Goal: Task Accomplishment & Management: Manage account settings

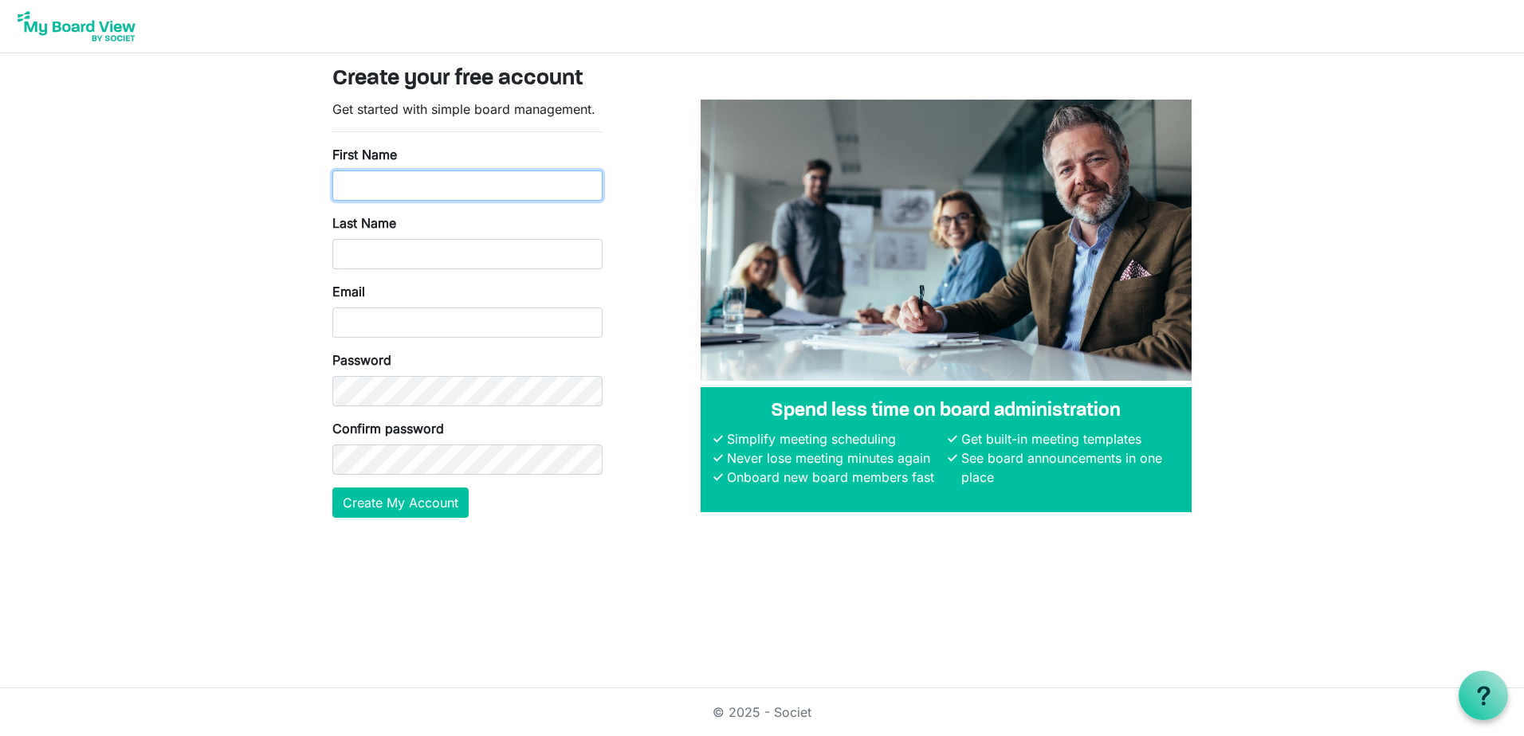
click at [429, 187] on input "First Name" at bounding box center [467, 186] width 270 height 30
type input "James"
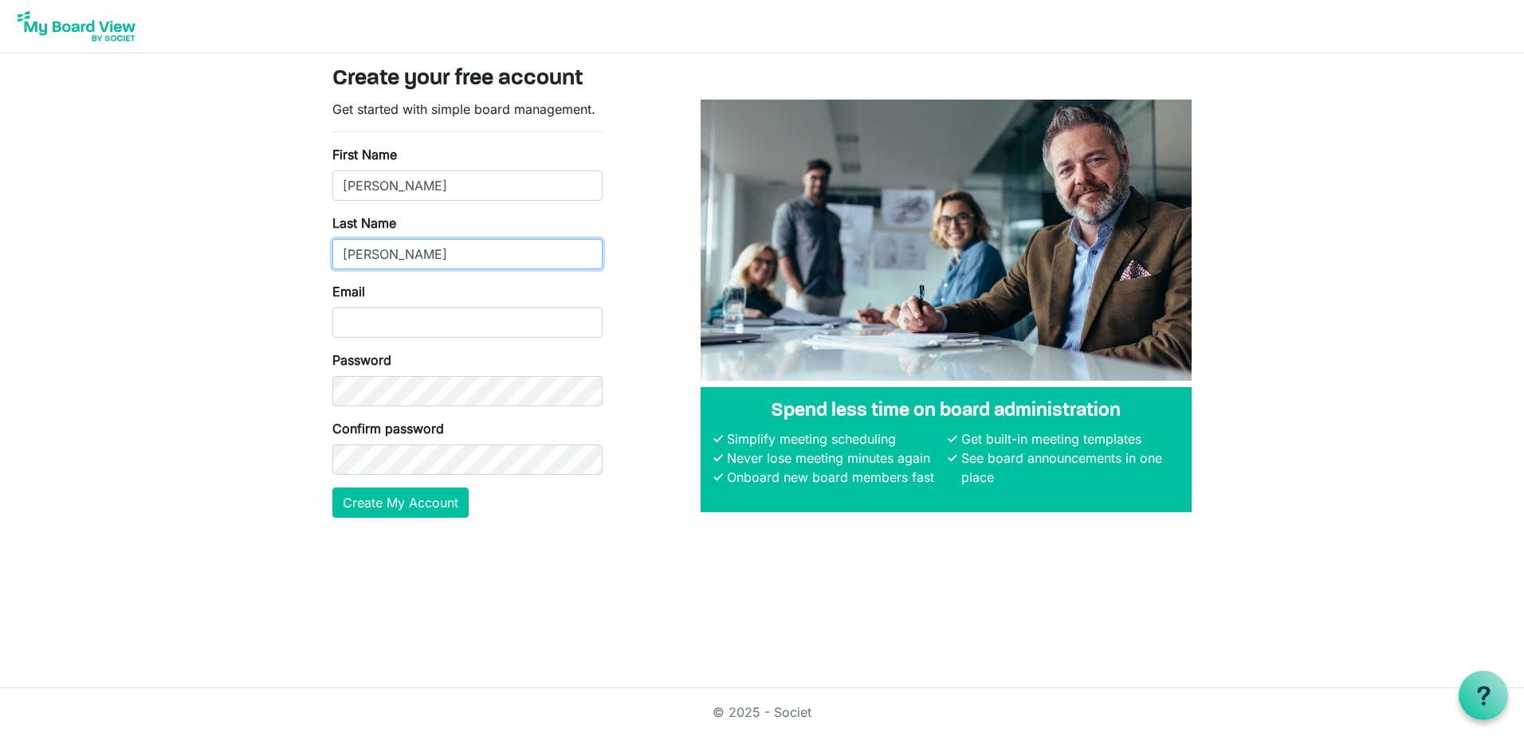
type input "Magee"
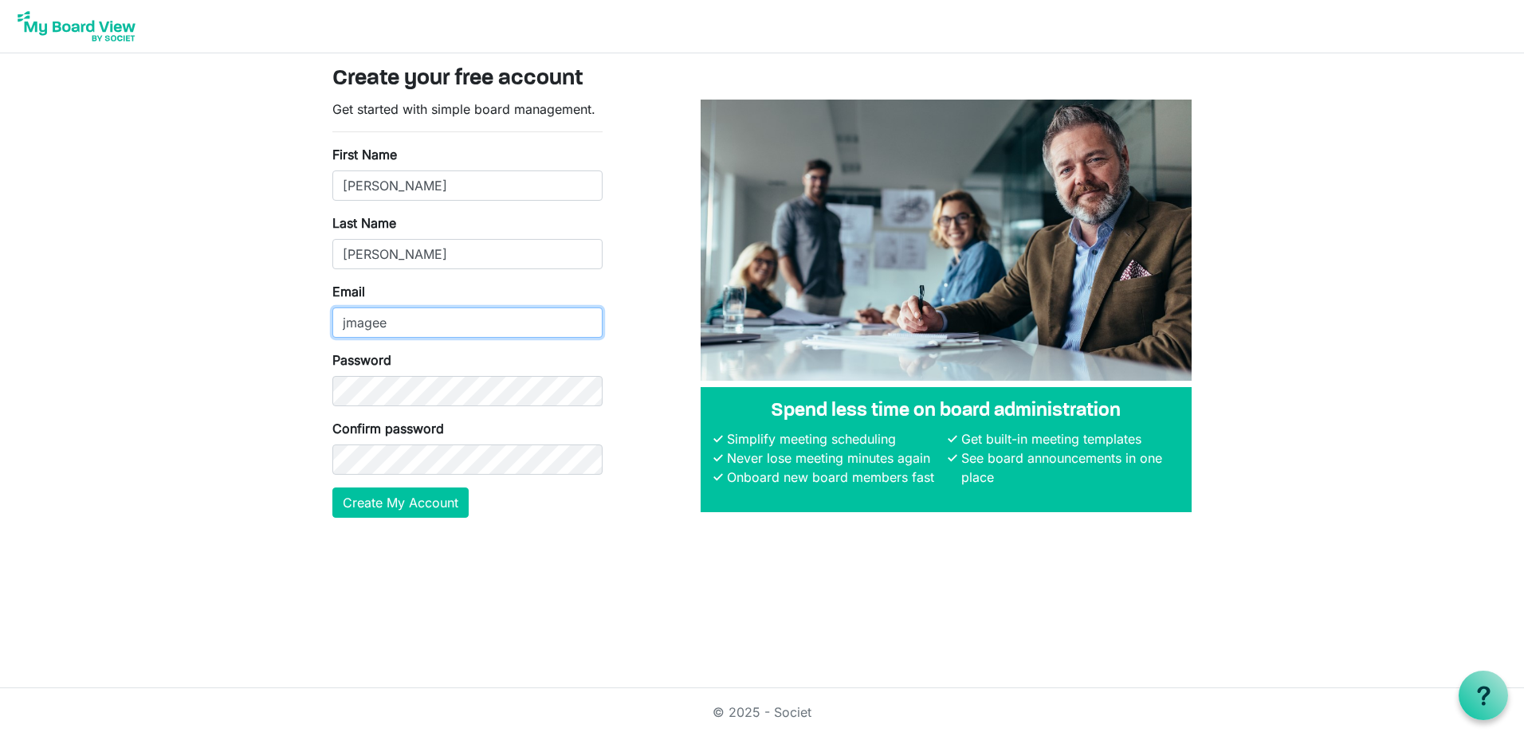
type input "Jmagee@waynecountymi.gov"
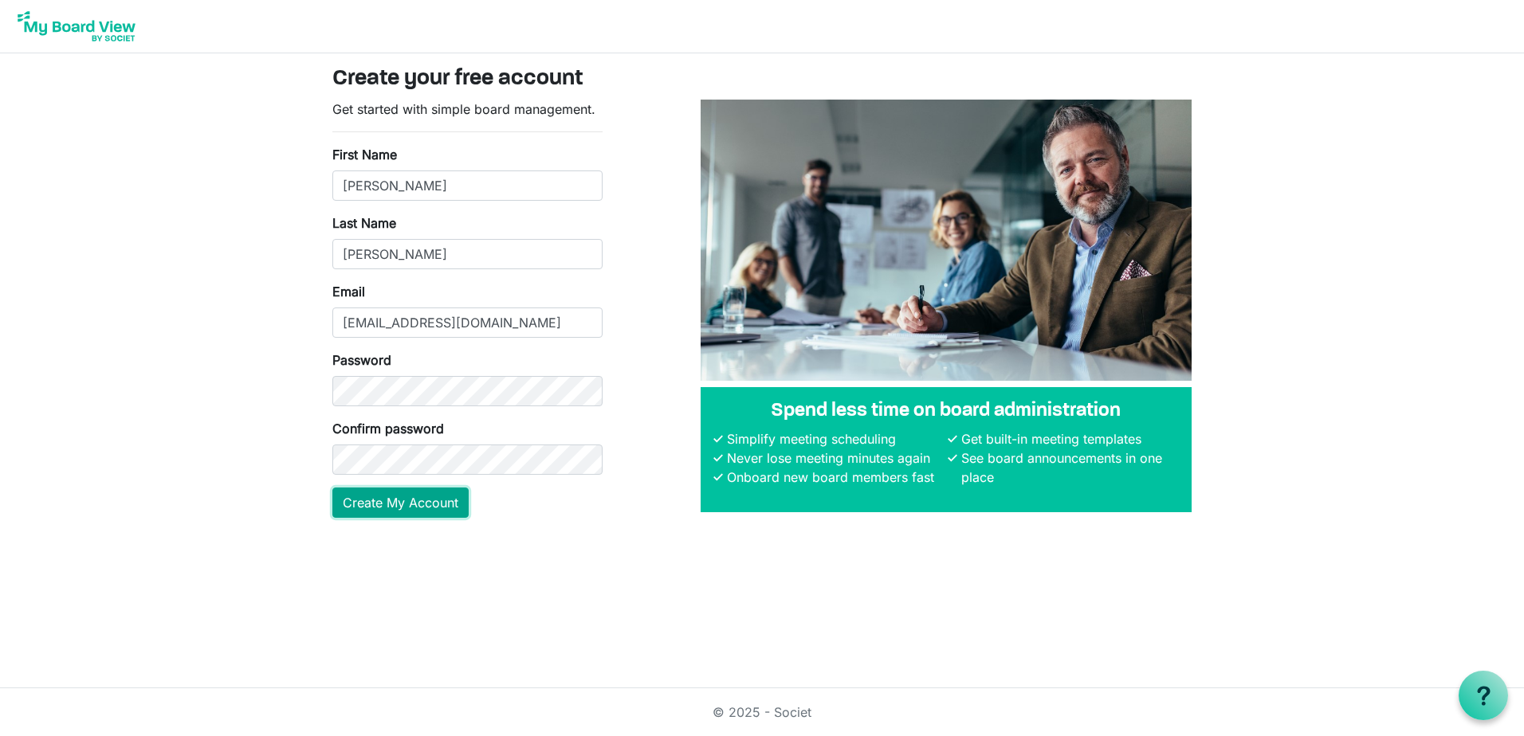
click at [414, 503] on button "Create My Account" at bounding box center [400, 503] width 136 height 30
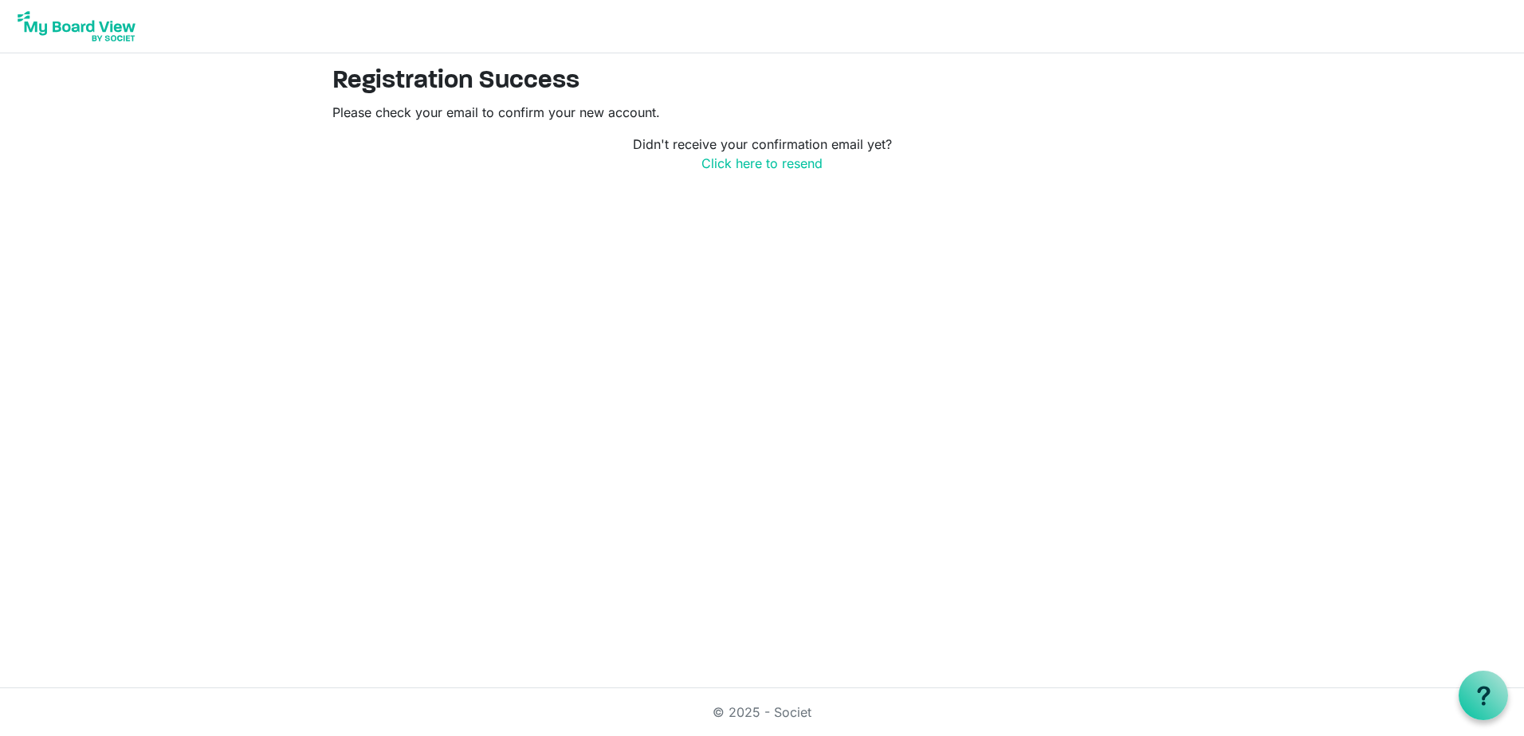
click at [116, 24] on img at bounding box center [76, 26] width 127 height 40
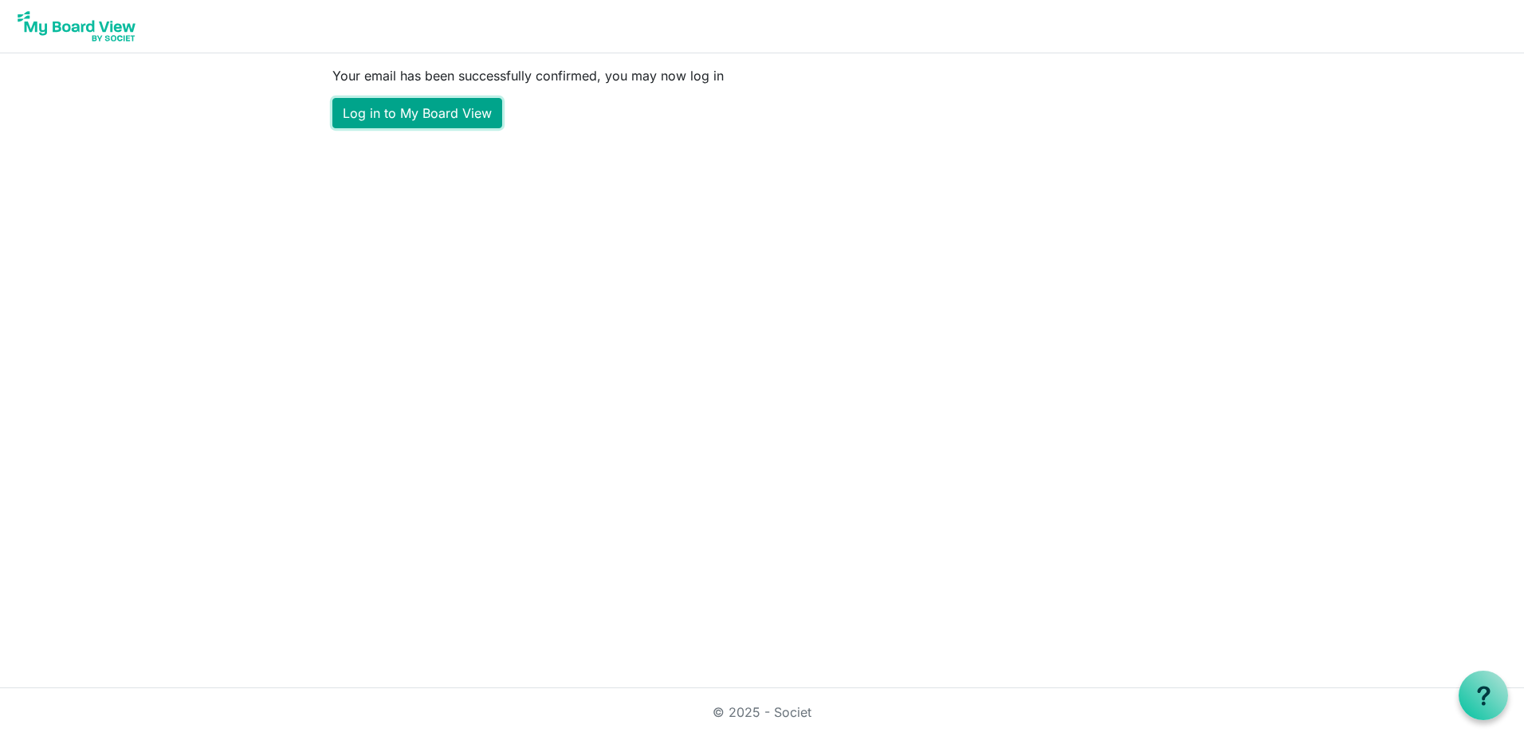
click at [452, 116] on link "Log in to My Board View" at bounding box center [417, 113] width 170 height 30
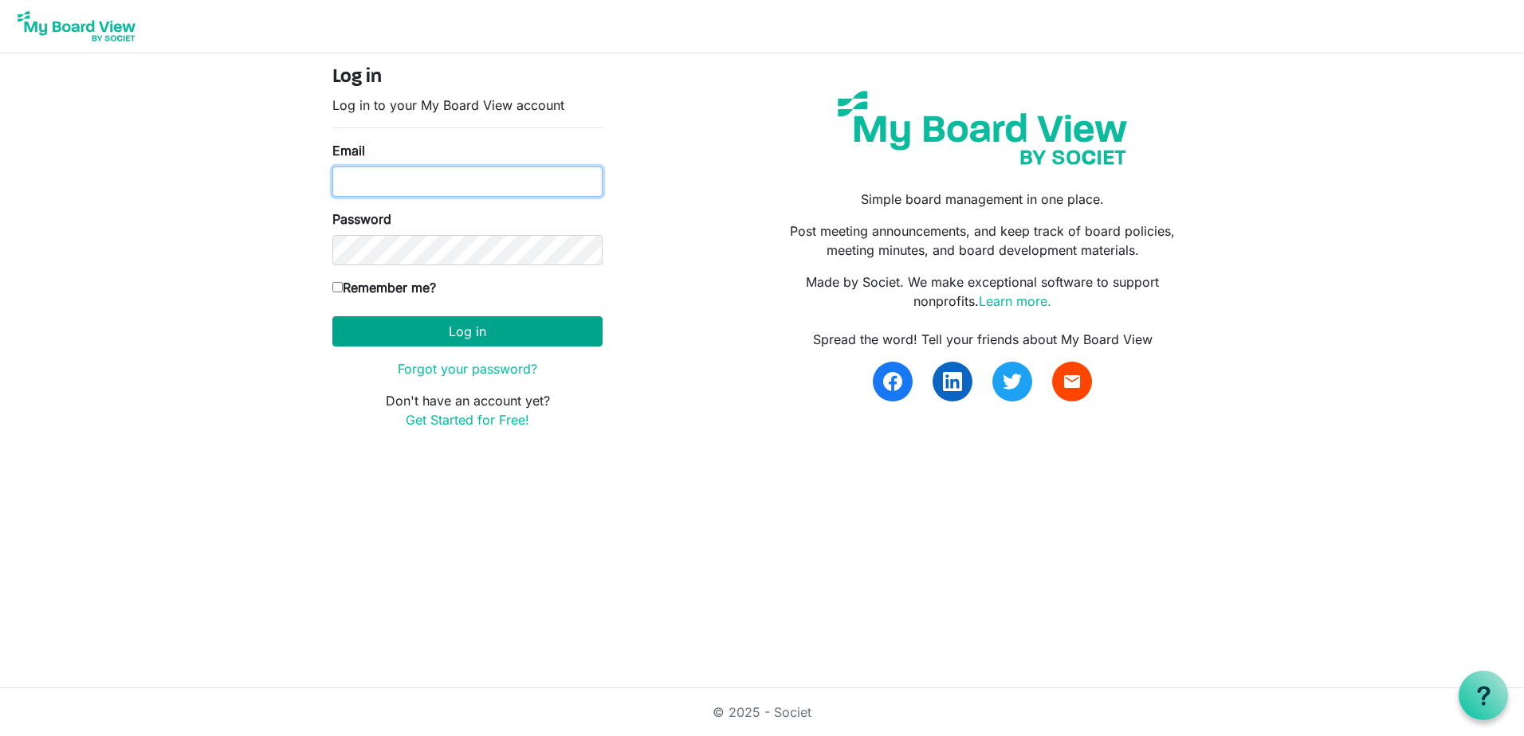
type input "[EMAIL_ADDRESS][DOMAIN_NAME]"
click at [445, 332] on button "Log in" at bounding box center [467, 331] width 270 height 30
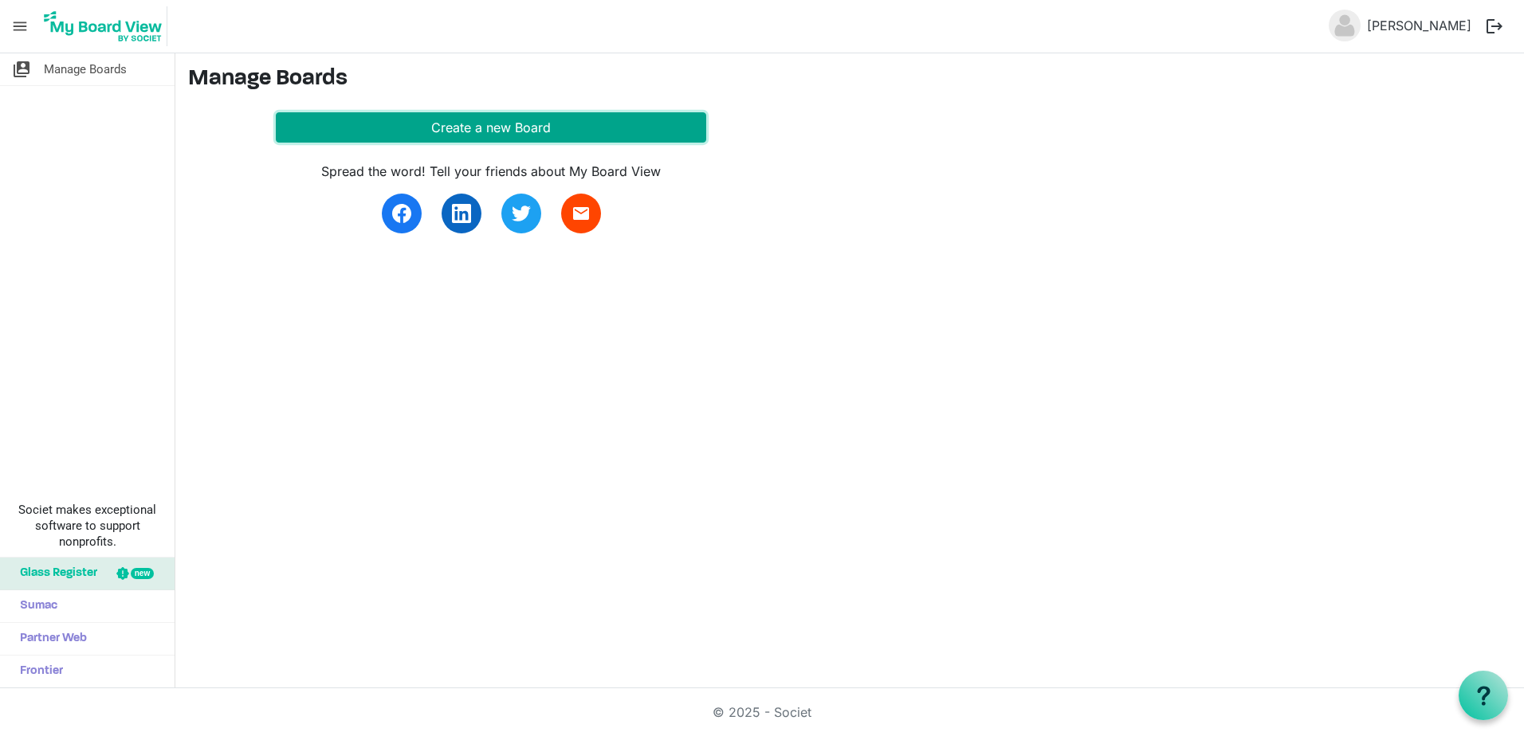
click at [468, 119] on button "Create a new Board" at bounding box center [491, 127] width 430 height 30
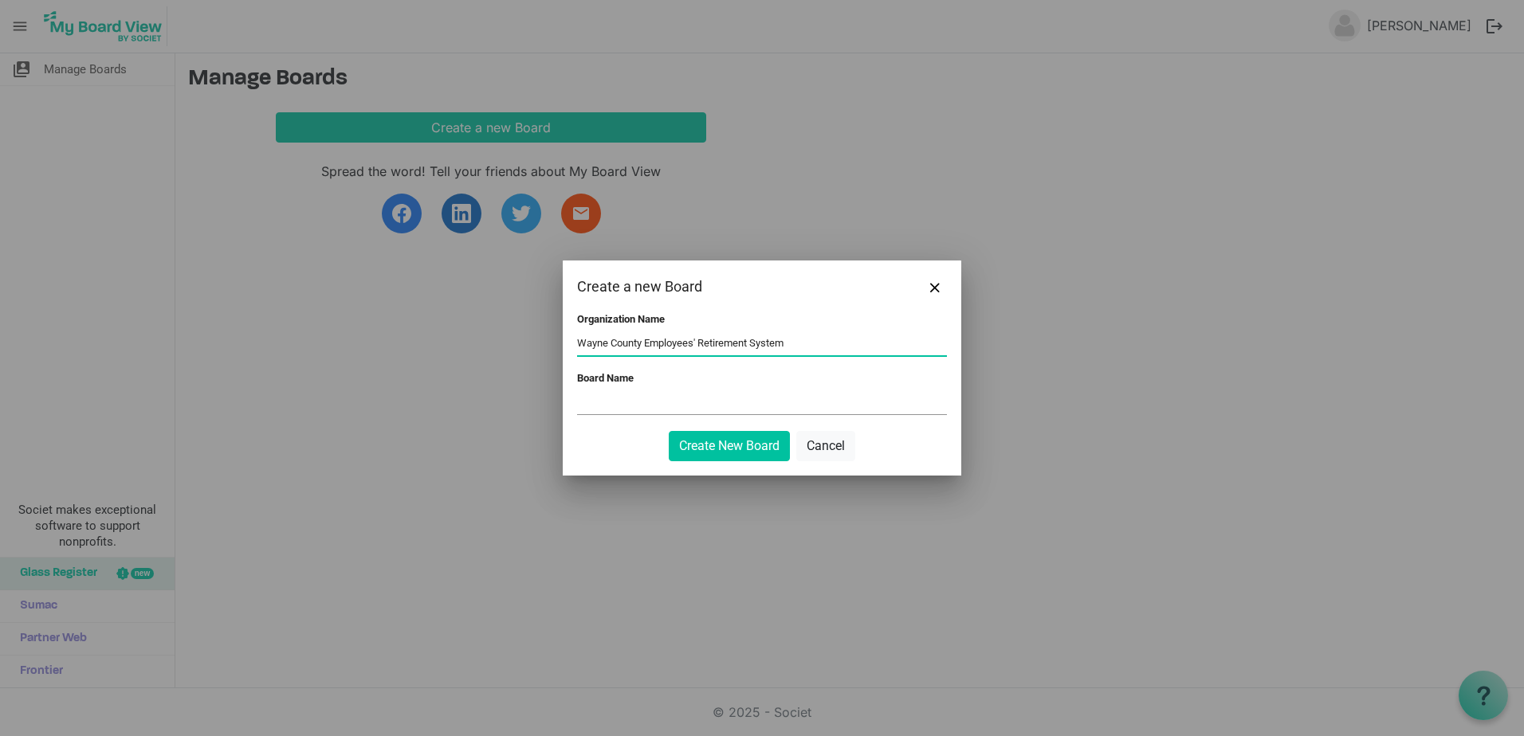
type input "Wayne County Employees' Retirement System"
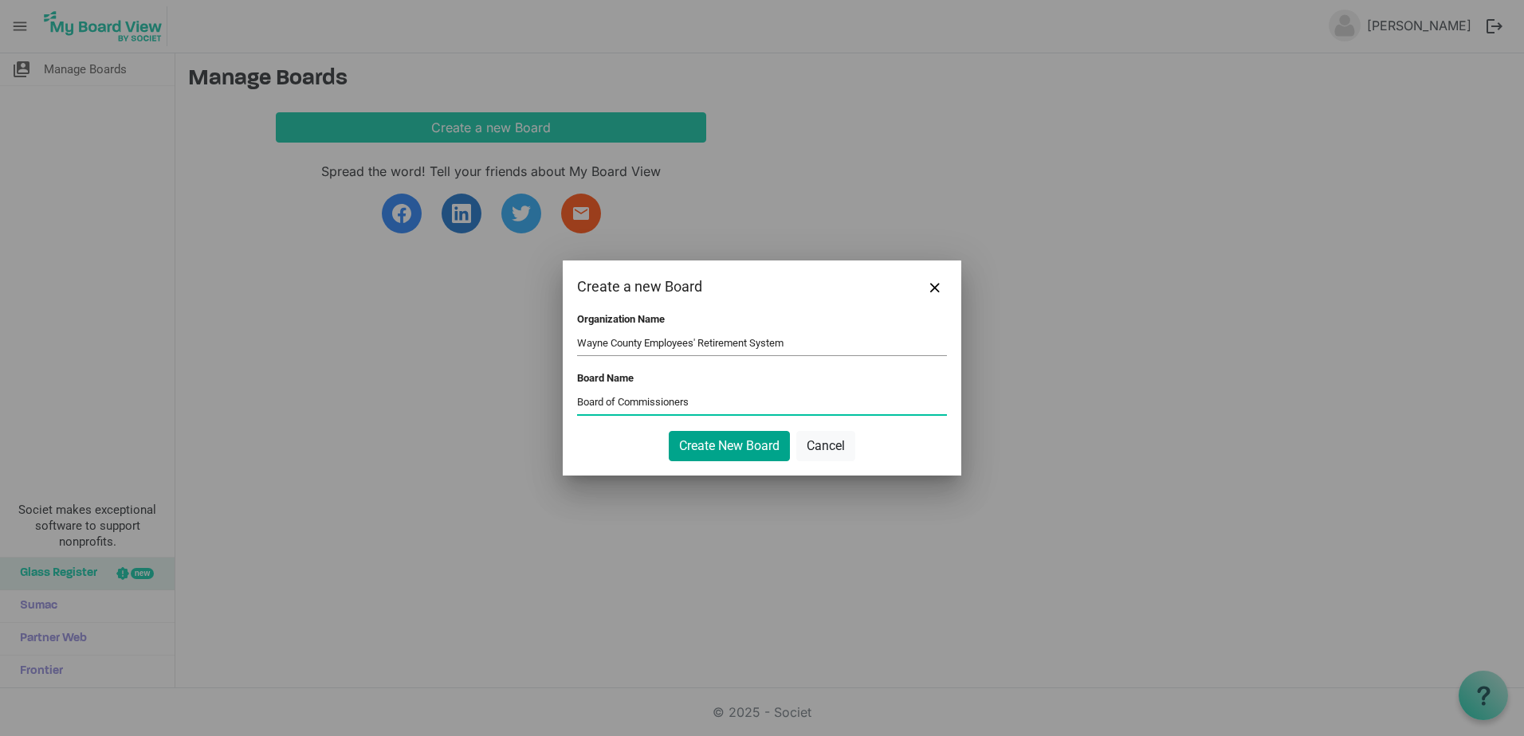
type input "Board of Commissioners"
click at [726, 441] on button "Create New Board" at bounding box center [729, 446] width 121 height 30
click at [739, 440] on button "Create New Board" at bounding box center [729, 446] width 121 height 30
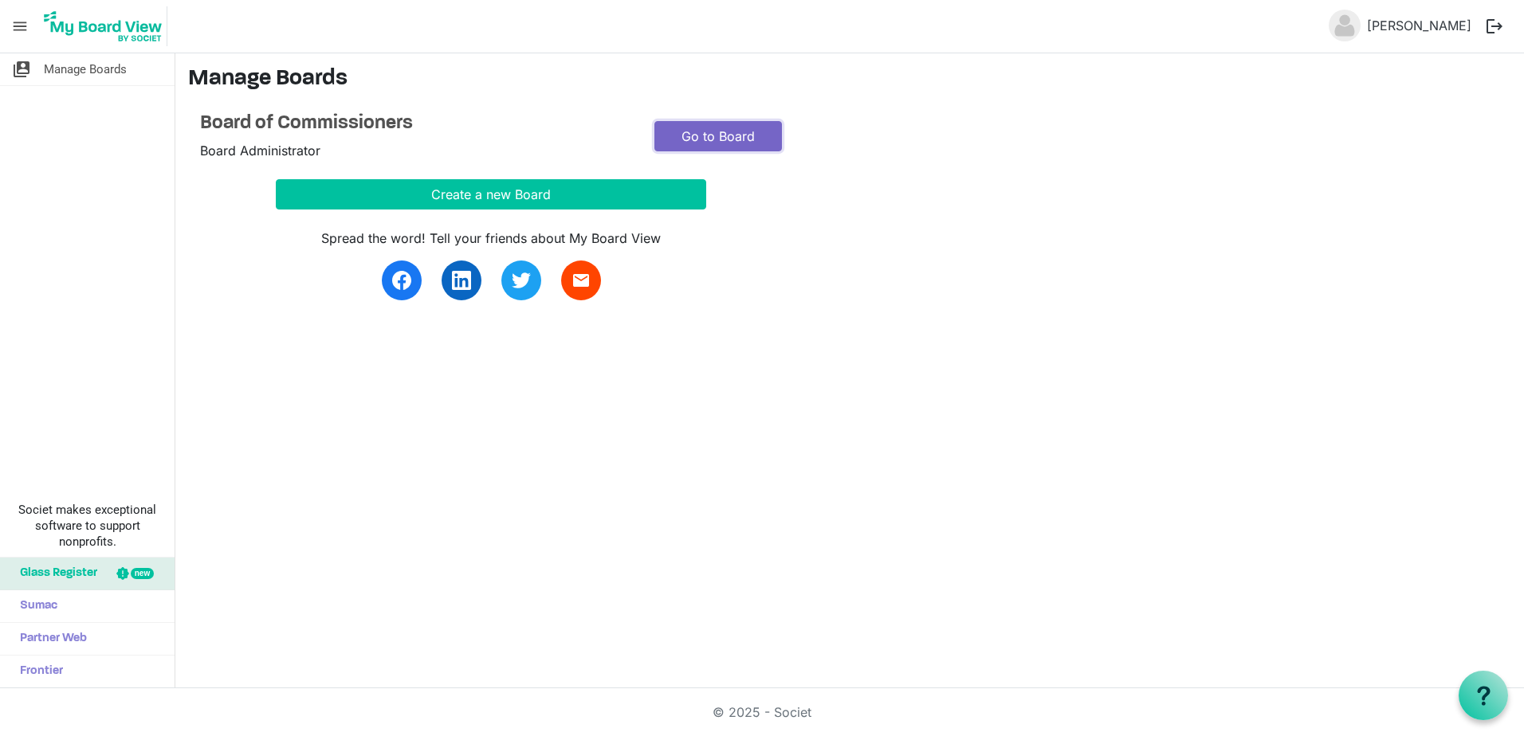
click at [723, 133] on link "Go to Board" at bounding box center [717, 136] width 127 height 30
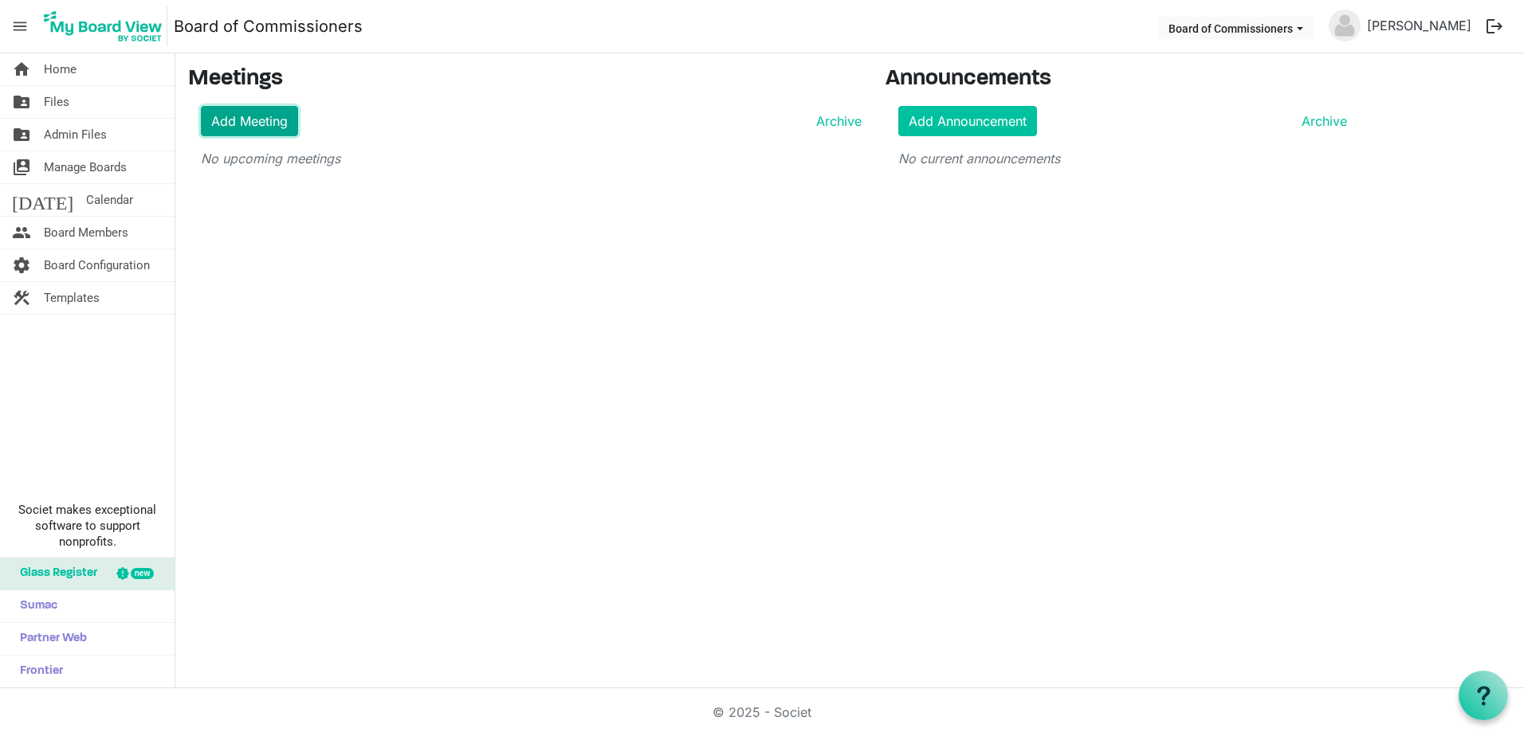
click at [248, 126] on link "Add Meeting" at bounding box center [249, 121] width 97 height 30
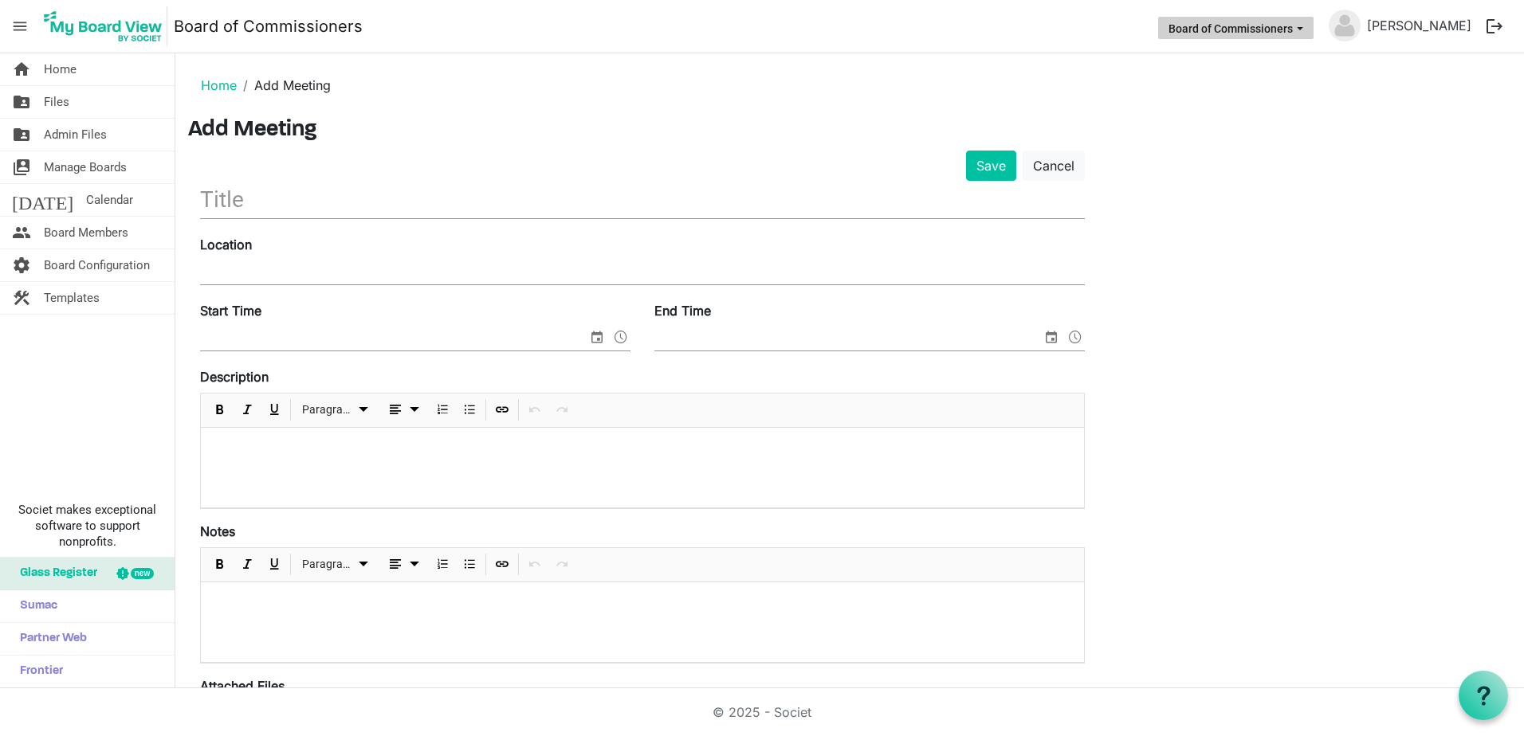
click at [1307, 28] on span "Board of Commissioners dropdownbutton" at bounding box center [1299, 28] width 14 height 6
click at [1277, 207] on div "Save Cancel Location Start Time End Time Description Paragraph Notes Paragraph …" at bounding box center [849, 579] width 1323 height 856
click at [21, 26] on span "menu" at bounding box center [20, 26] width 30 height 30
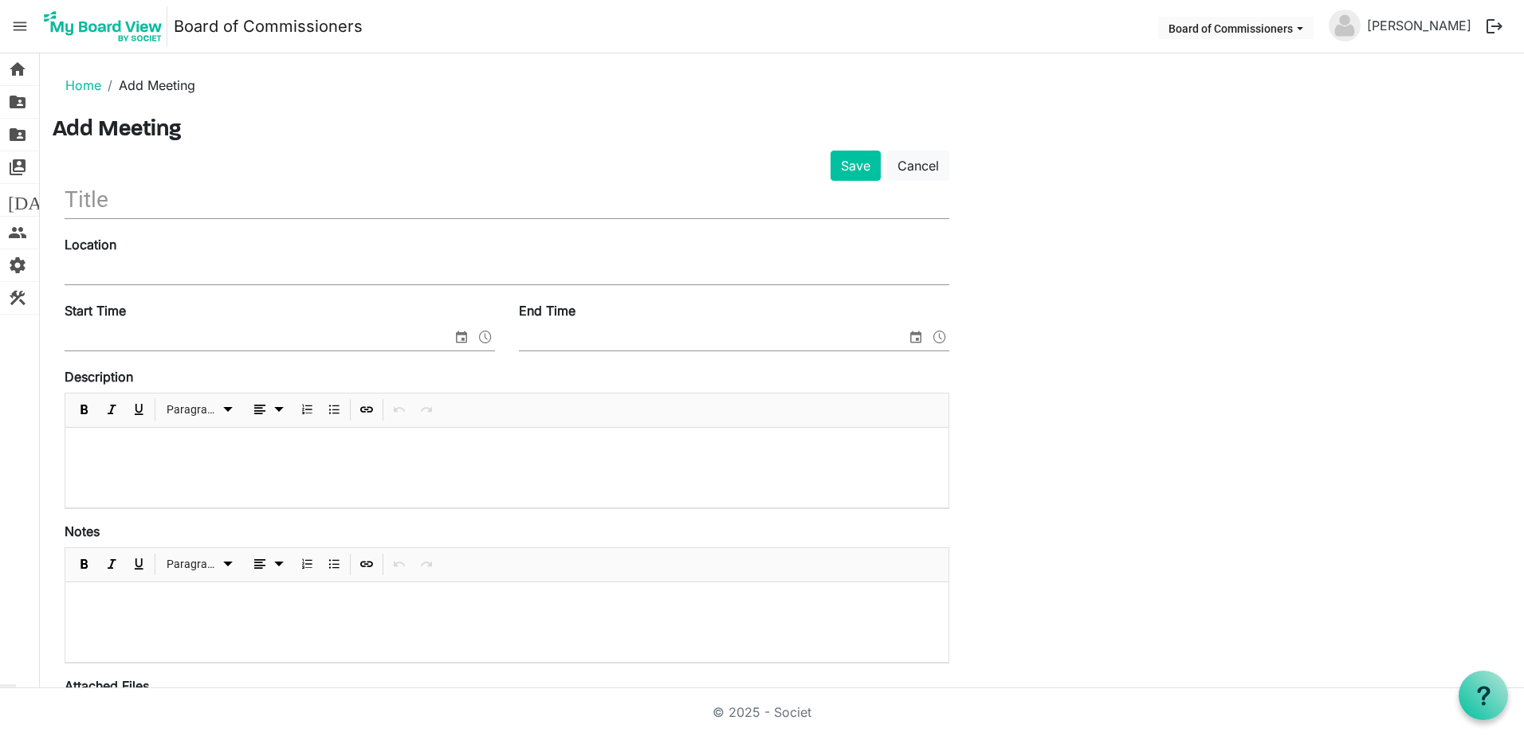
click at [21, 26] on span "menu" at bounding box center [20, 26] width 30 height 30
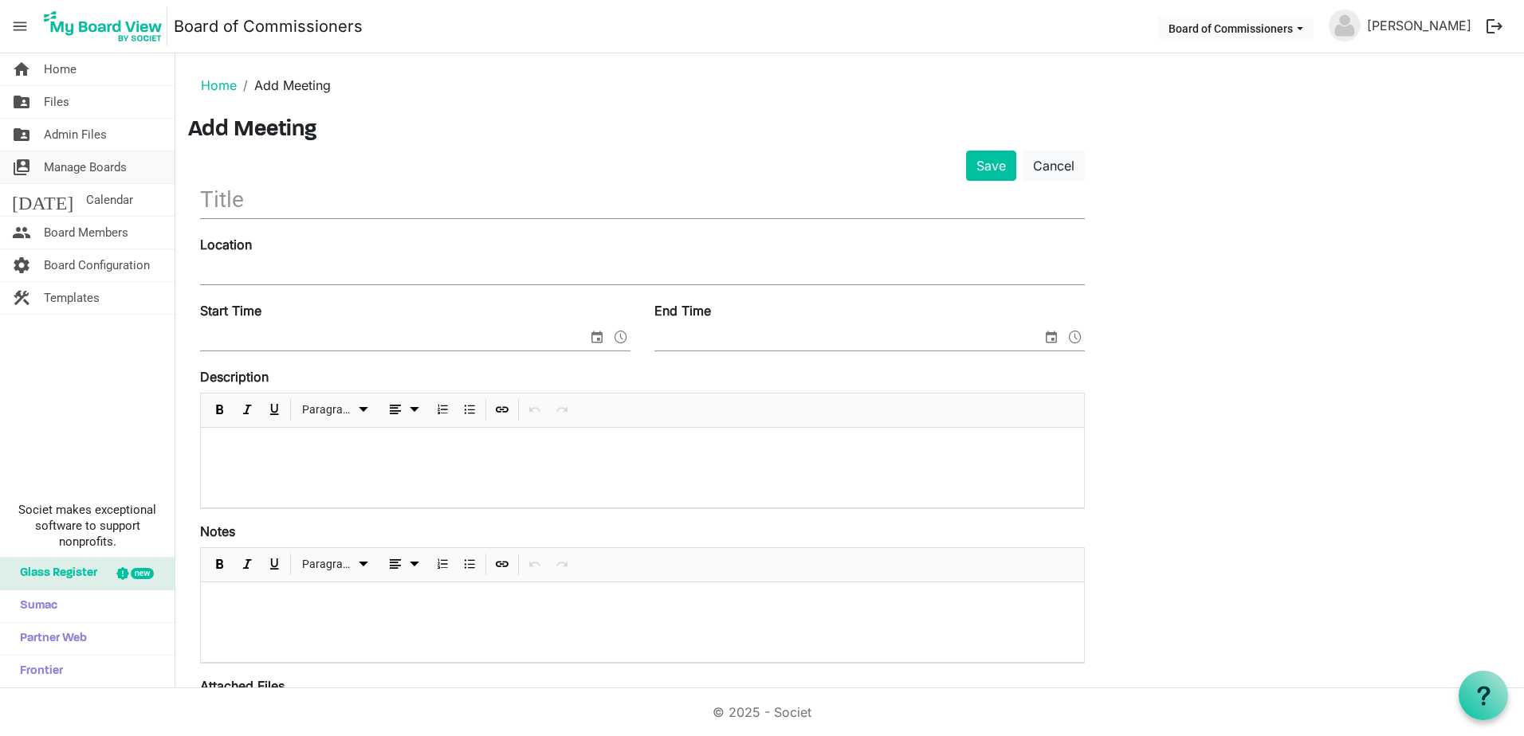
click at [100, 157] on span "Manage Boards" at bounding box center [85, 167] width 83 height 32
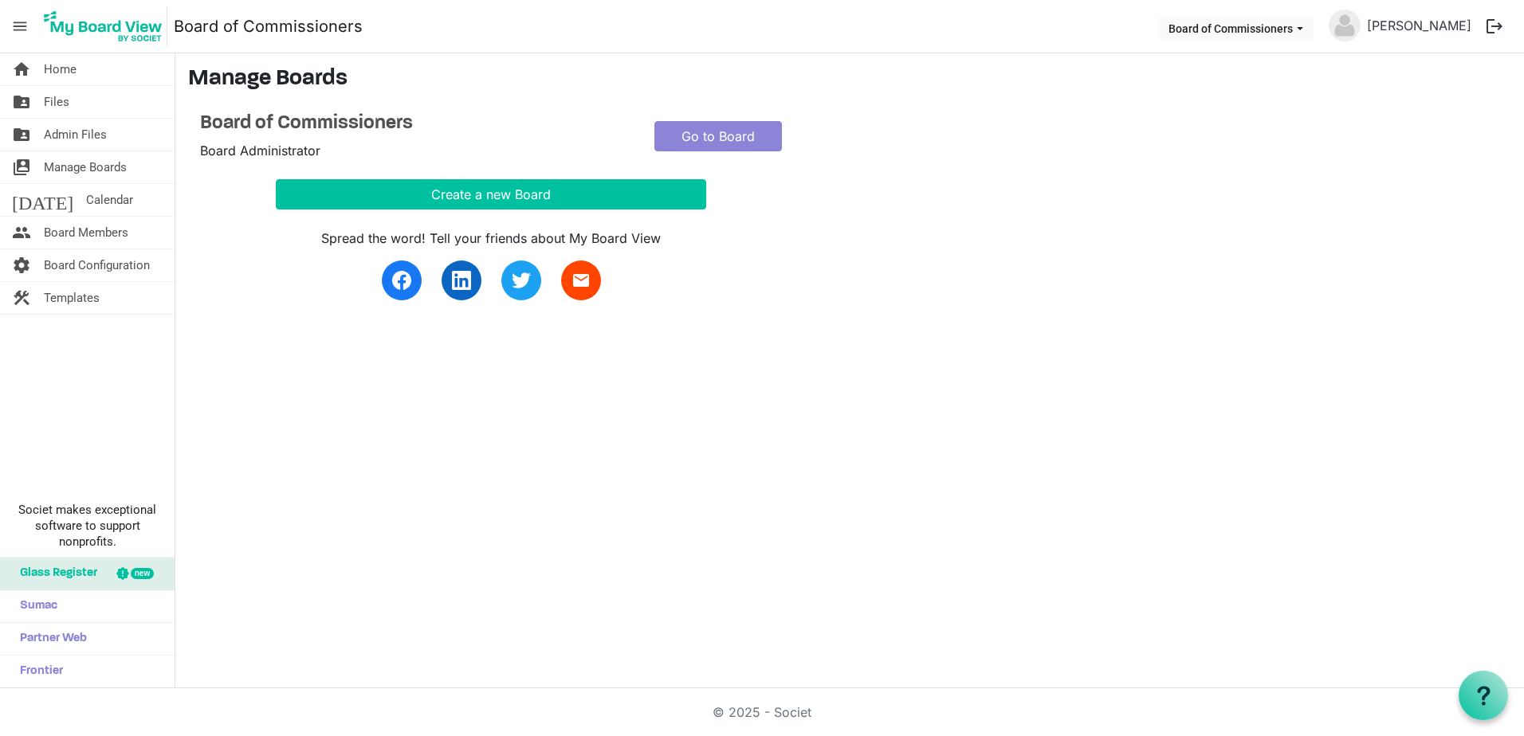
click at [945, 178] on div "Board of Commissioners Board Administrator Go to Board Create a new Board Sprea…" at bounding box center [642, 206] width 908 height 189
click at [514, 193] on button "Create a new Board" at bounding box center [491, 194] width 430 height 30
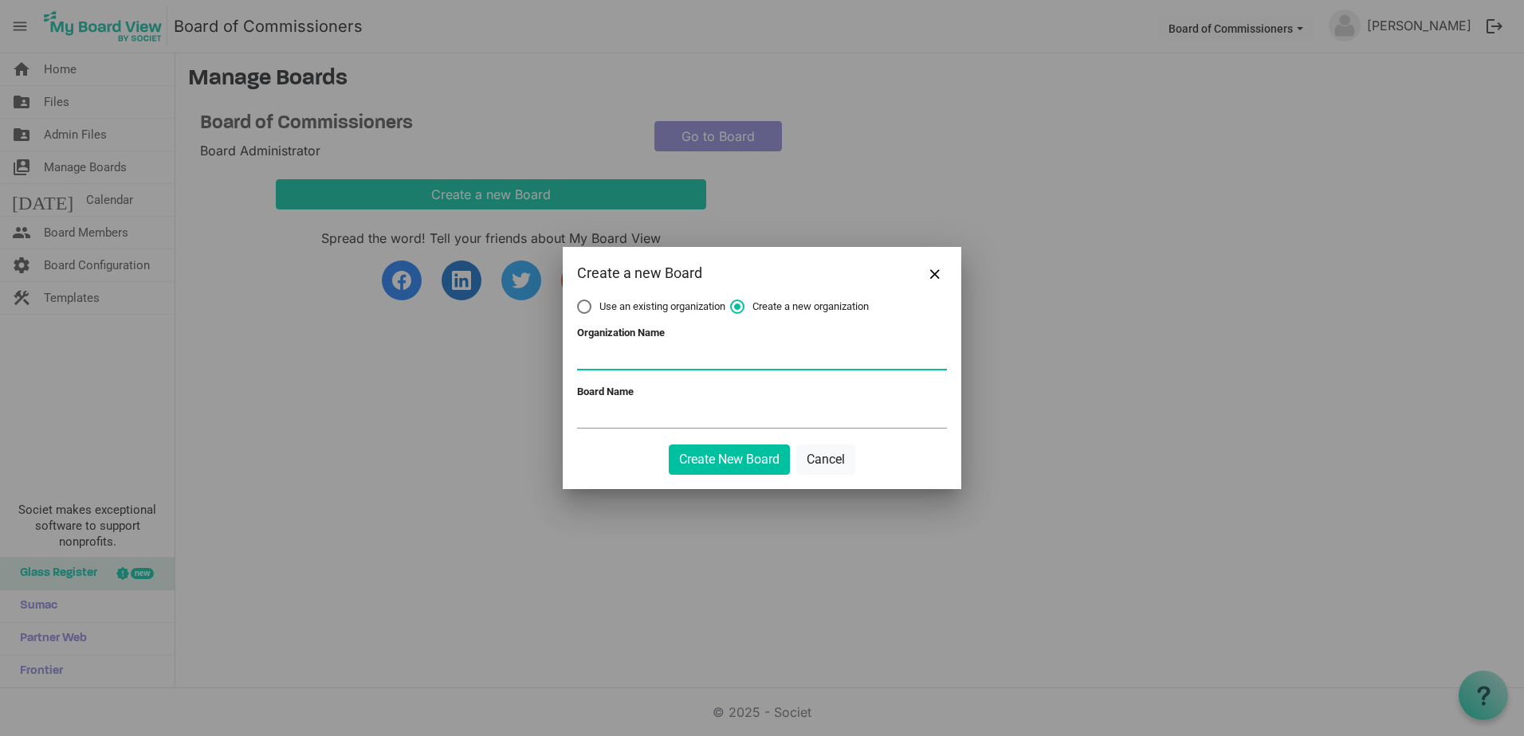
click at [672, 359] on input "Organization Name" at bounding box center [762, 357] width 370 height 24
type input "Wayne County Employees' Retirement System"
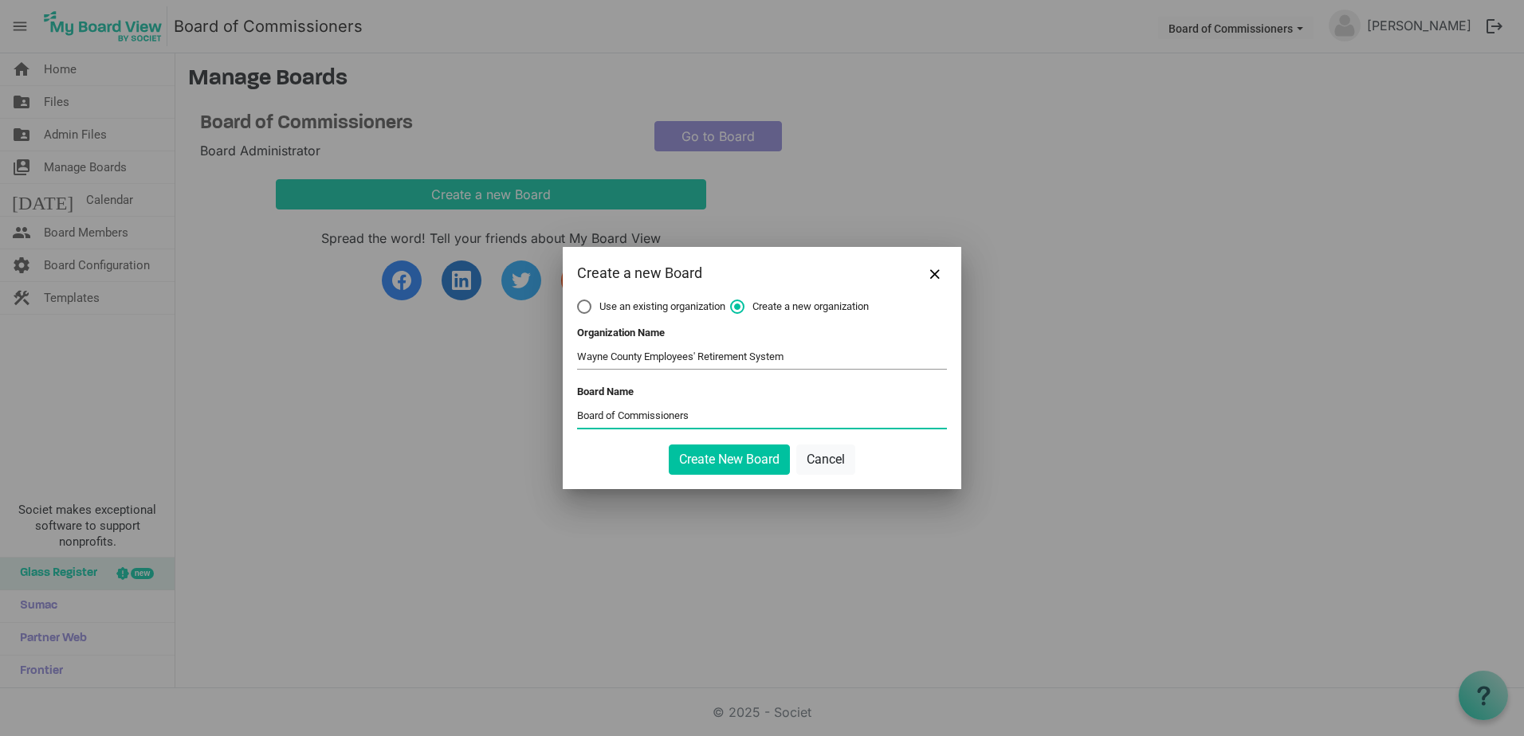
drag, startPoint x: 704, startPoint y: 411, endPoint x: 553, endPoint y: 412, distance: 151.4
click at [553, 412] on div "Create a new Board Use an existing organization Create a new organization Organ…" at bounding box center [762, 368] width 1524 height 736
type input "Audit Board"
click at [720, 457] on button "Create New Board" at bounding box center [729, 460] width 121 height 30
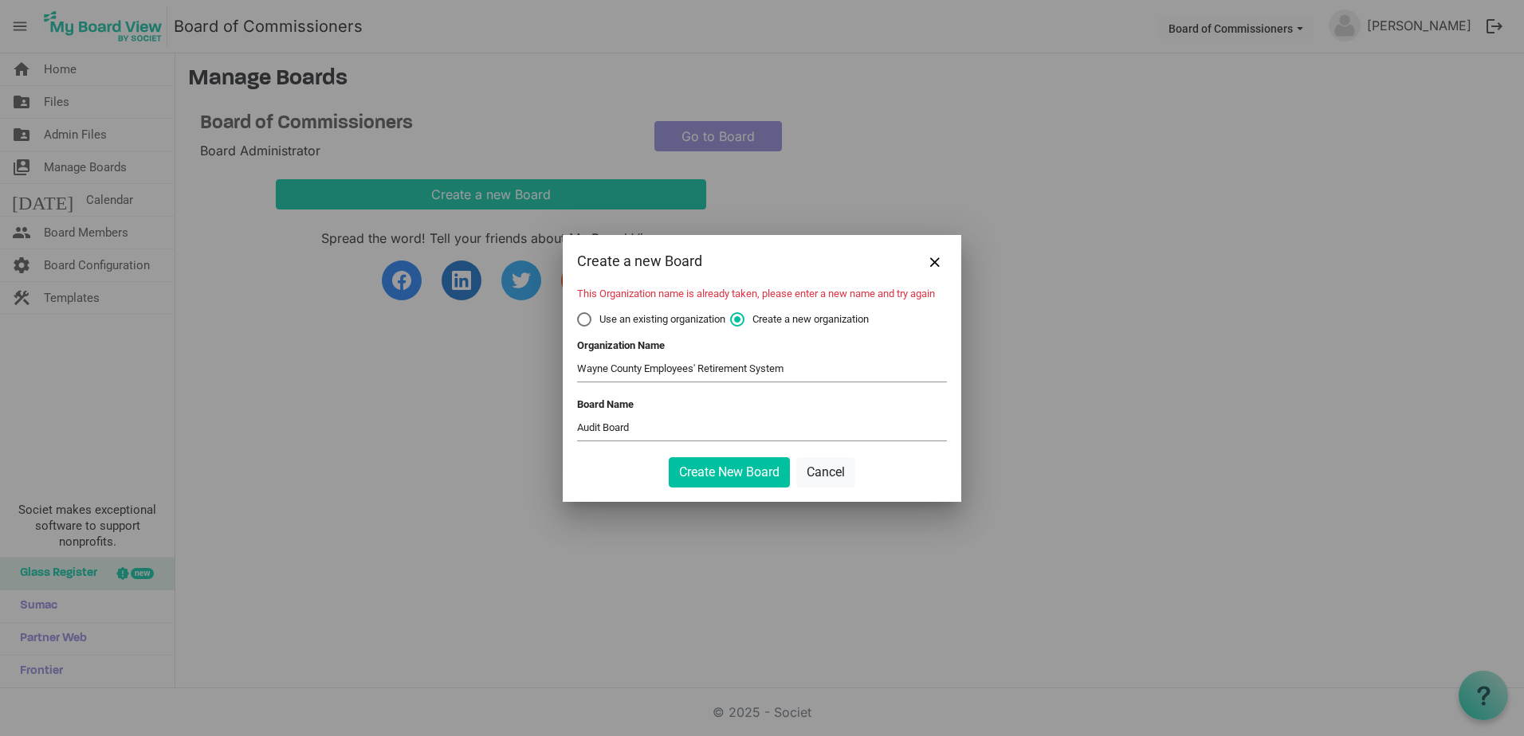
click at [613, 322] on span "Use an existing organization" at bounding box center [651, 319] width 148 height 14
click at [578, 313] on input "Use an existing organization" at bounding box center [577, 312] width 1 height 1
radio input "true"
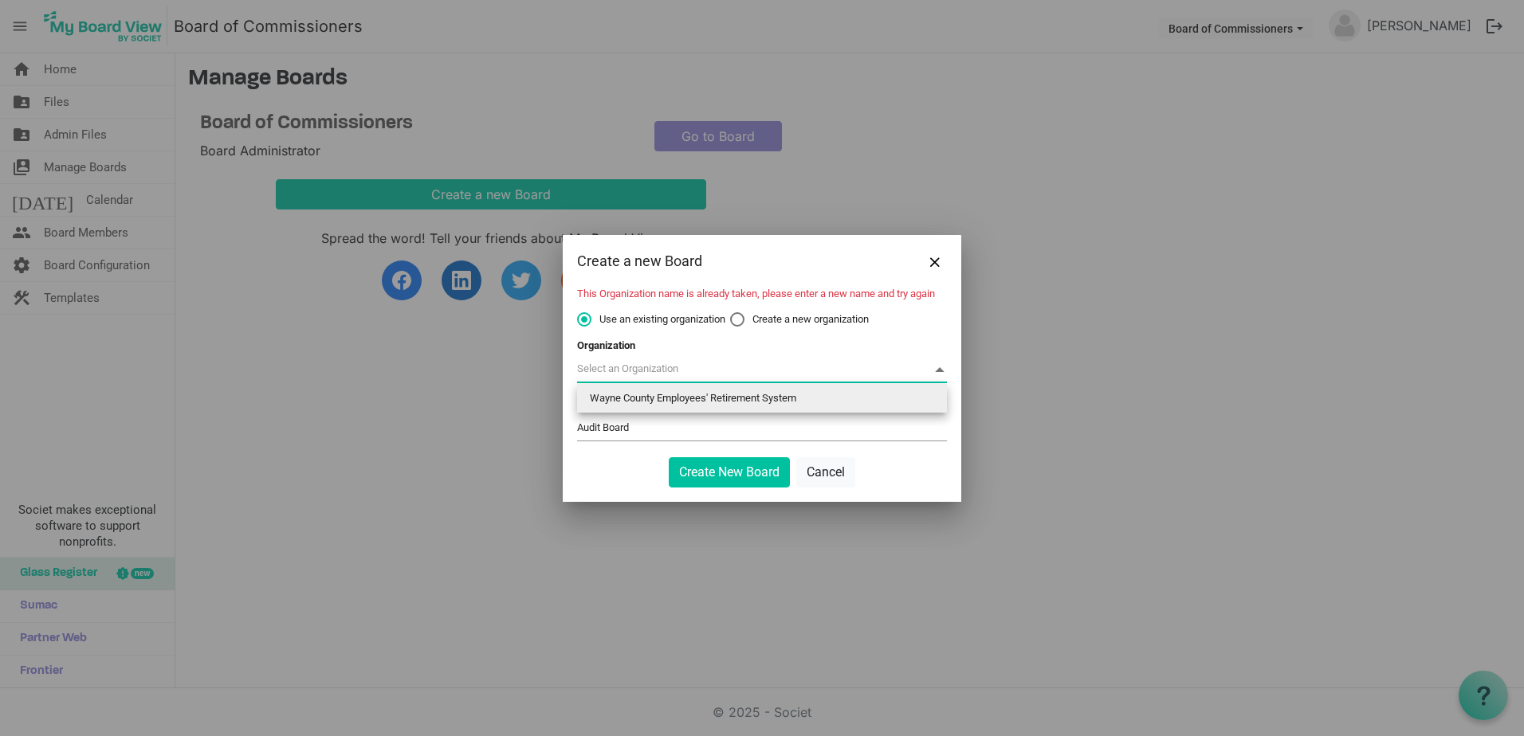
click at [937, 367] on span at bounding box center [939, 370] width 14 height 18
click at [571, 481] on div "This Organization name is already taken, please enter a new name and try again …" at bounding box center [762, 395] width 398 height 214
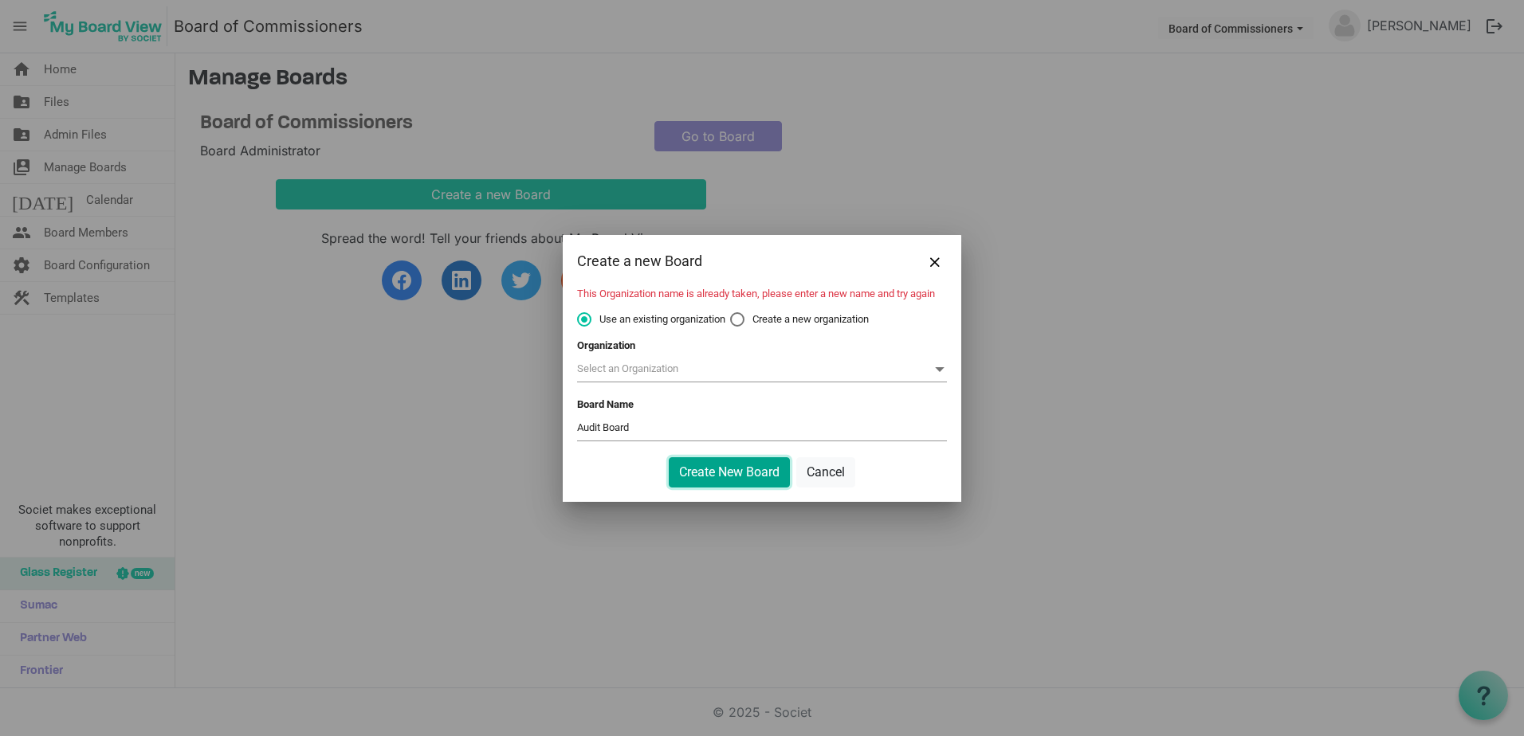
click at [704, 473] on button "Create New Board" at bounding box center [729, 472] width 121 height 30
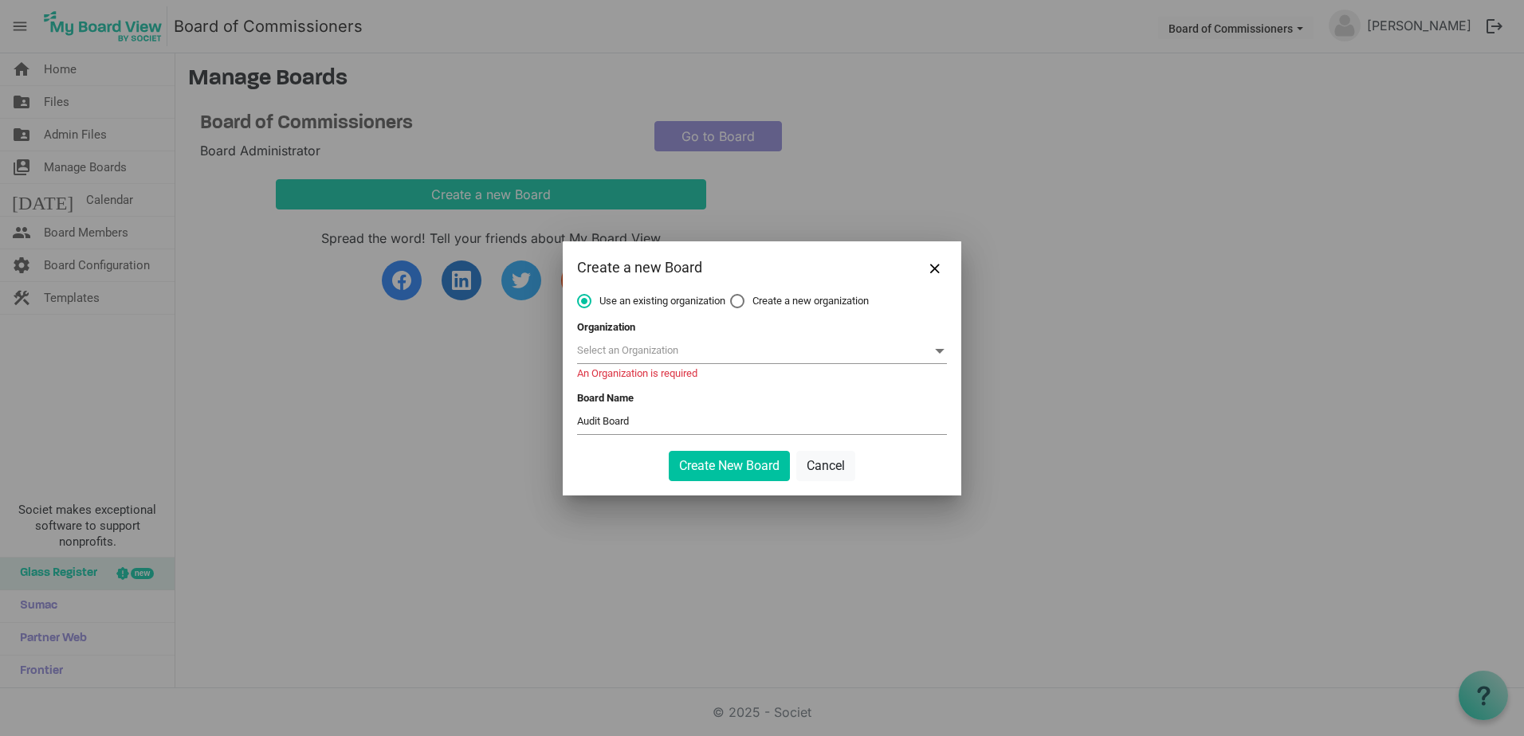
click at [658, 345] on span at bounding box center [762, 351] width 370 height 25
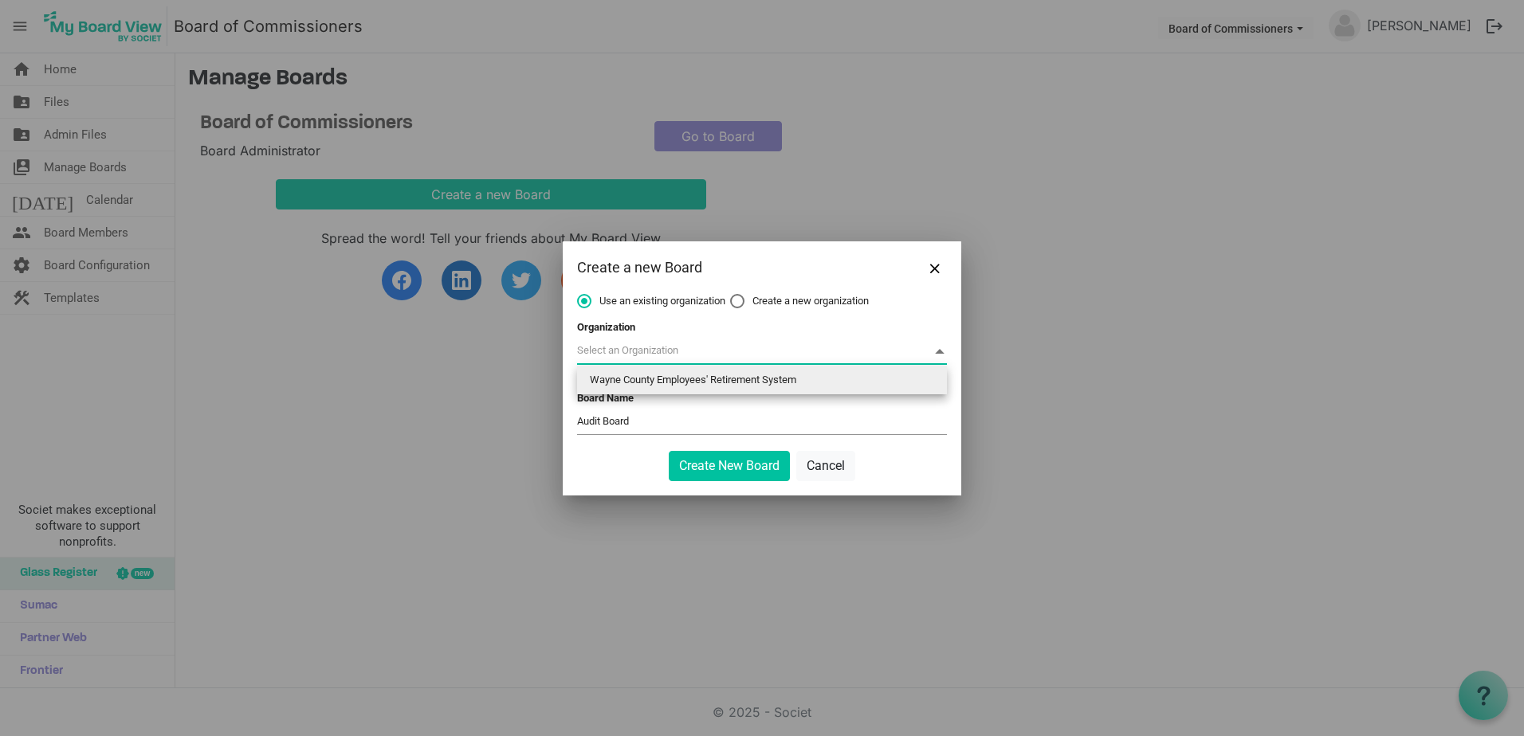
click at [629, 388] on li "Wayne County Employees' Retirement System" at bounding box center [762, 380] width 370 height 29
type input "Wayne County Employees' Retirement System"
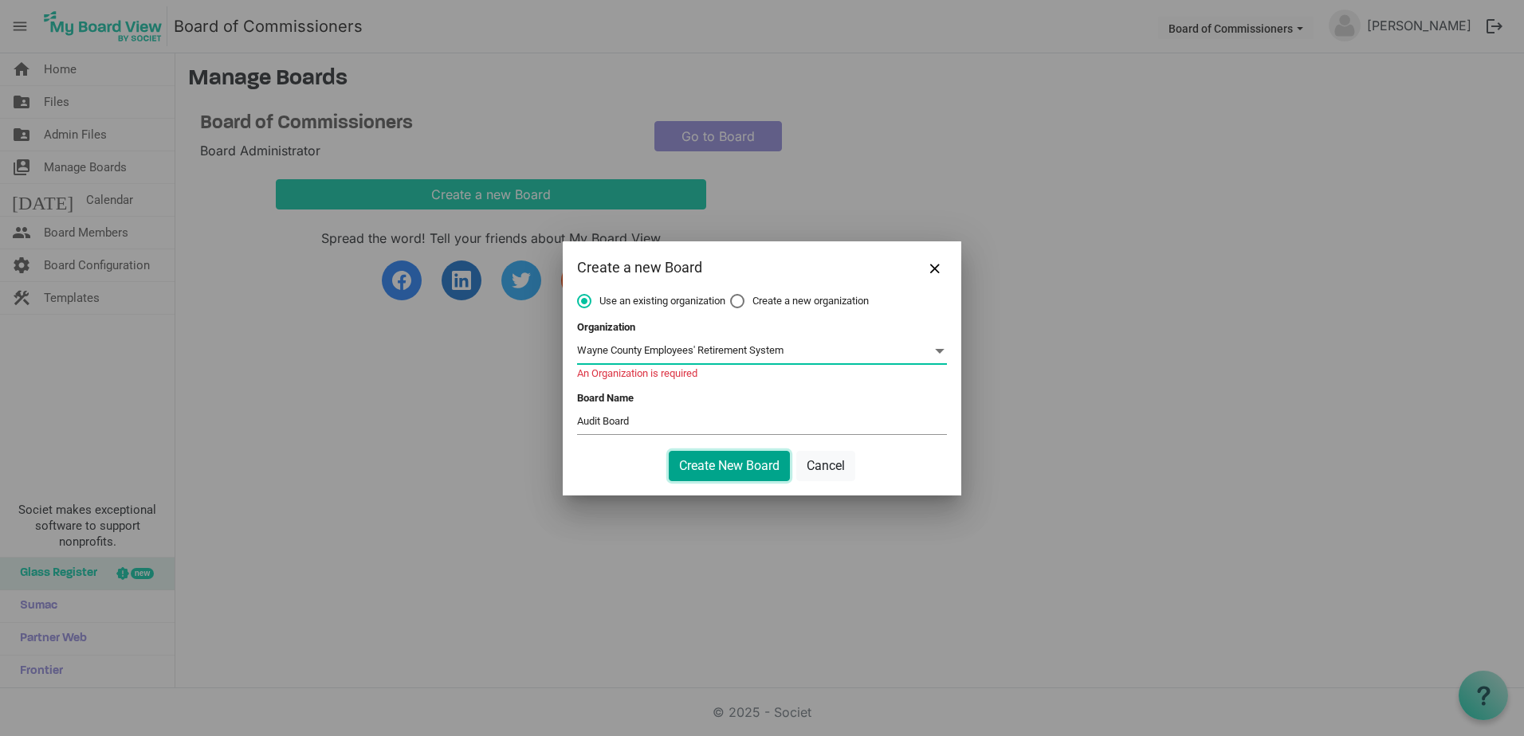
click at [727, 463] on button "Create New Board" at bounding box center [729, 466] width 121 height 30
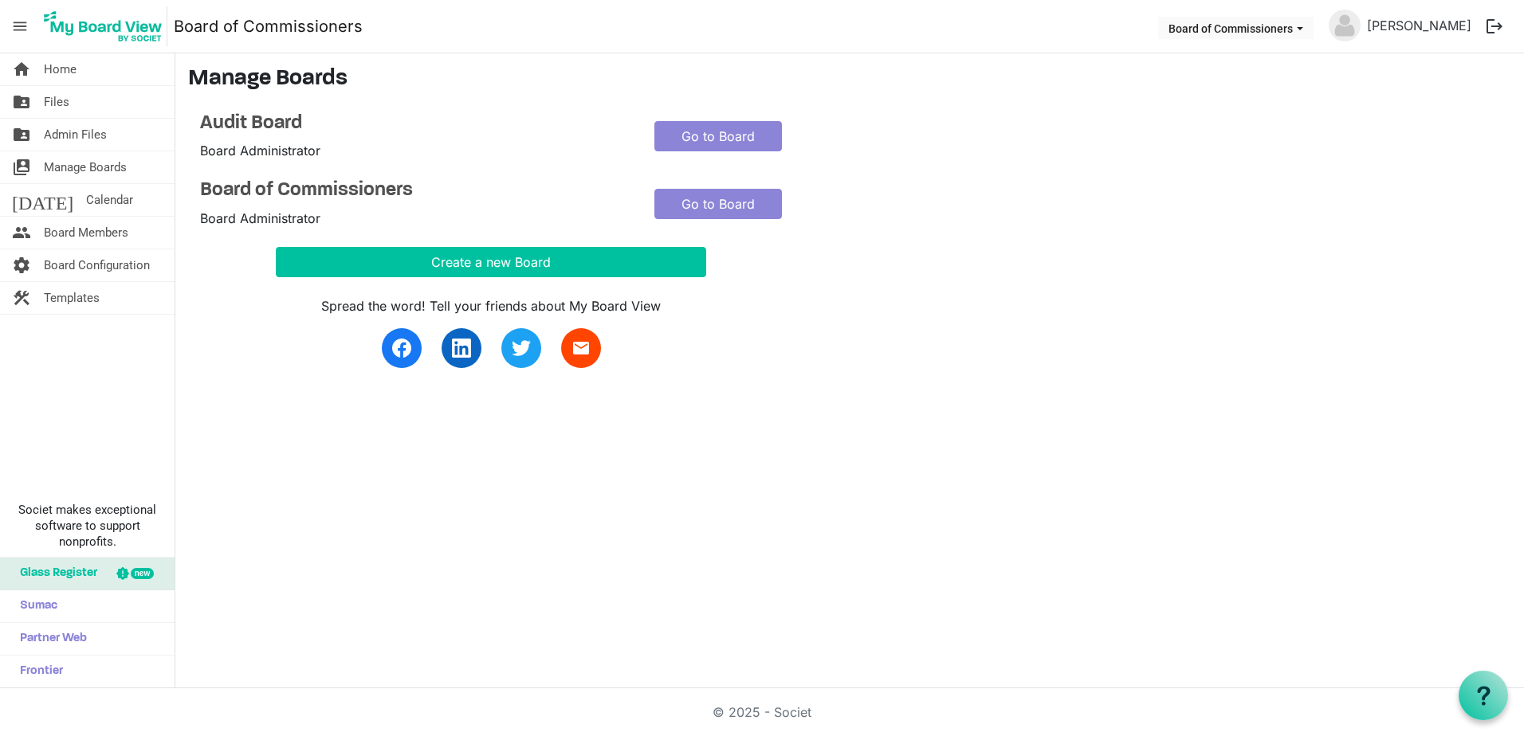
click at [1360, 31] on img at bounding box center [1344, 26] width 32 height 32
click at [1407, 29] on link "[PERSON_NAME]" at bounding box center [1418, 26] width 117 height 32
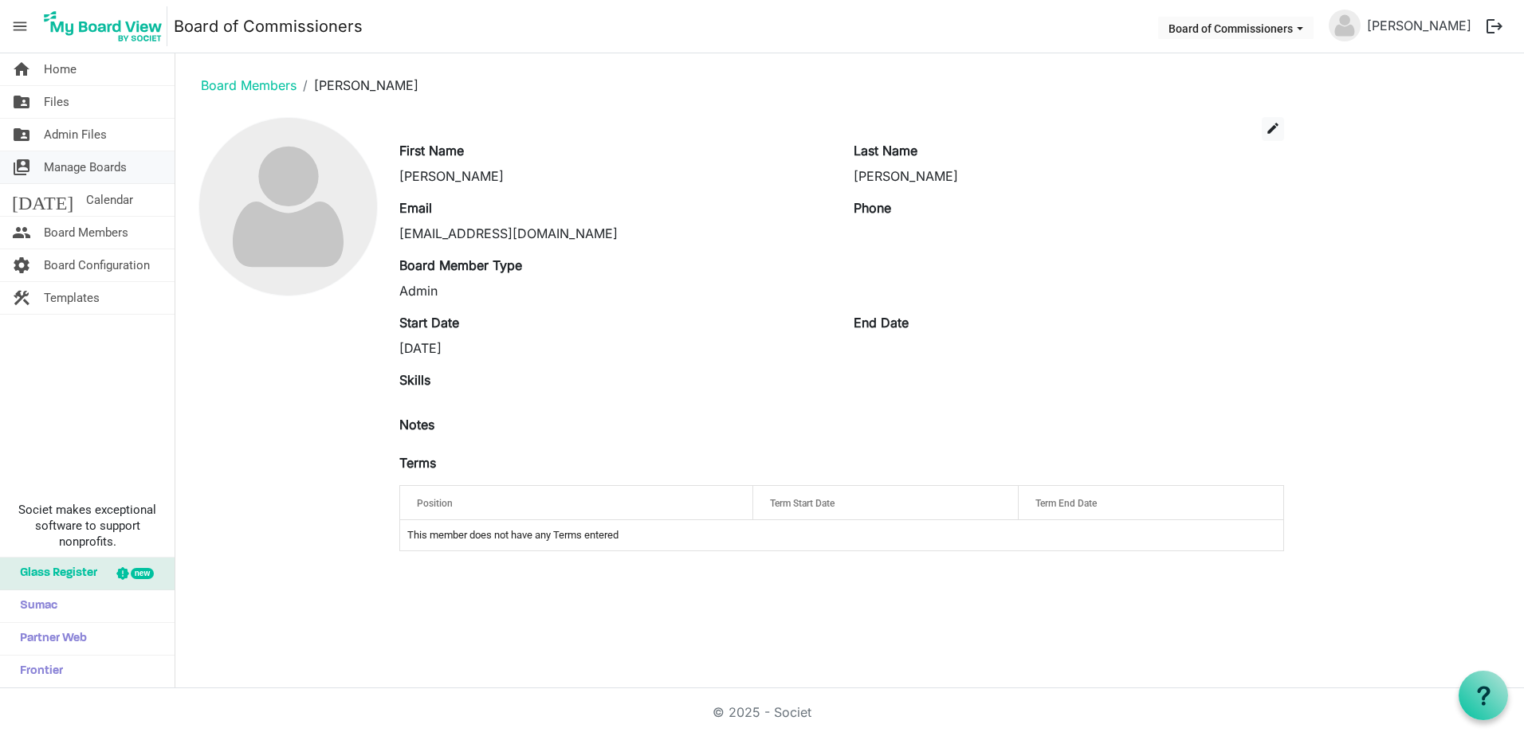
click at [80, 163] on span "Manage Boards" at bounding box center [85, 167] width 83 height 32
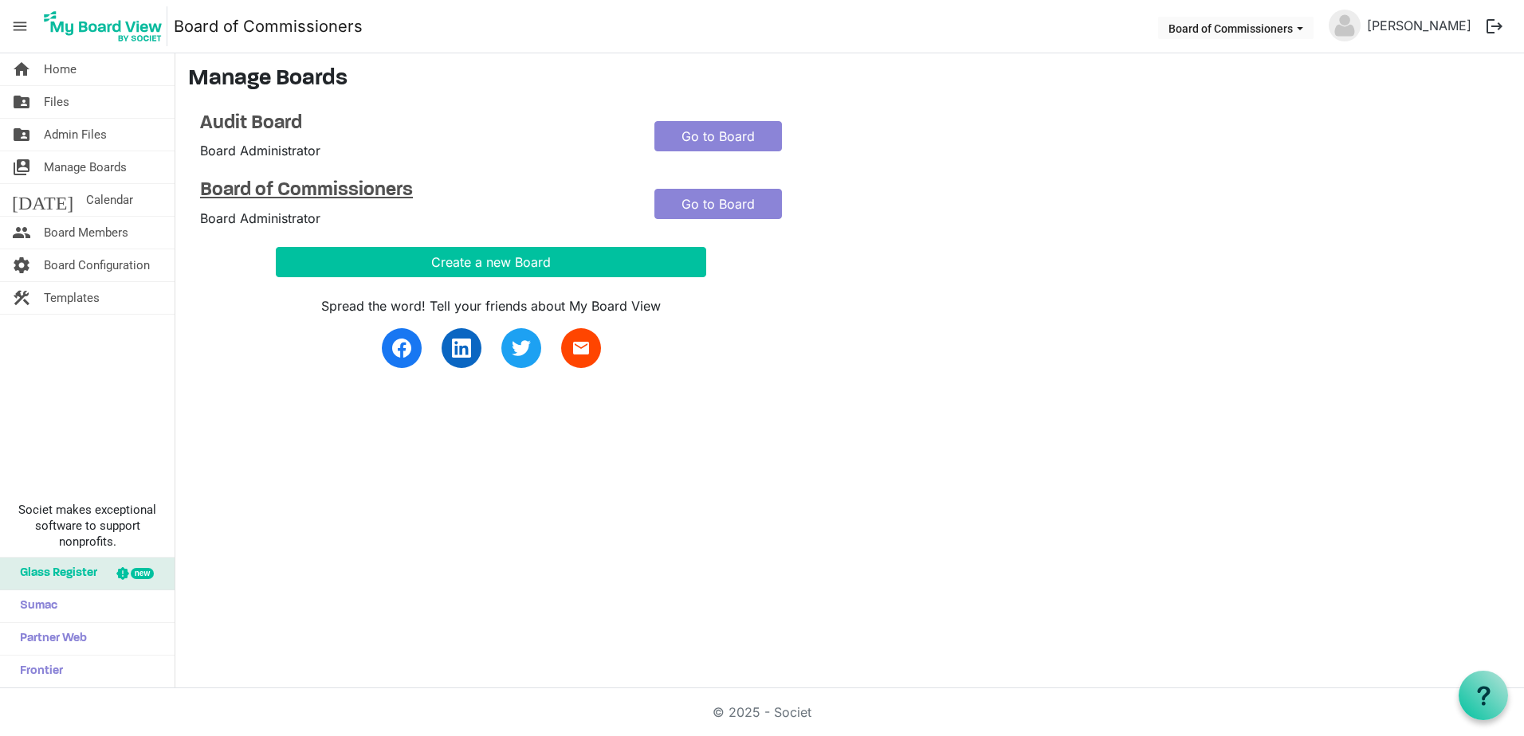
click at [224, 192] on h4 "Board of Commissioners" at bounding box center [415, 190] width 430 height 23
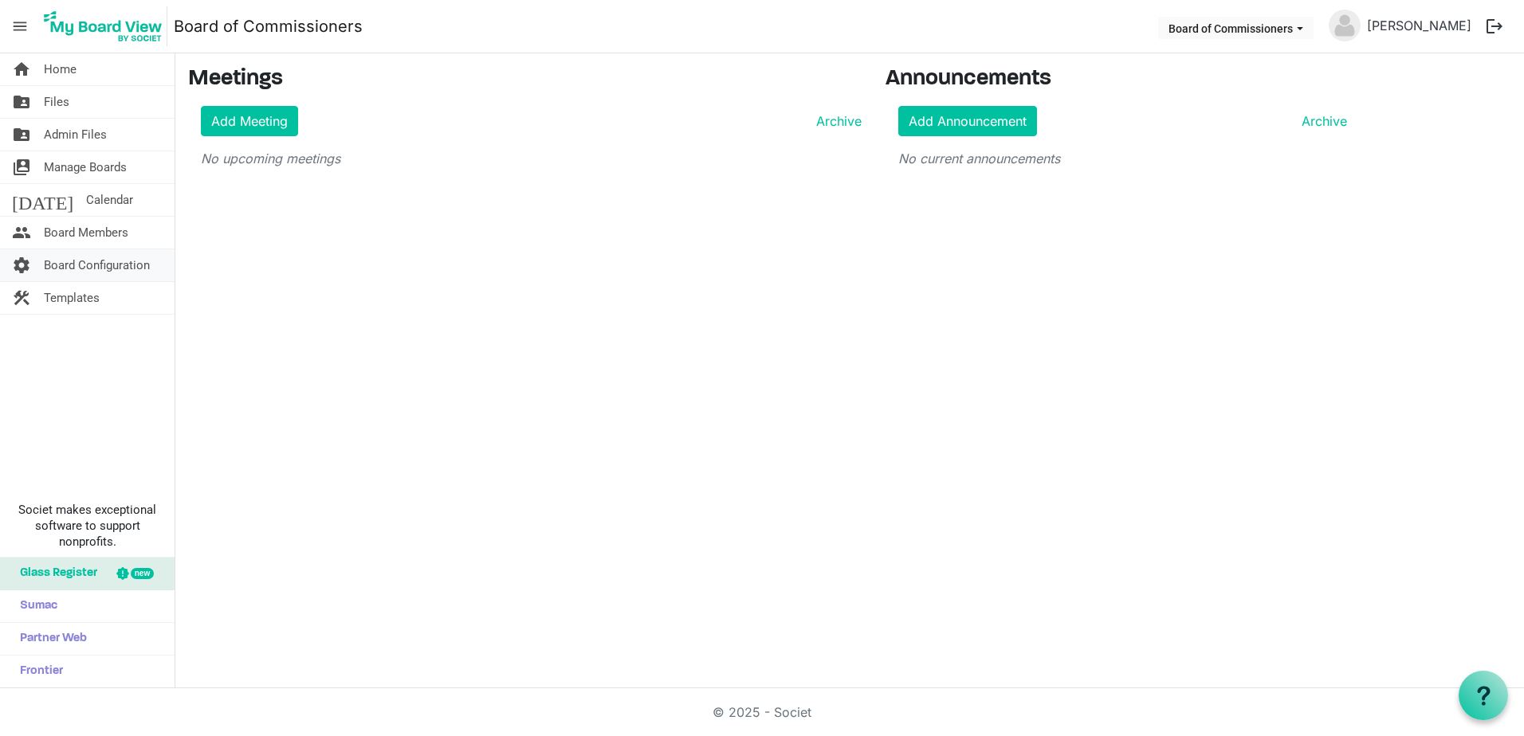
click at [79, 265] on span "Board Configuration" at bounding box center [97, 265] width 106 height 32
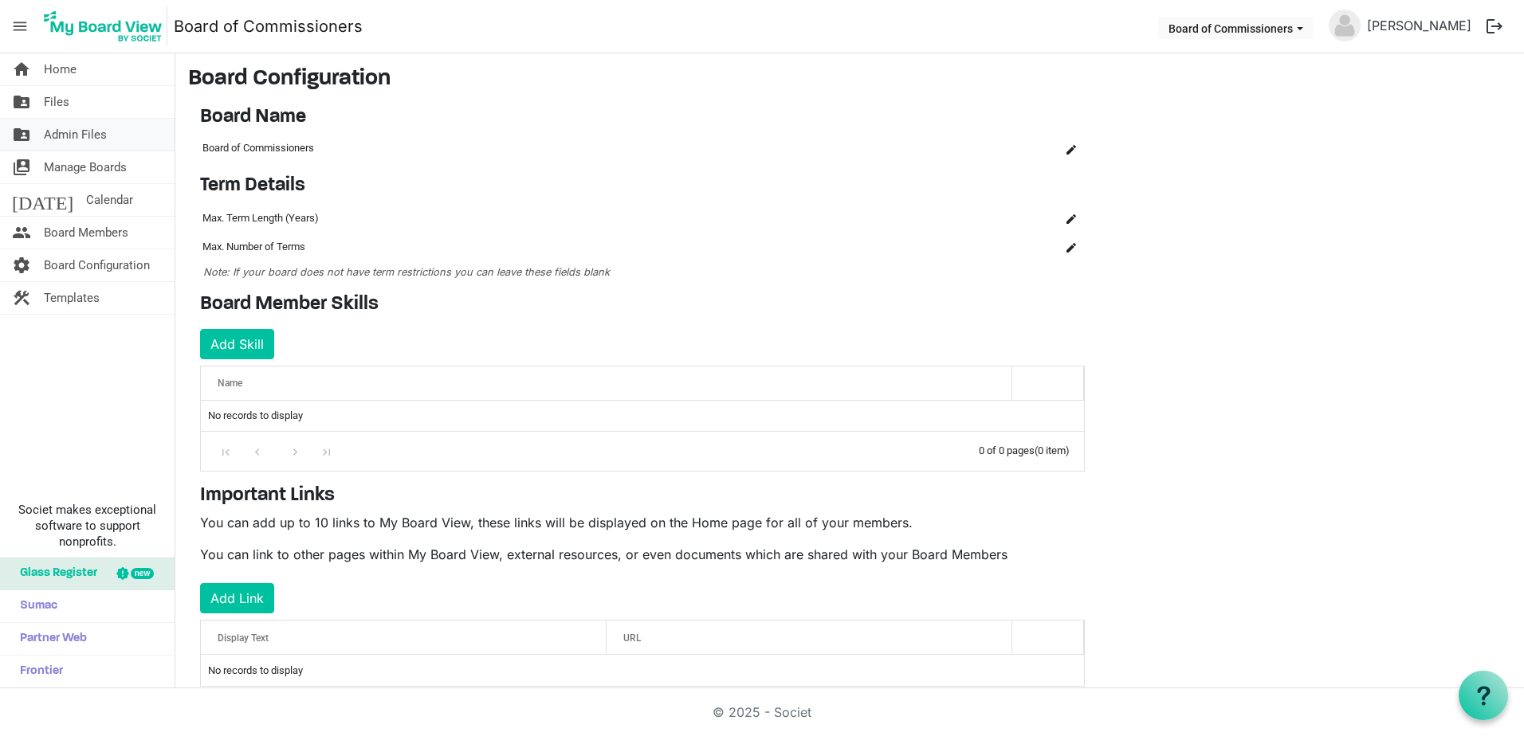
click at [88, 137] on span "Admin Files" at bounding box center [75, 135] width 63 height 32
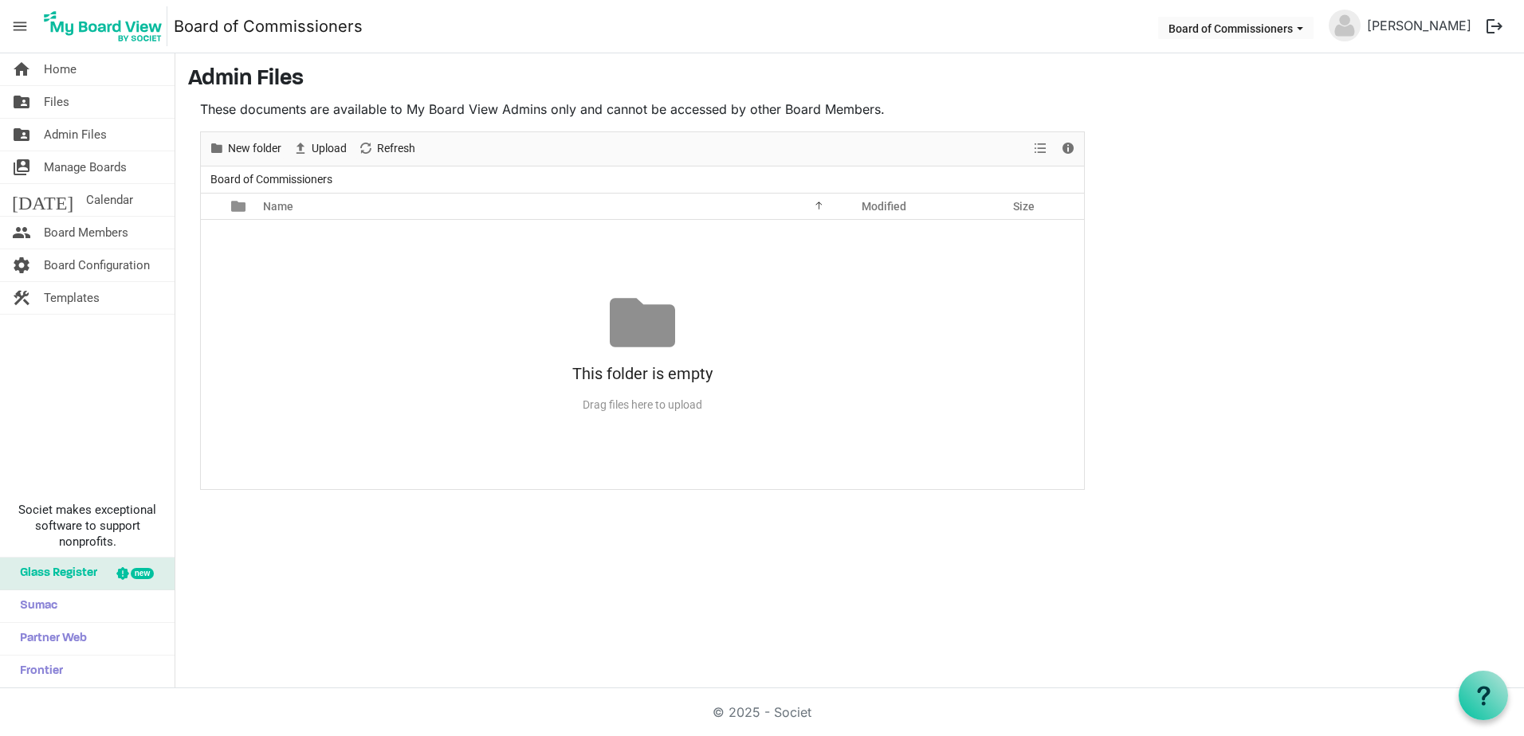
click at [22, 29] on span "menu" at bounding box center [20, 26] width 30 height 30
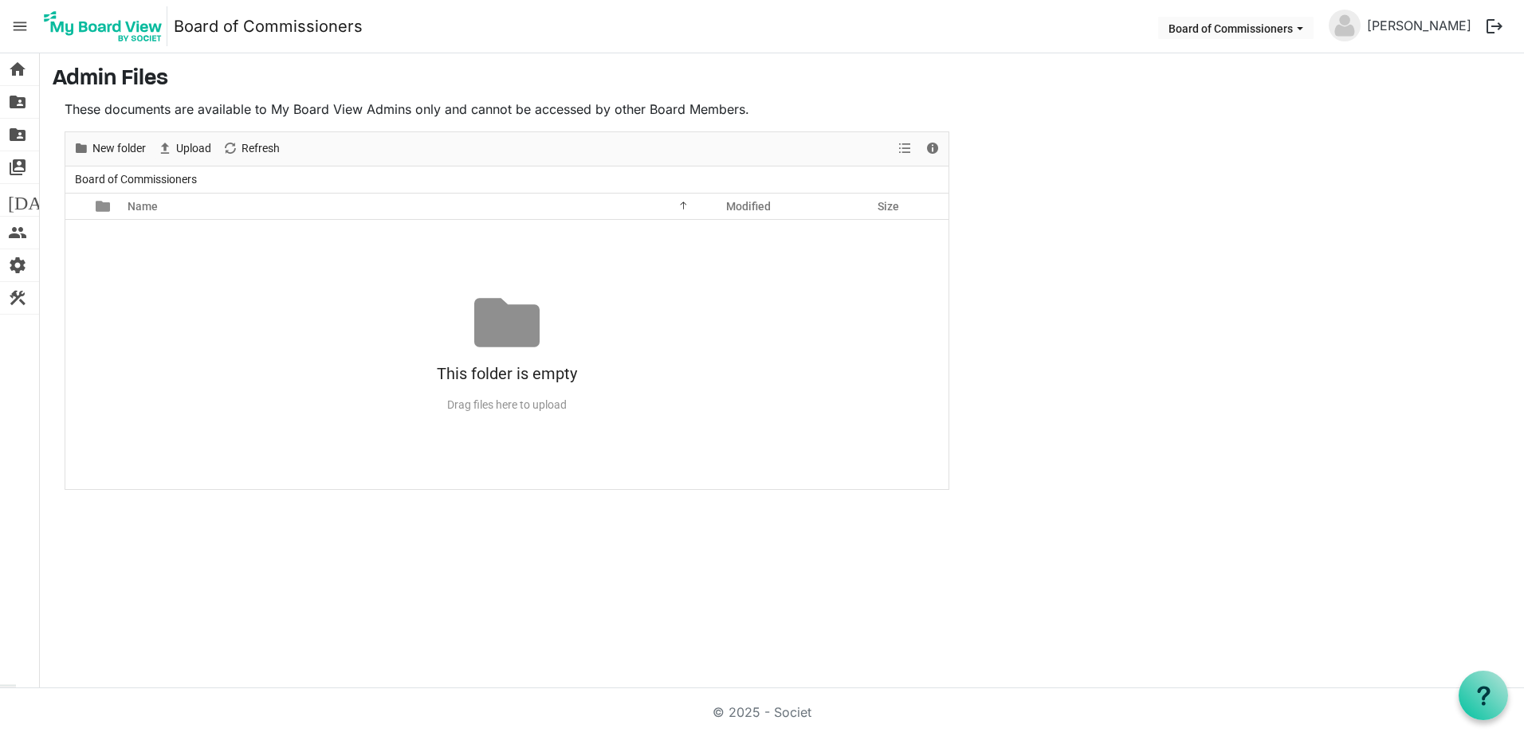
click at [22, 29] on span "menu" at bounding box center [20, 26] width 30 height 30
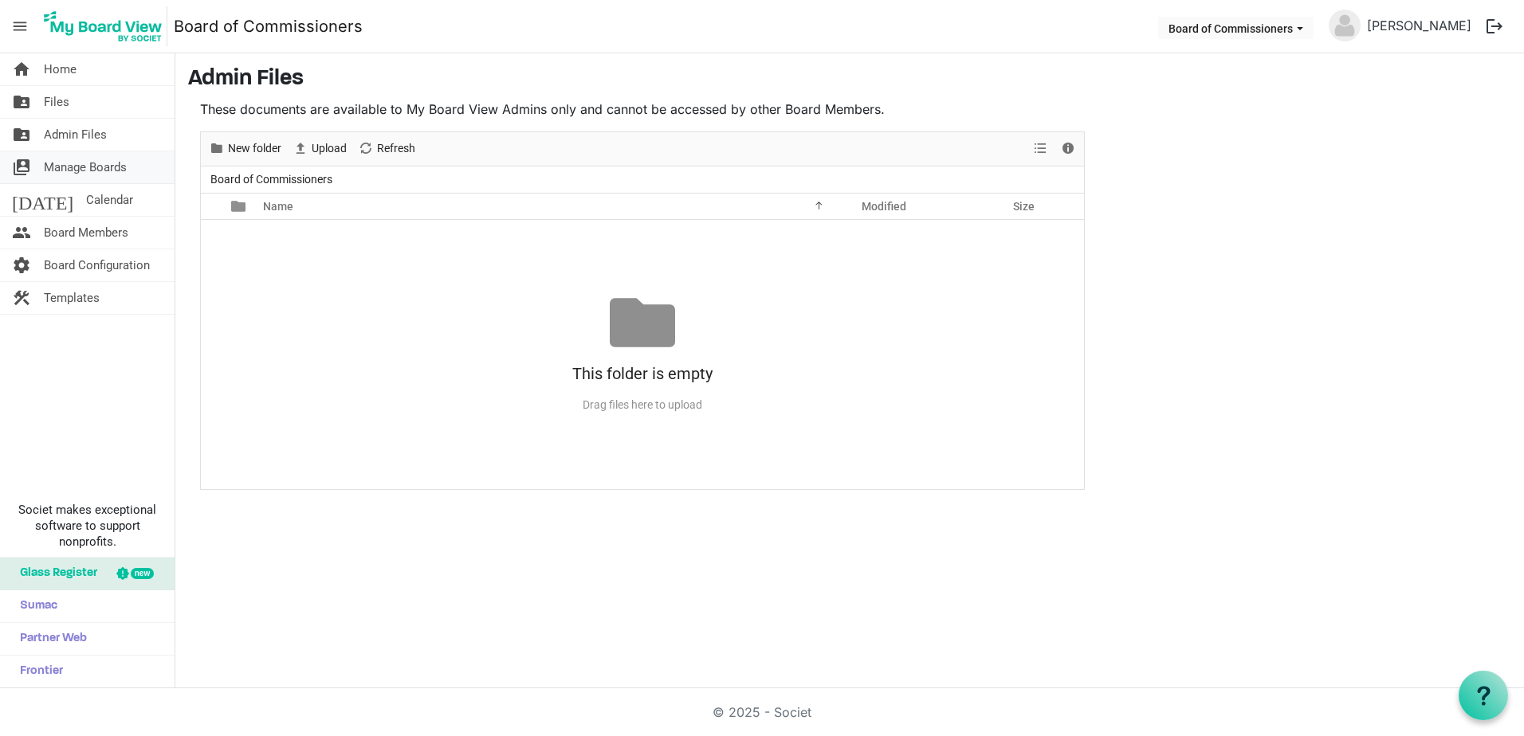
click at [83, 161] on span "Manage Boards" at bounding box center [85, 167] width 83 height 32
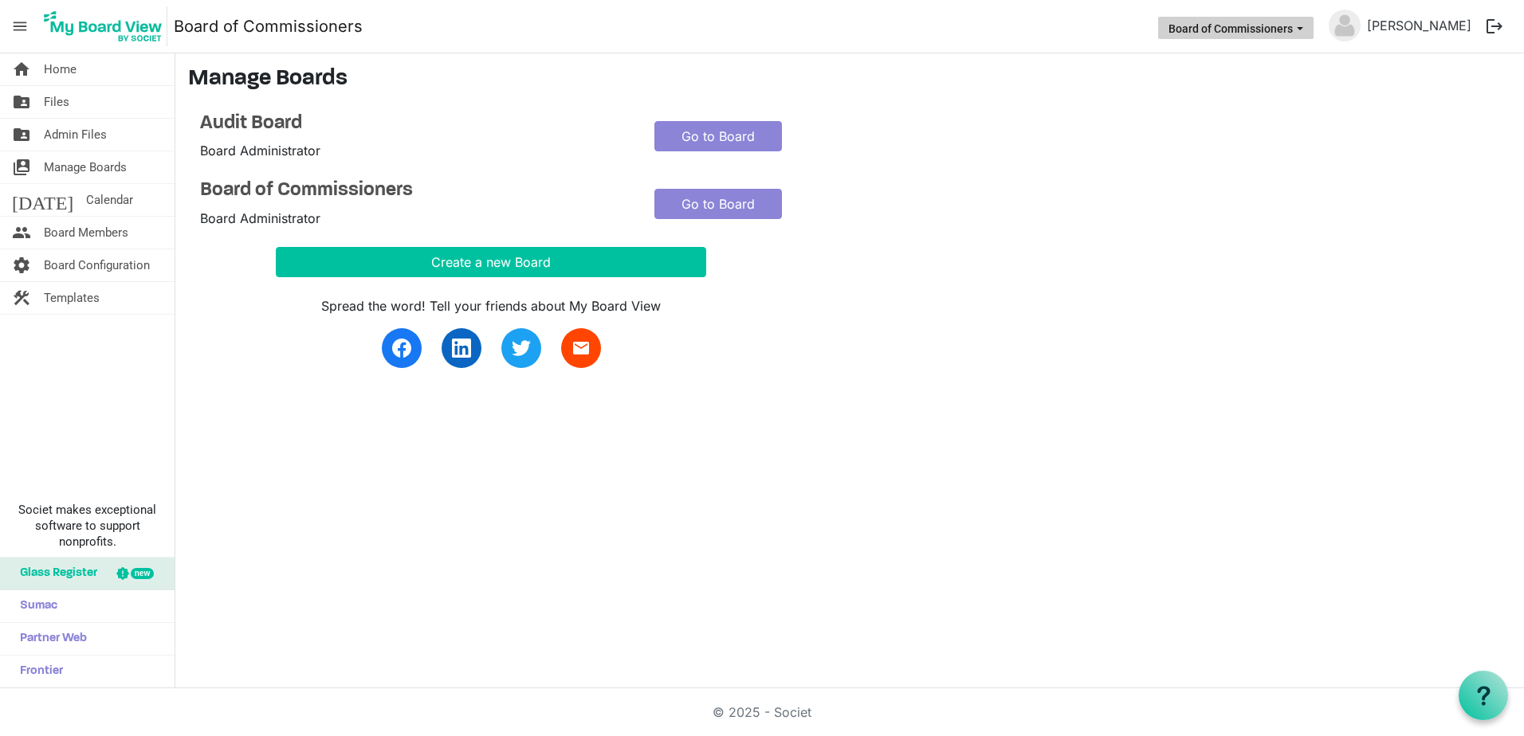
click at [1313, 31] on button "Board of Commissioners" at bounding box center [1235, 28] width 155 height 22
click at [504, 10] on nav "menu Board of Commissioners Board of Commissioners [PERSON_NAME] logout" at bounding box center [762, 26] width 1524 height 53
click at [1479, 696] on icon at bounding box center [1483, 696] width 20 height 20
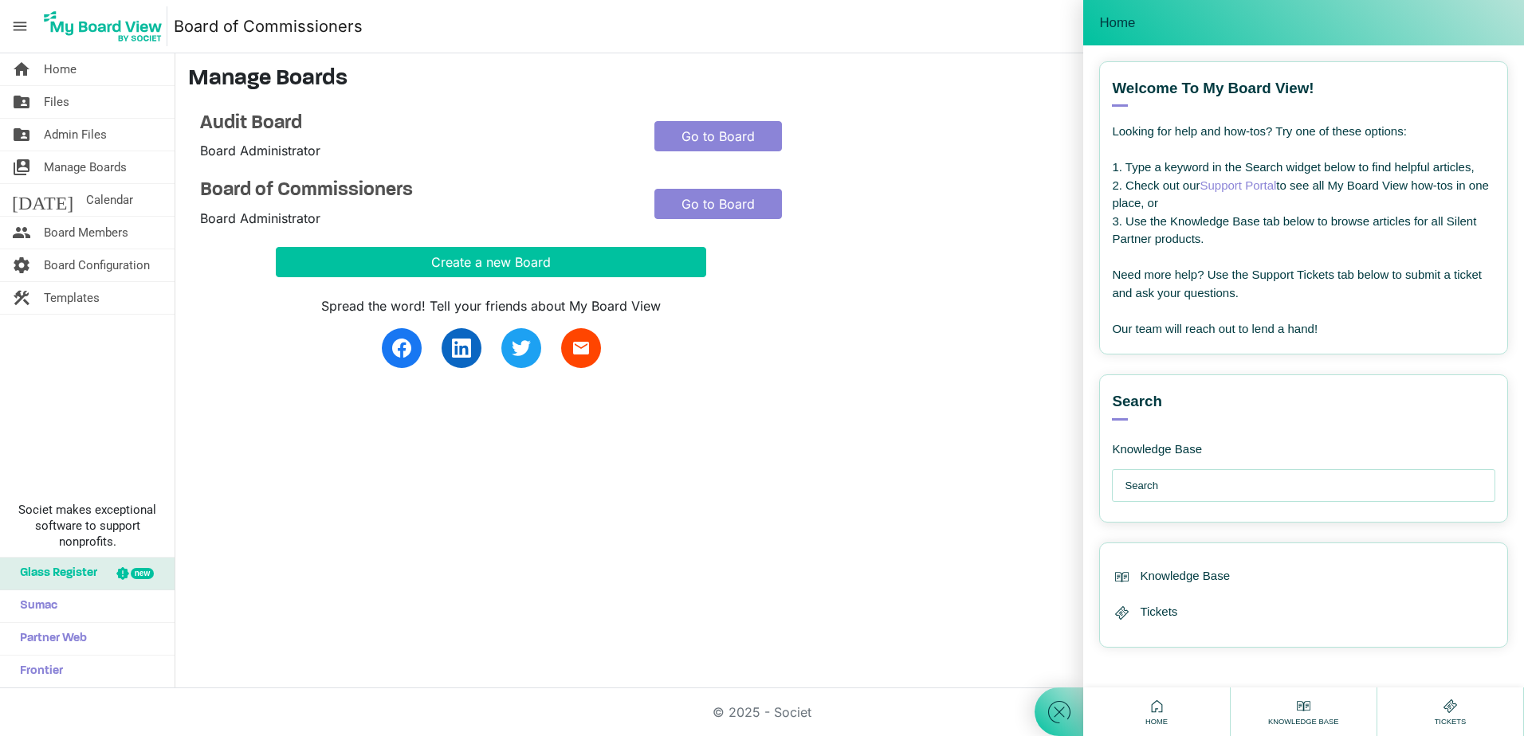
click at [1200, 496] on input "text" at bounding box center [1307, 486] width 366 height 32
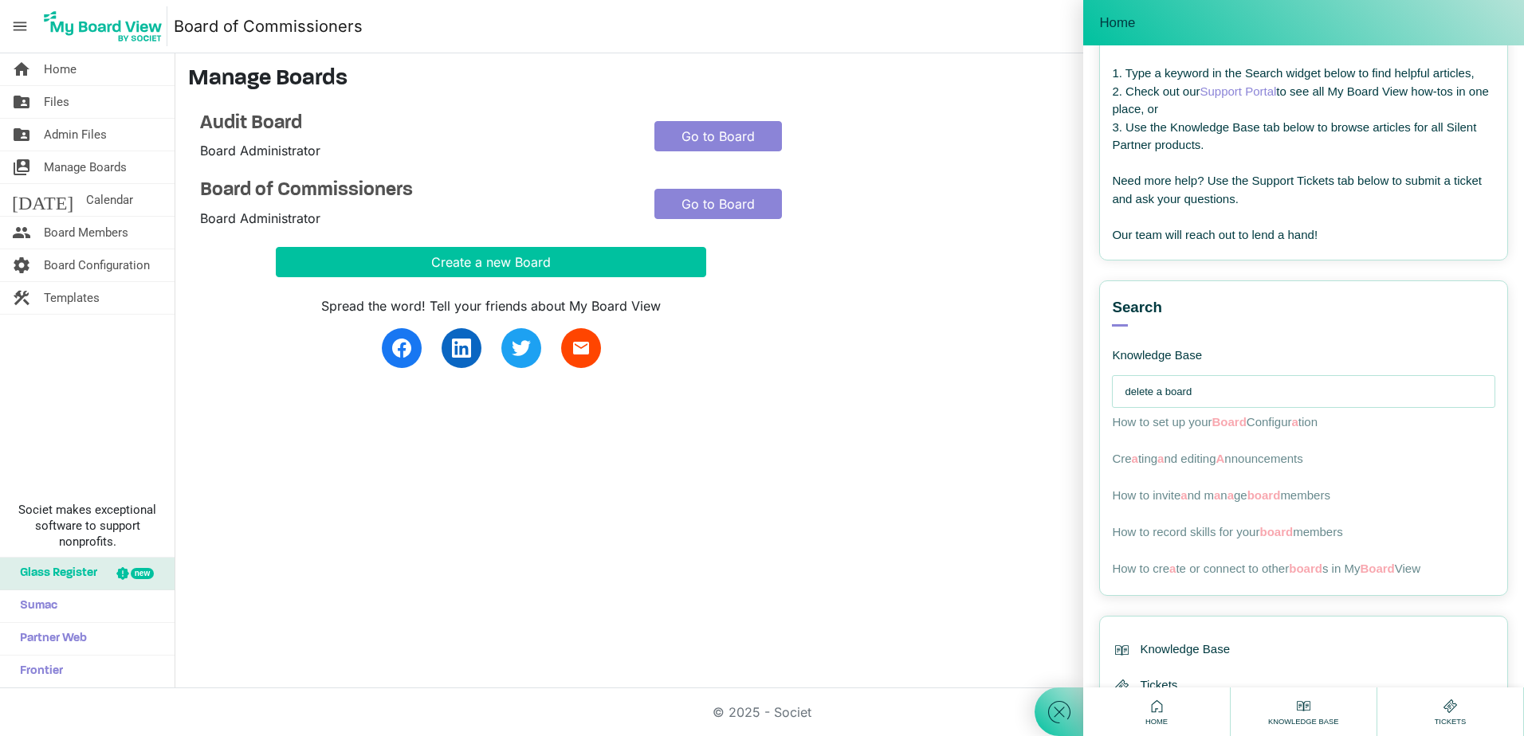
scroll to position [163, 0]
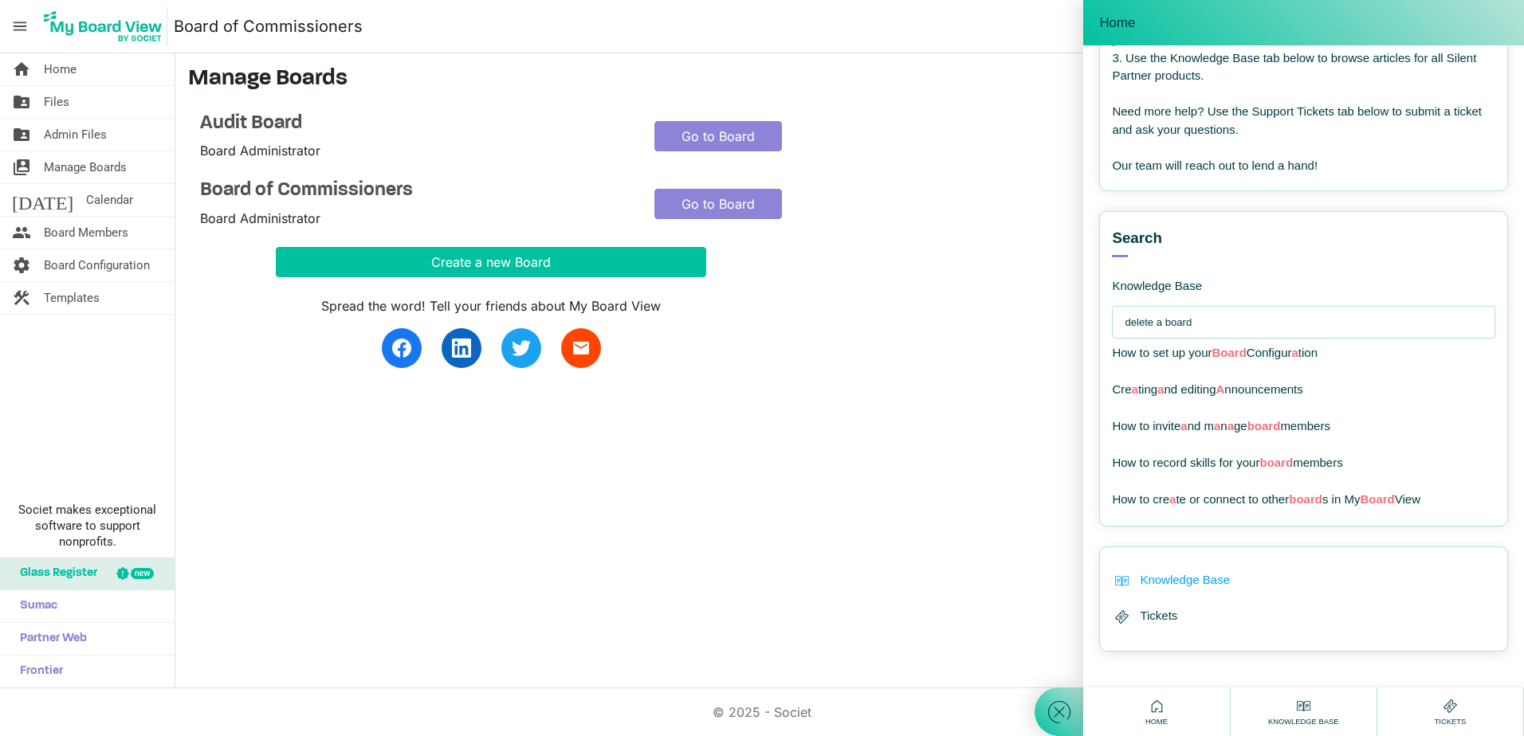
type input "delete a board"
click at [1206, 578] on span "Knowledge Base" at bounding box center [1184, 580] width 90 height 18
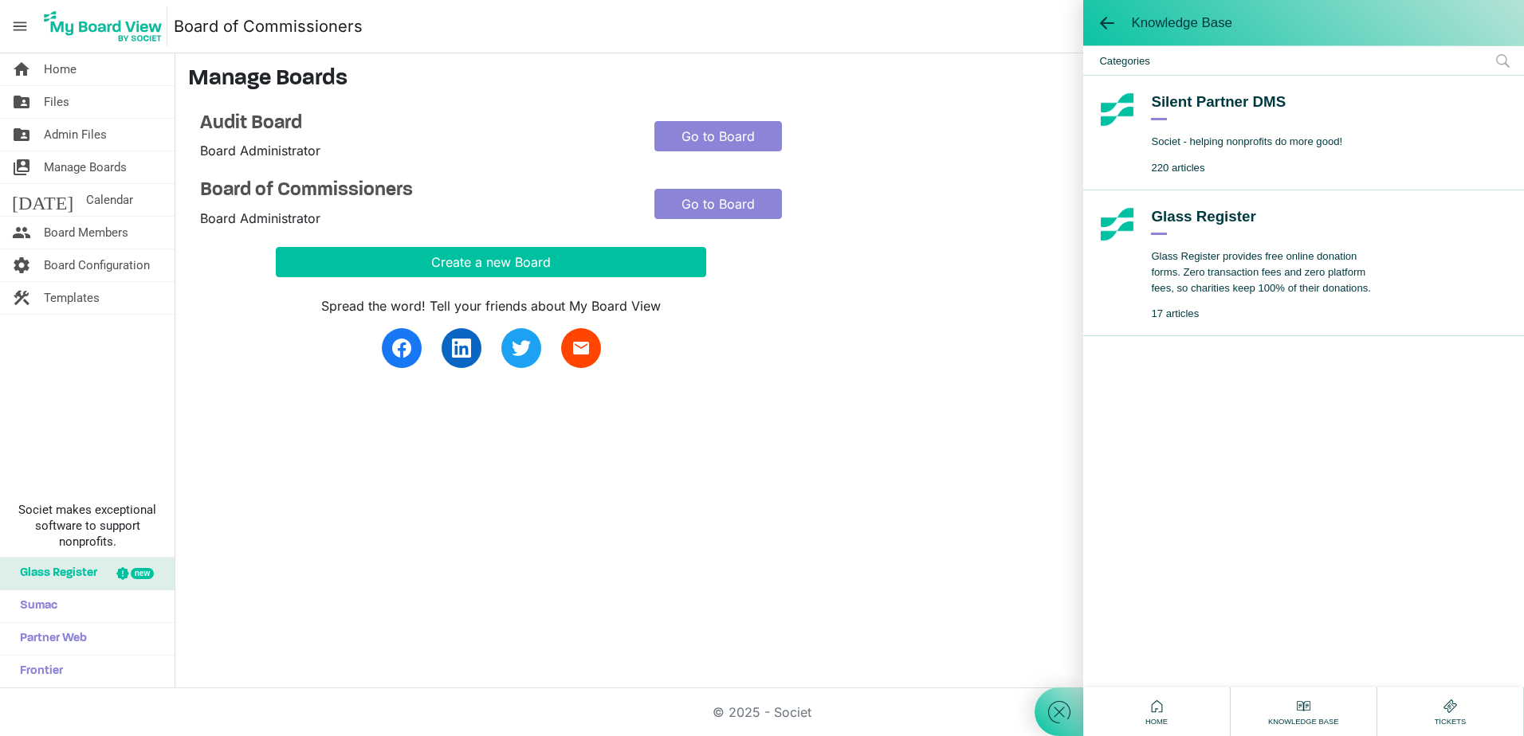
click at [1188, 101] on div "Silent Partner DMS" at bounding box center [1246, 106] width 191 height 29
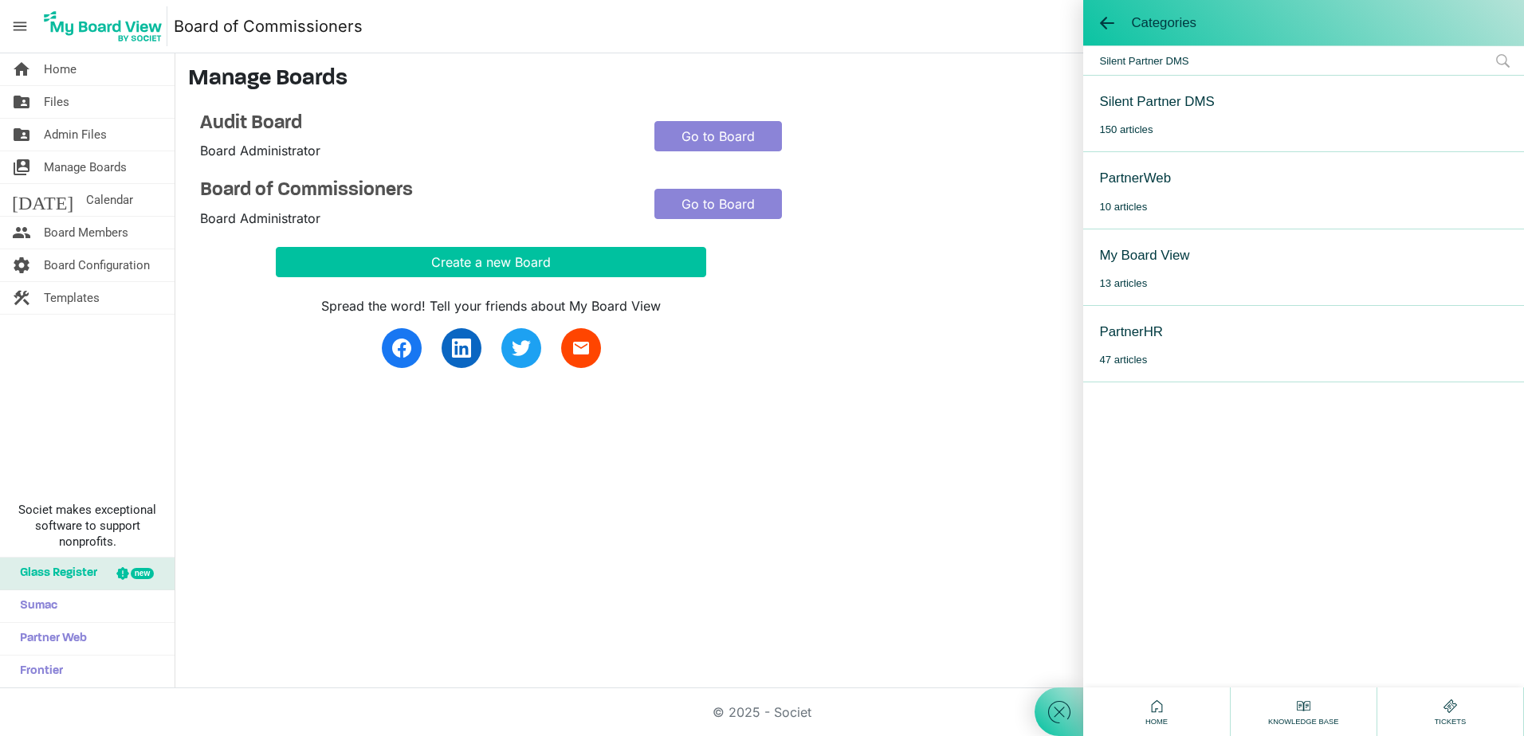
click at [1176, 97] on div "Silent Partner DMS" at bounding box center [1156, 102] width 115 height 20
click at [1176, 252] on div "Silent Partner FAQs" at bounding box center [1158, 255] width 119 height 20
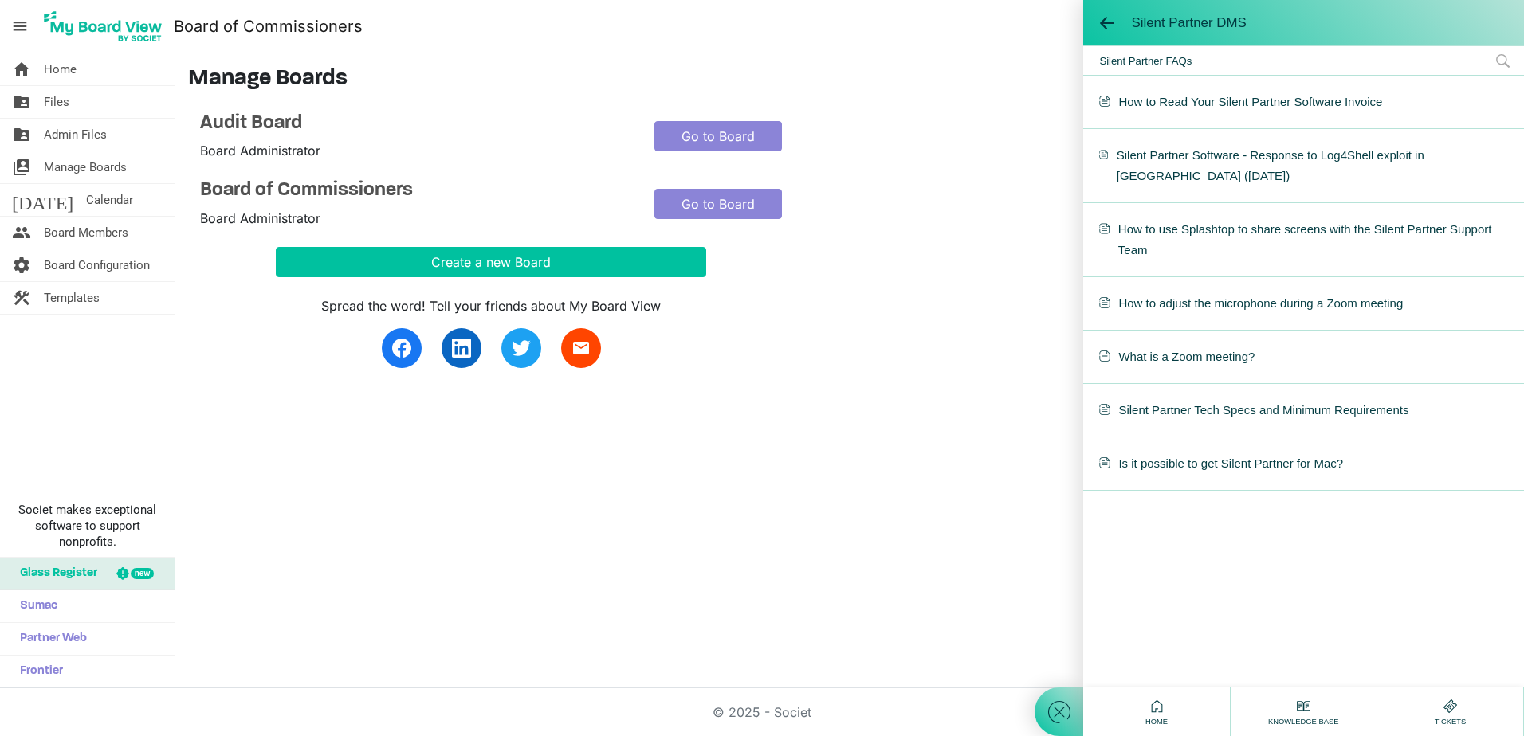
click at [544, 494] on div "home Home folder_shared Files folder_shared Admin Files switch_account Manage B…" at bounding box center [762, 370] width 1524 height 635
click at [1108, 25] on span at bounding box center [1107, 23] width 16 height 16
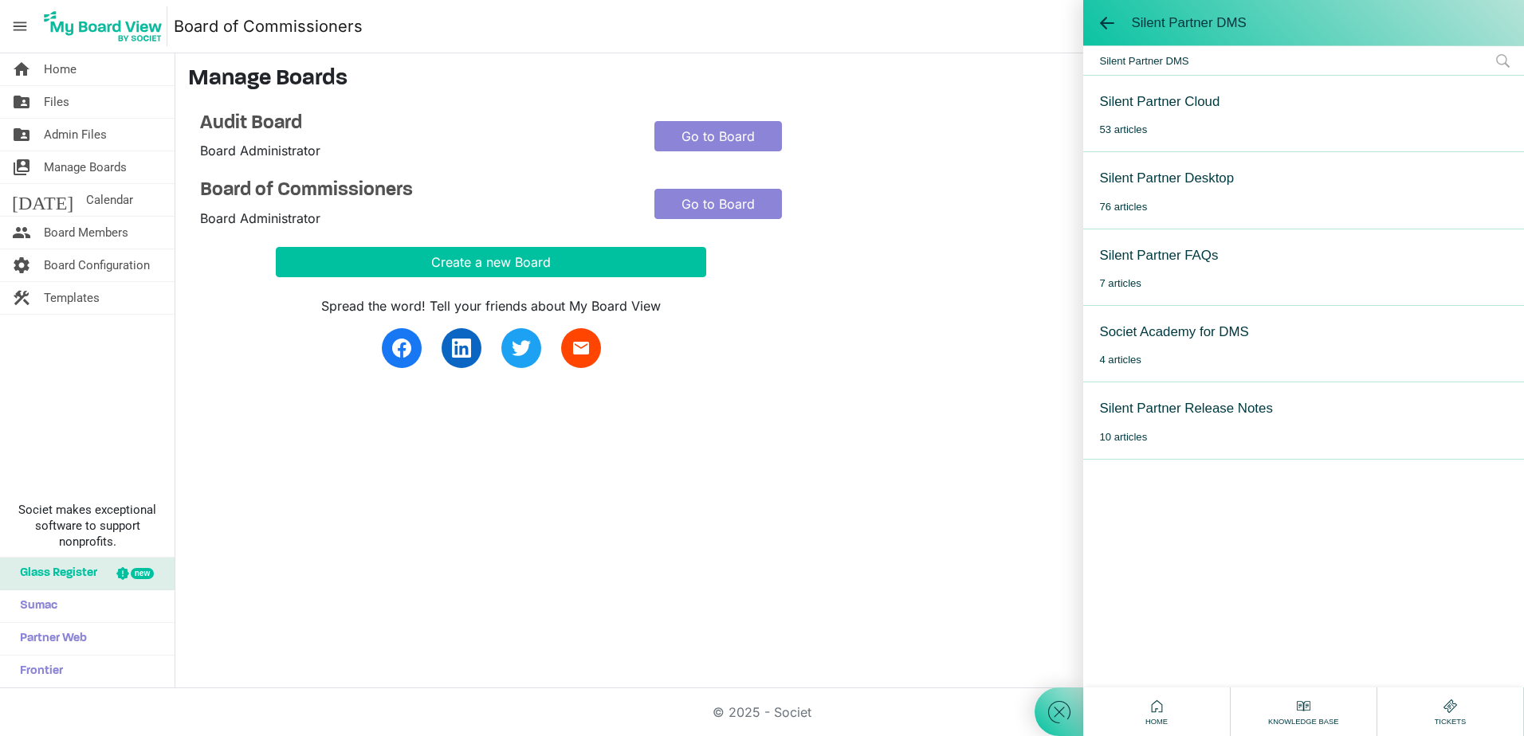
click at [1166, 720] on span "Home" at bounding box center [1156, 721] width 30 height 11
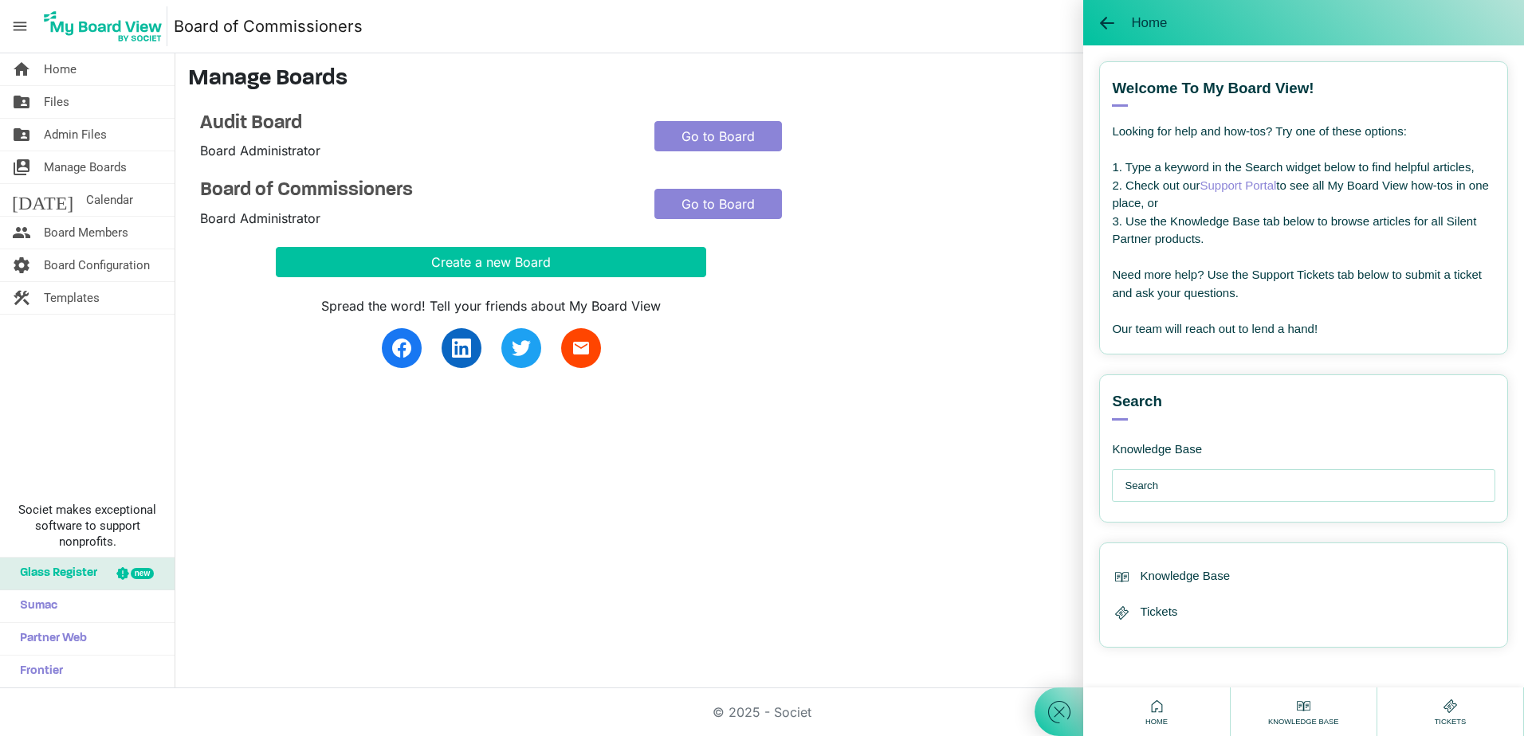
click at [1033, 288] on div "Spread the word! Tell your friends about My Board View email" at bounding box center [642, 322] width 908 height 91
click at [1103, 19] on span at bounding box center [1107, 23] width 16 height 16
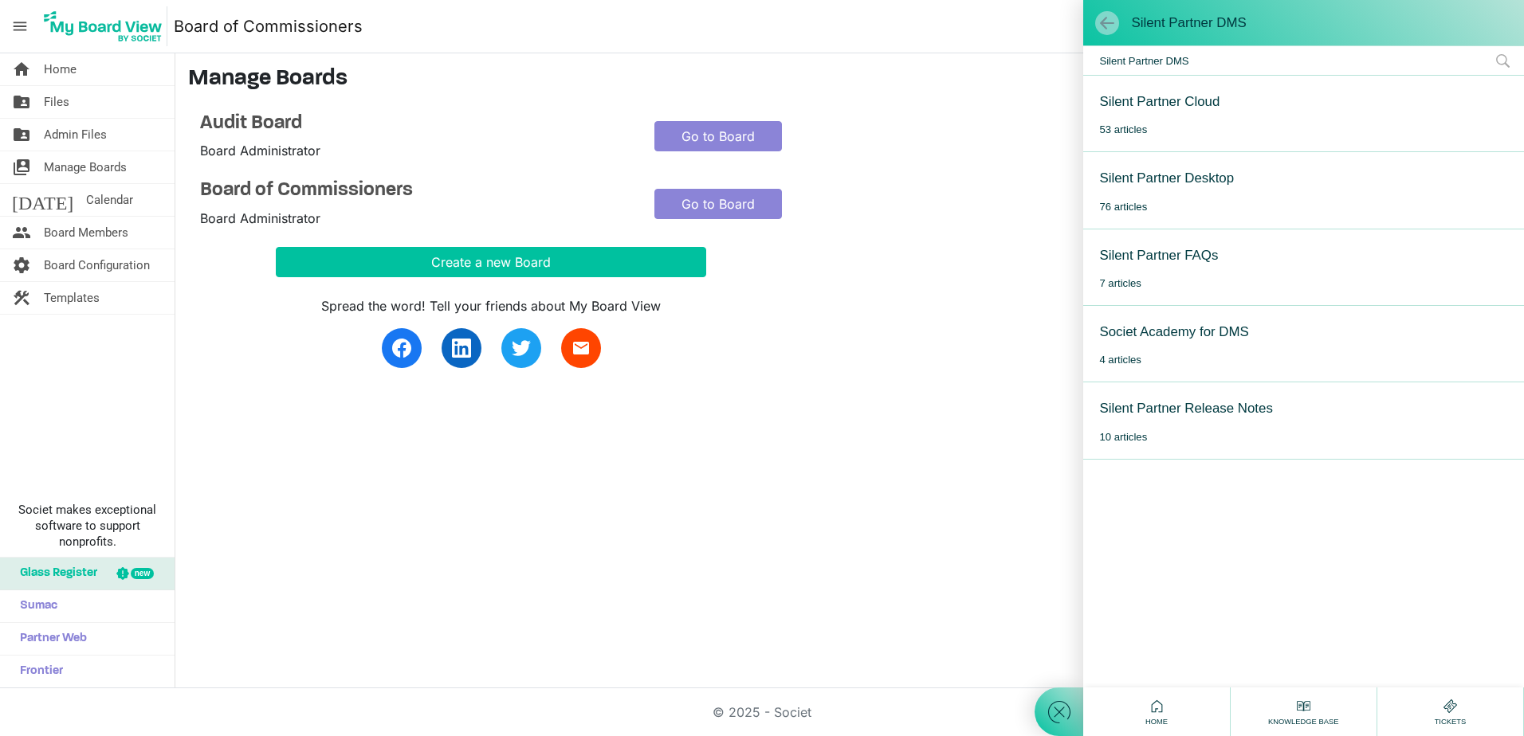
click at [1105, 20] on span at bounding box center [1107, 23] width 16 height 16
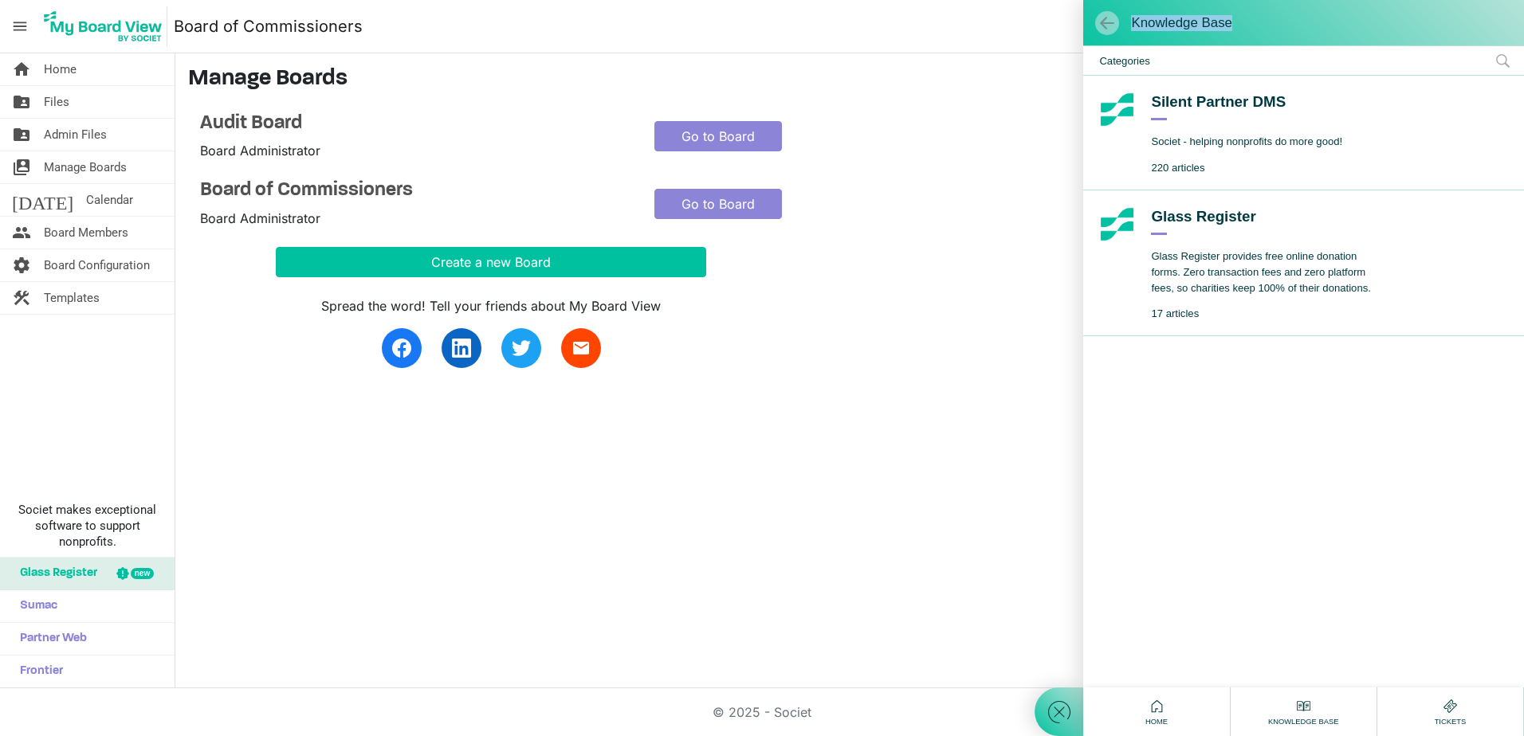
click at [1105, 20] on span at bounding box center [1107, 23] width 16 height 16
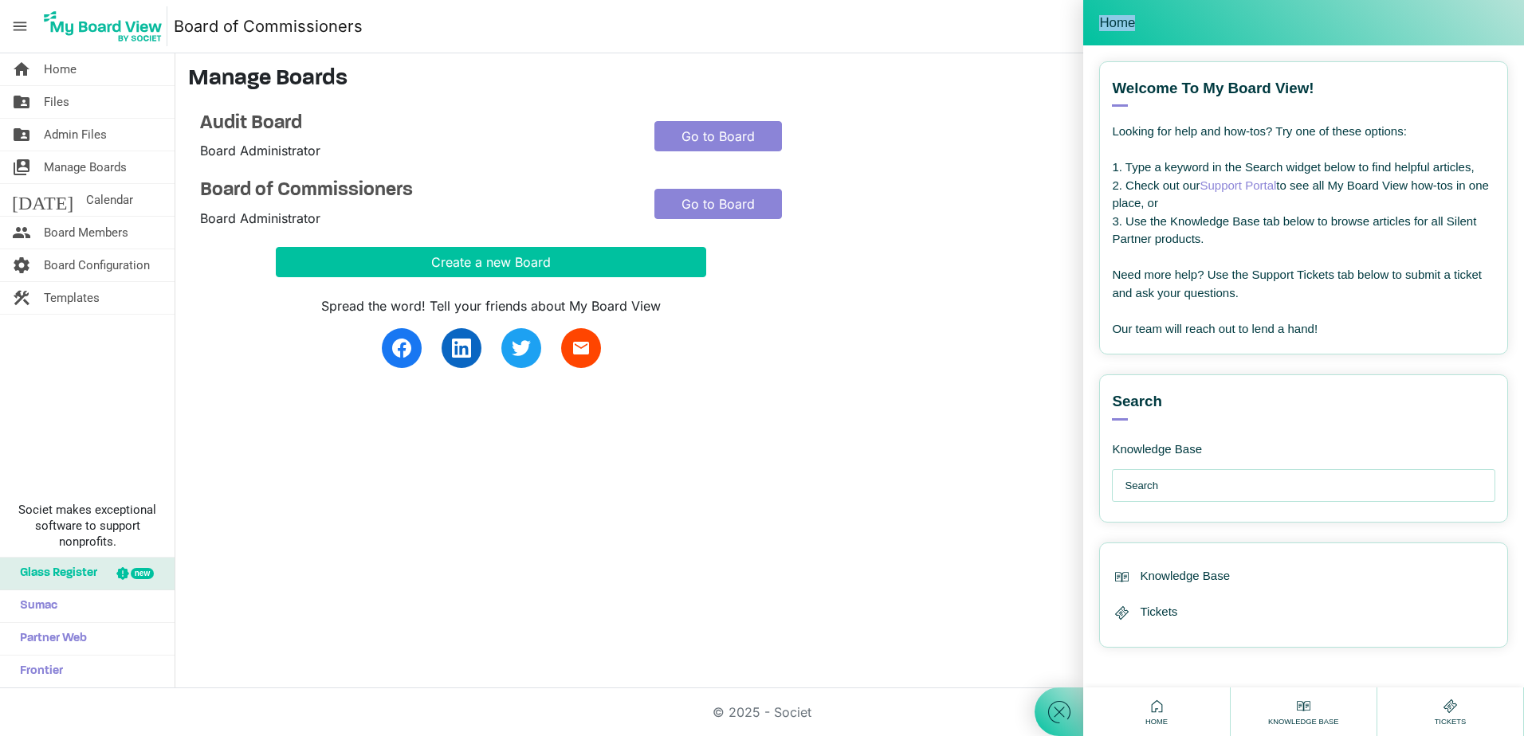
click at [1105, 20] on span "Home" at bounding box center [1117, 23] width 36 height 16
drag, startPoint x: 1105, startPoint y: 20, endPoint x: 1033, endPoint y: 71, distance: 88.6
click at [1033, 71] on h3 "Manage Boards" at bounding box center [849, 79] width 1323 height 27
click at [1033, 50] on nav "menu Board of Commissioners Board of Commissioners James Magee logout" at bounding box center [762, 26] width 1524 height 53
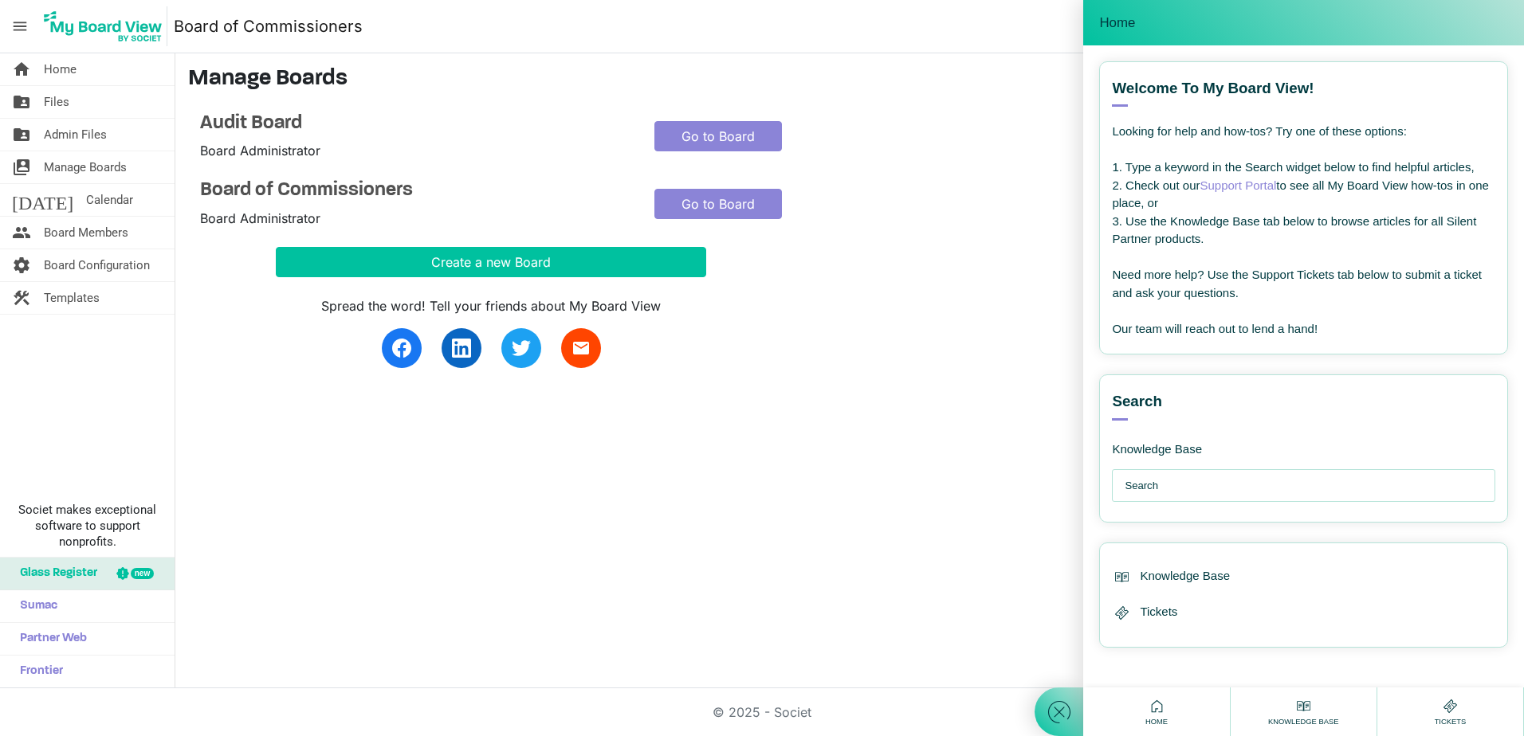
click at [1091, 16] on div "Home" at bounding box center [1303, 22] width 441 height 45
click at [1107, 23] on span "Home" at bounding box center [1117, 23] width 36 height 16
click at [319, 460] on div "home Home folder_shared Files folder_shared Admin Files switch_account Manage B…" at bounding box center [762, 370] width 1524 height 635
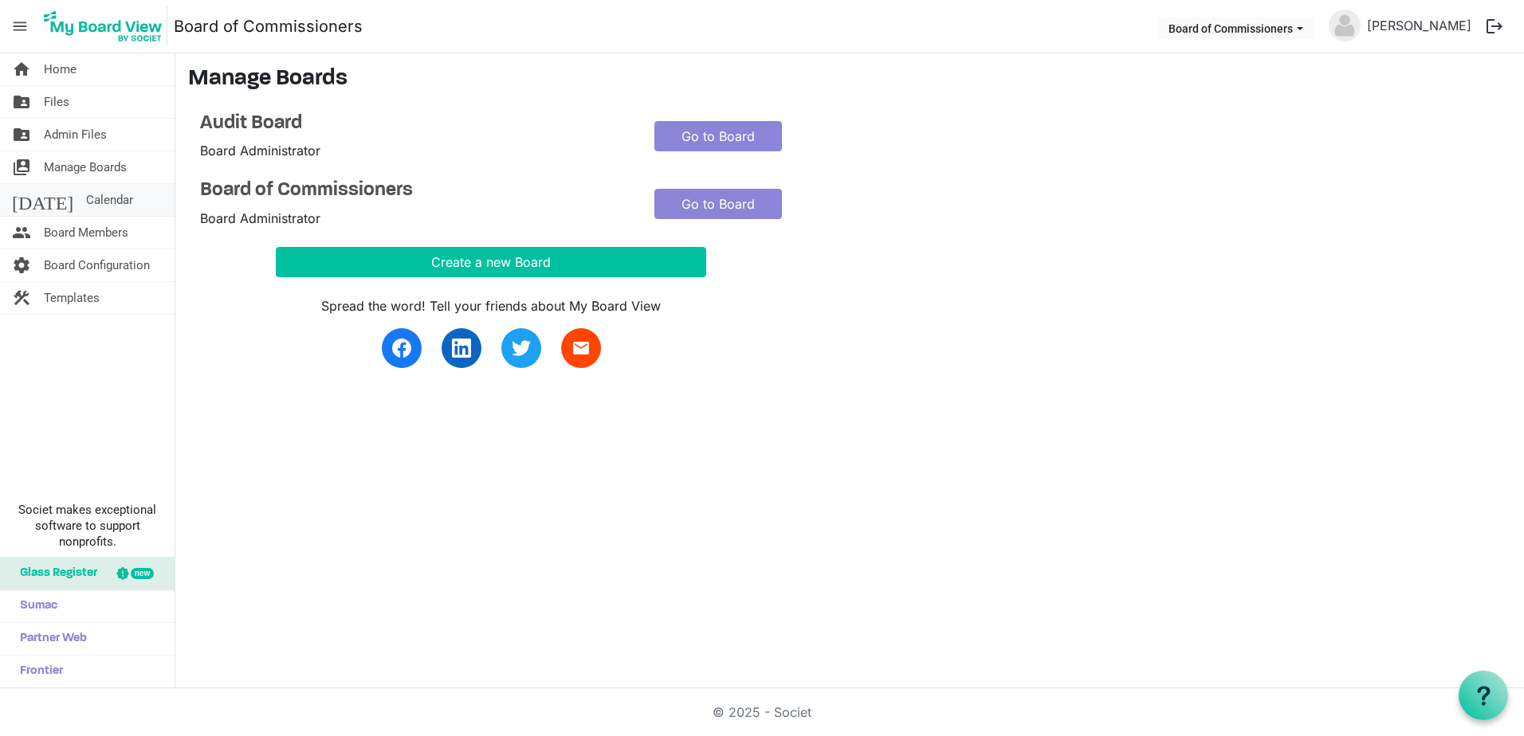
click at [86, 194] on span "Calendar" at bounding box center [109, 200] width 47 height 32
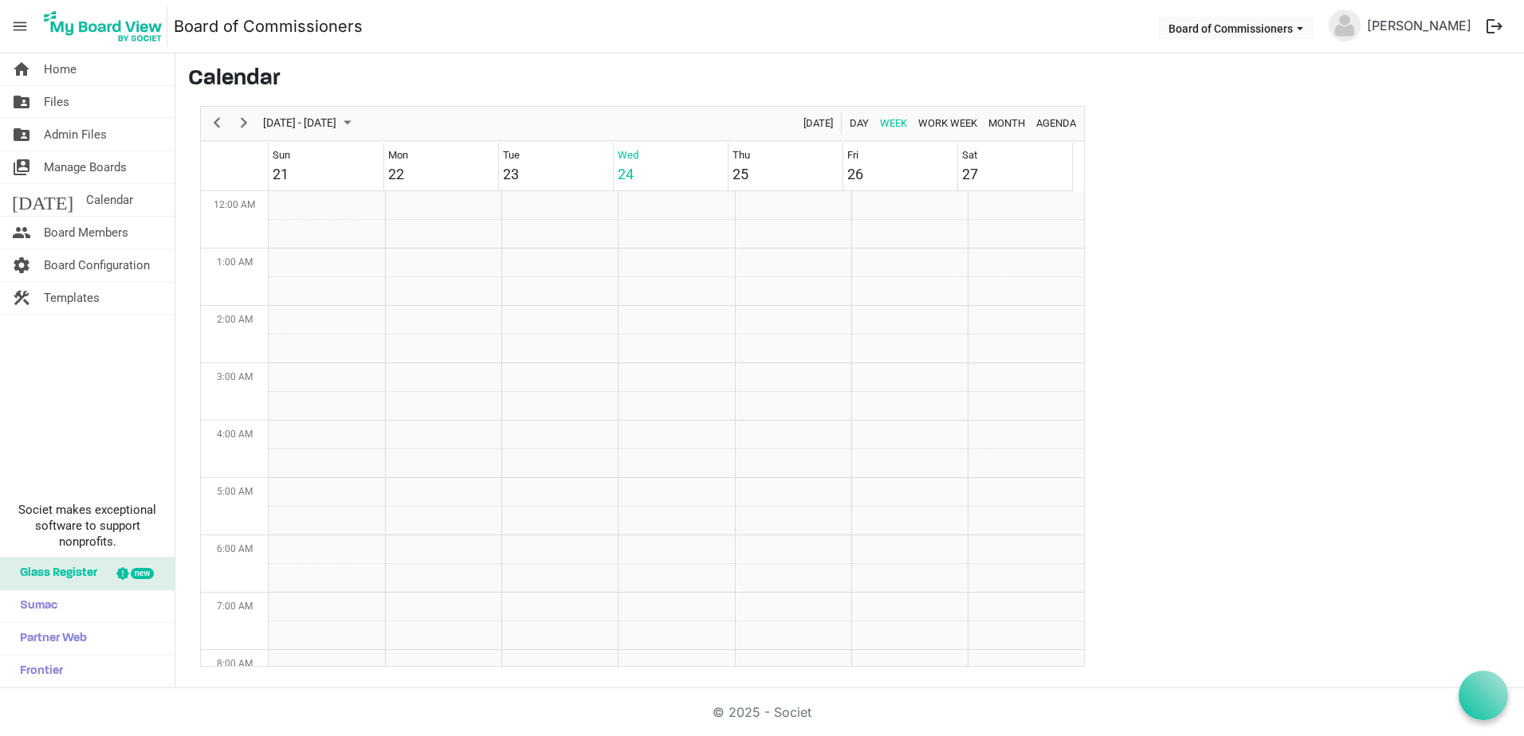
scroll to position [516, 0]
click at [97, 233] on span "Board Members" at bounding box center [86, 233] width 84 height 32
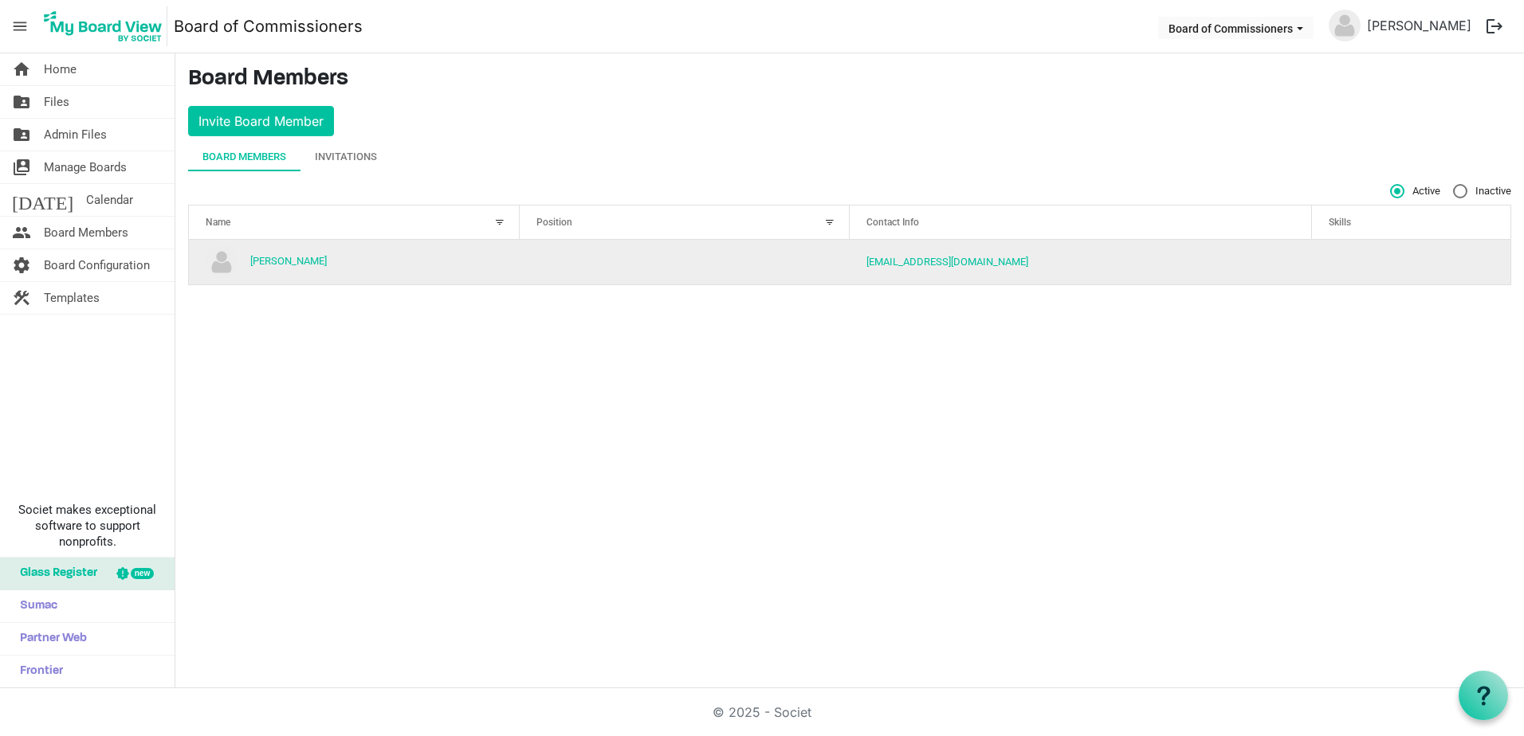
click at [1422, 254] on td "is template cell column header Skills" at bounding box center [1411, 262] width 198 height 45
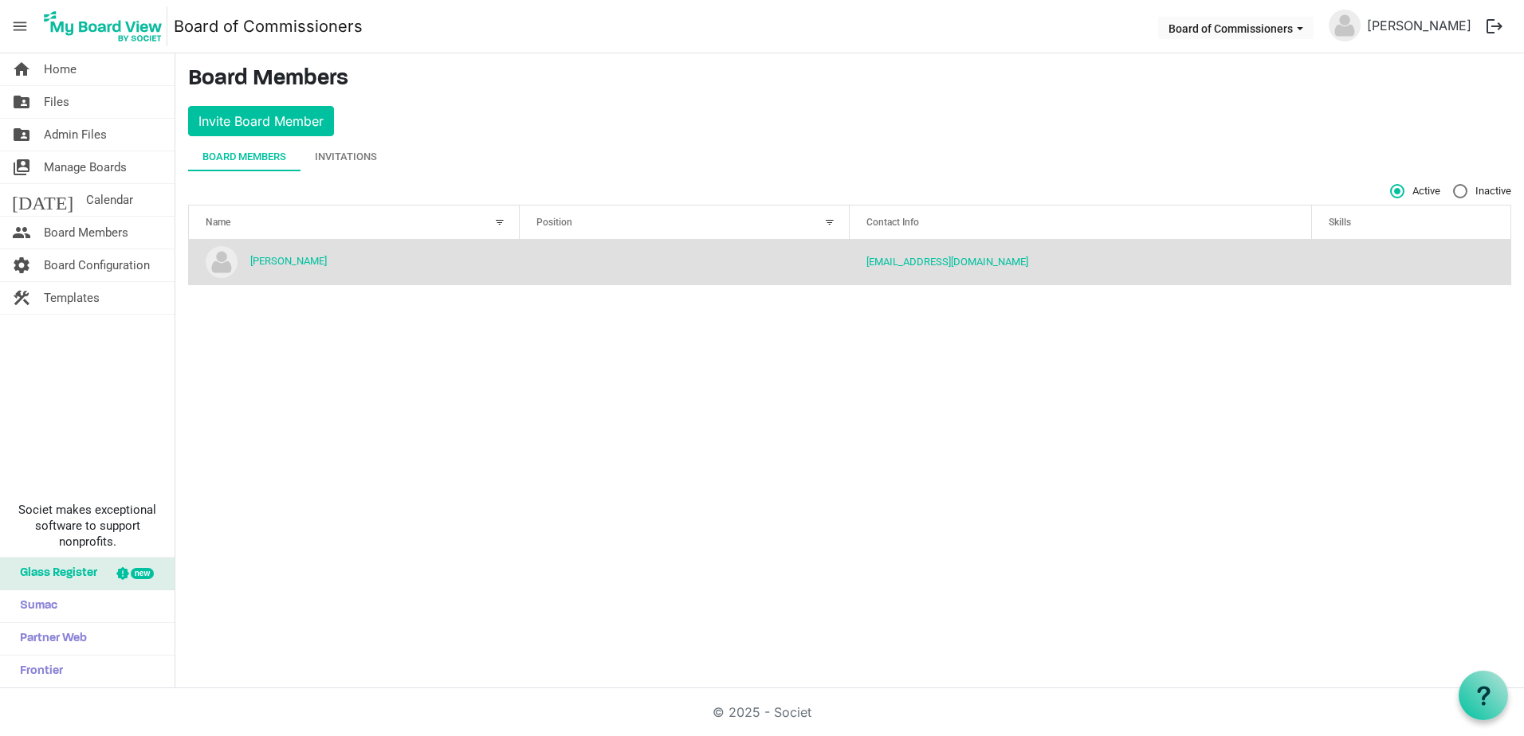
click at [1422, 254] on td "is template cell column header Skills" at bounding box center [1411, 262] width 198 height 45
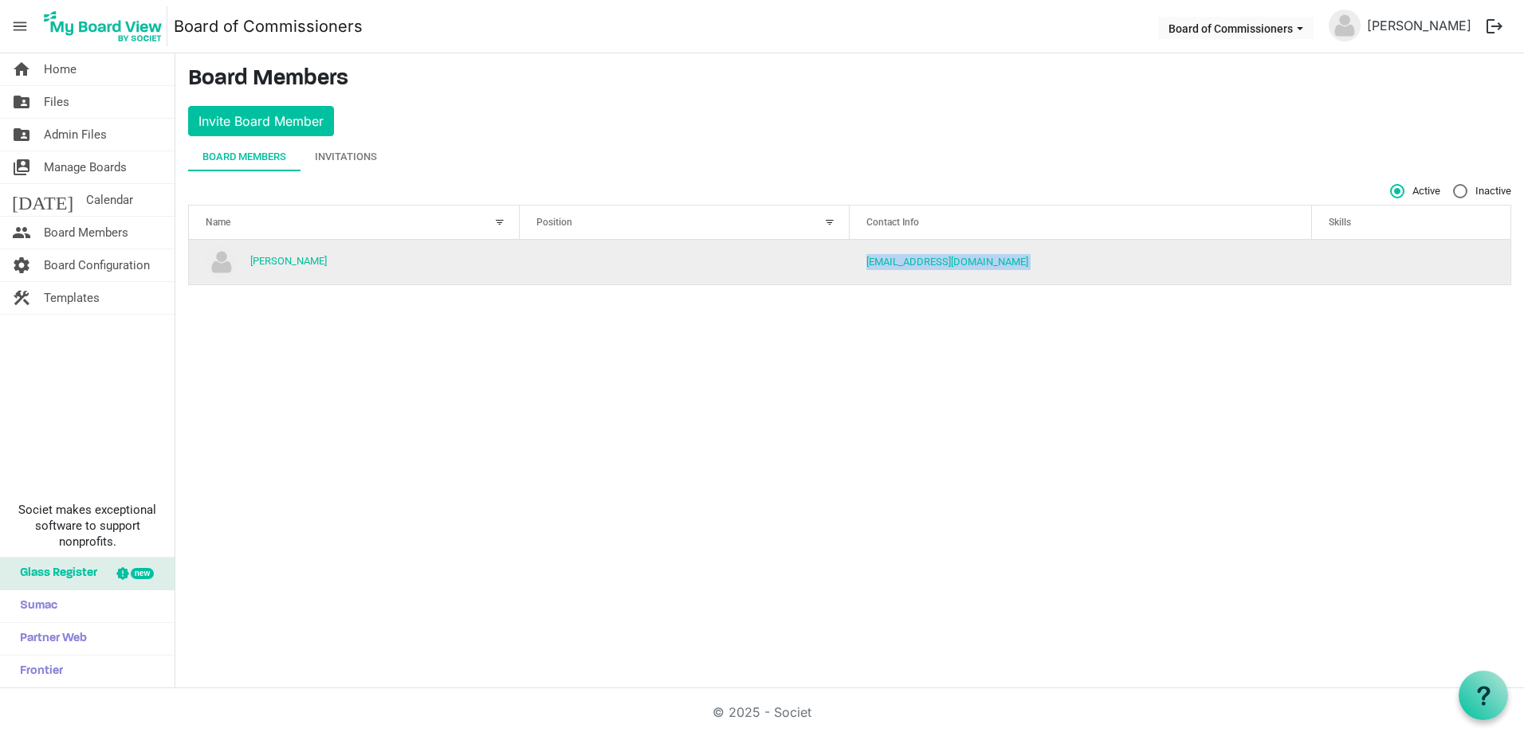
click at [1422, 254] on td "is template cell column header Skills" at bounding box center [1411, 262] width 198 height 45
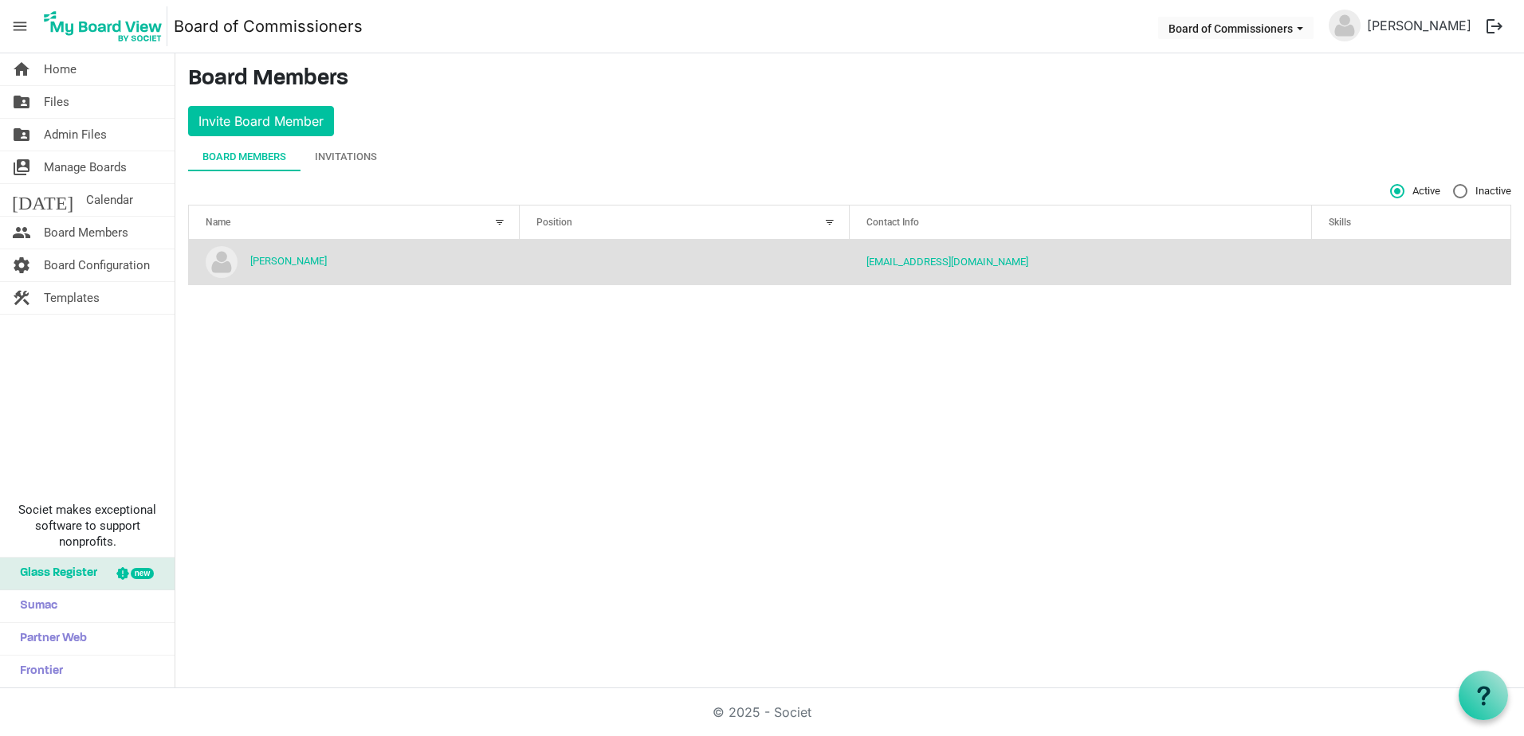
click at [1108, 420] on div "home Home folder_shared Files folder_shared Admin Files switch_account Manage B…" at bounding box center [762, 370] width 1524 height 635
click at [270, 263] on link "[PERSON_NAME]" at bounding box center [288, 261] width 76 height 12
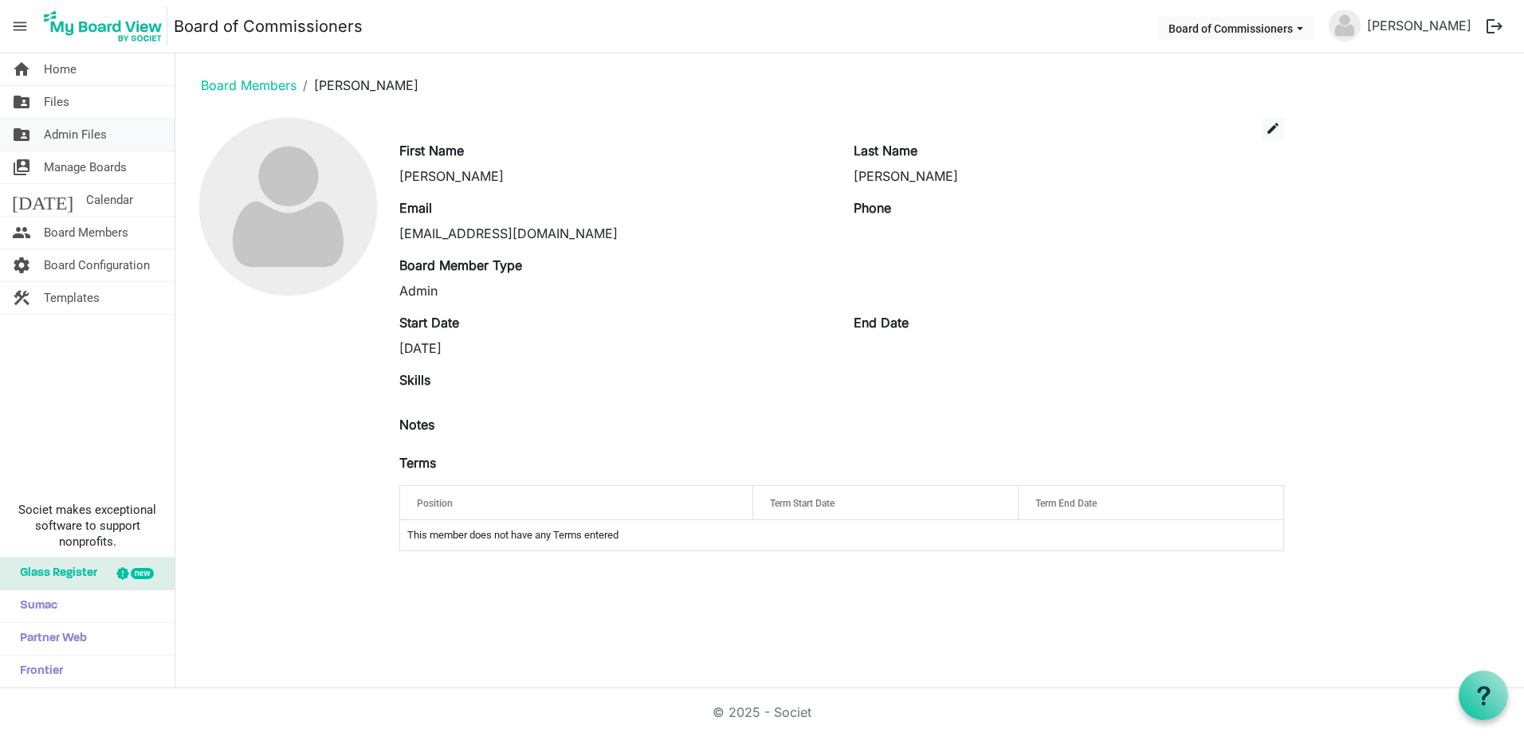
click at [84, 128] on span "Admin Files" at bounding box center [75, 135] width 63 height 32
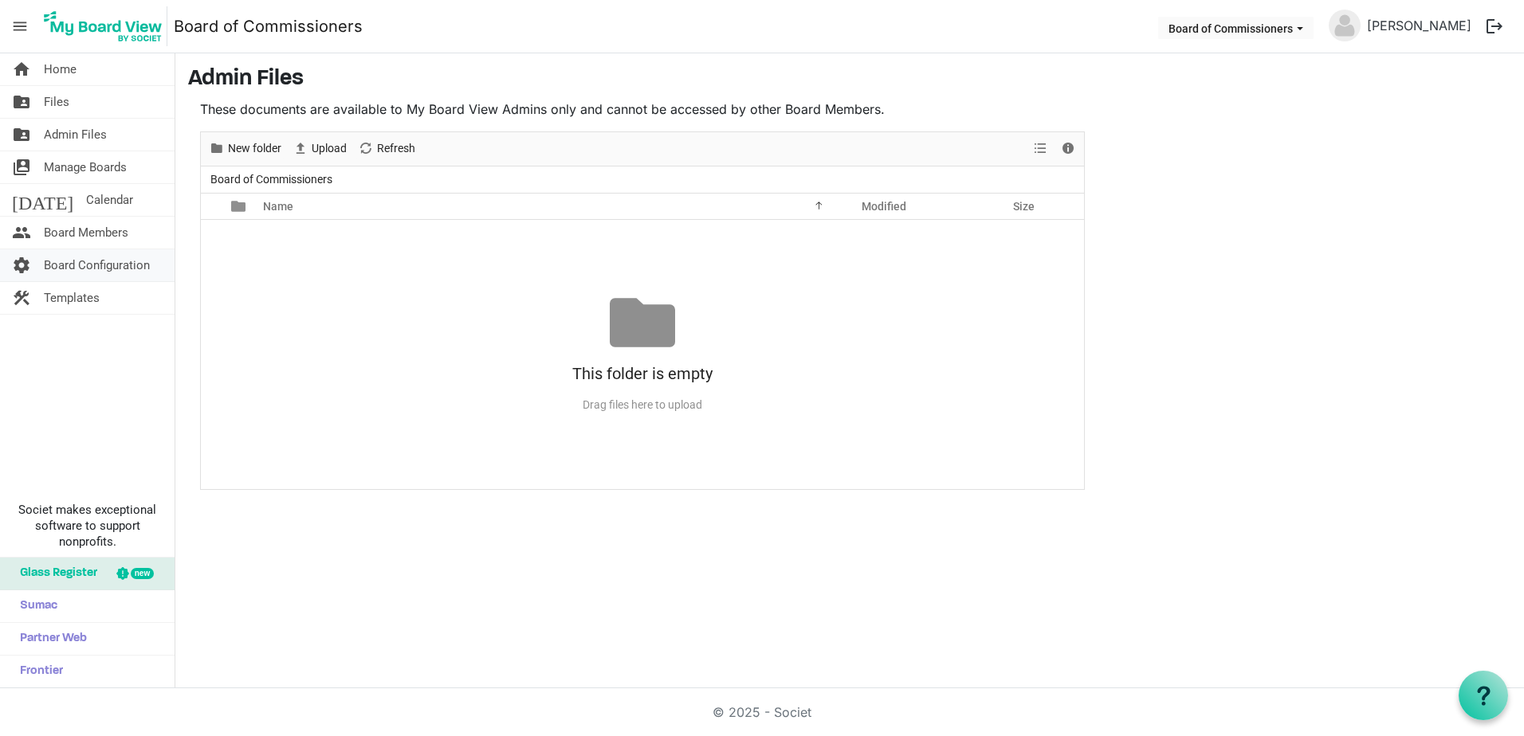
click at [78, 261] on span "Board Configuration" at bounding box center [97, 265] width 106 height 32
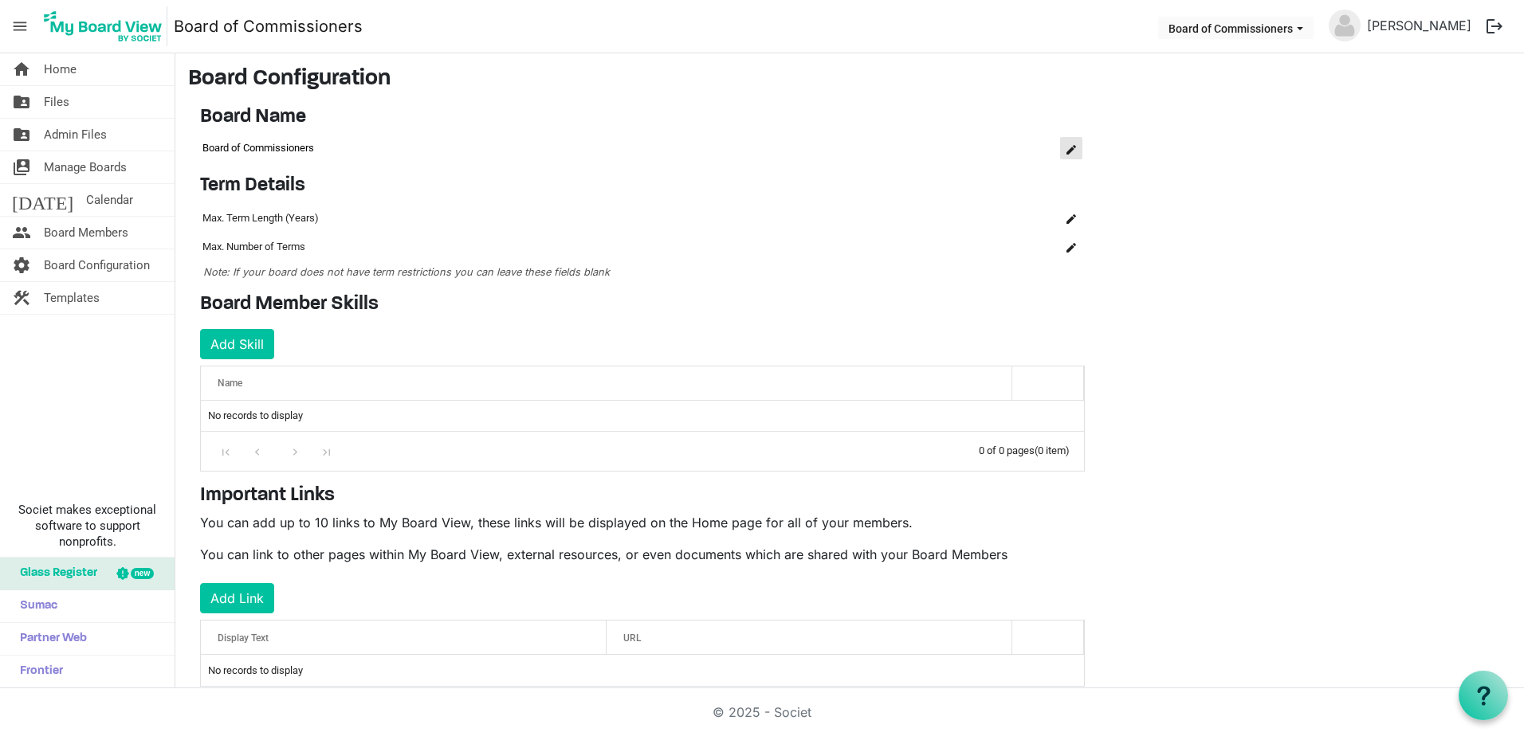
click at [1070, 149] on span "is Command column column header" at bounding box center [1071, 150] width 10 height 10
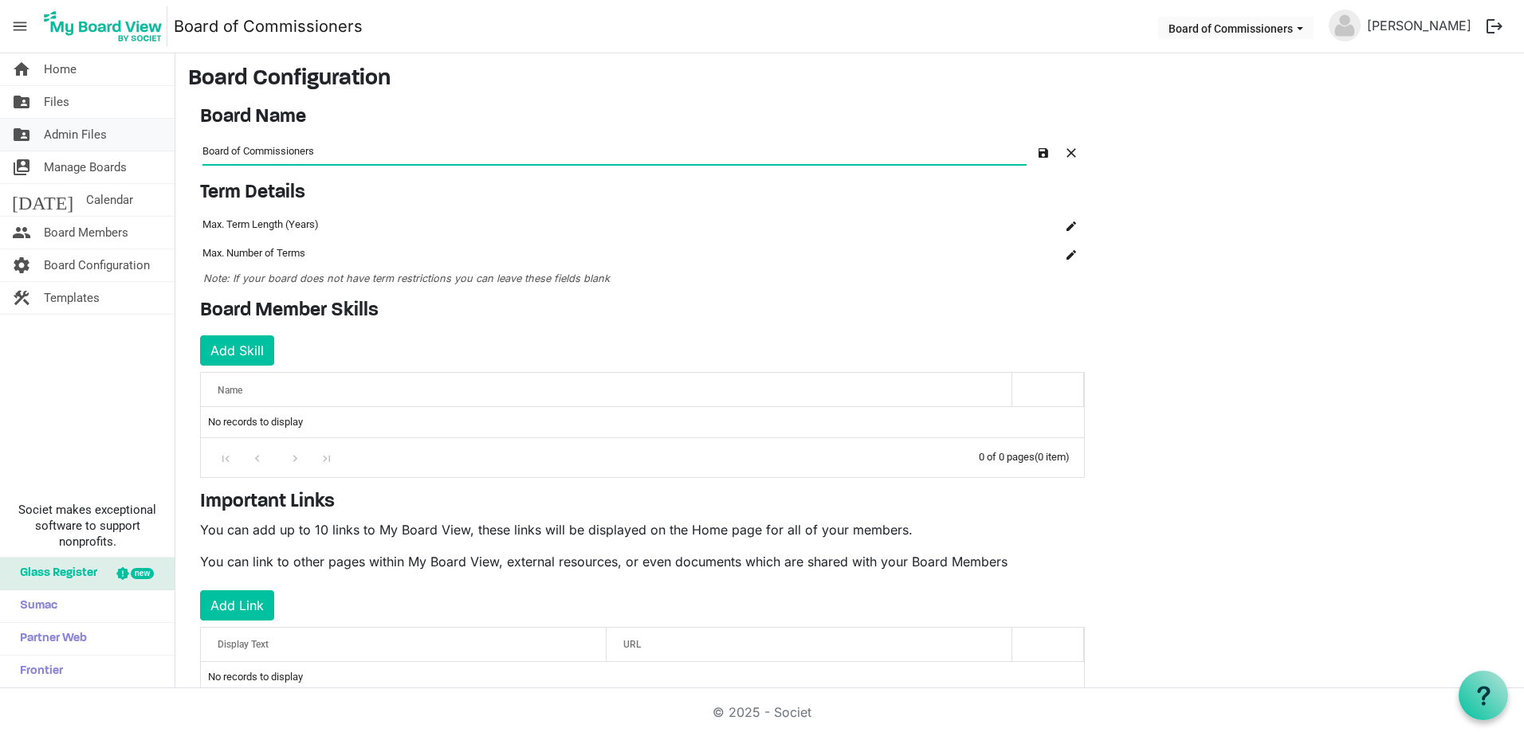
drag, startPoint x: 353, startPoint y: 156, endPoint x: 125, endPoint y: 143, distance: 228.2
click at [137, 147] on div "home Home folder_shared Files folder_shared Admin Files switch_account Manage B…" at bounding box center [762, 370] width 1524 height 635
type input "Full Board"
click at [1237, 229] on main "Board Configuration Board Name OK OK Cancel Name board-name-grid_header_table F…" at bounding box center [849, 392] width 1348 height 678
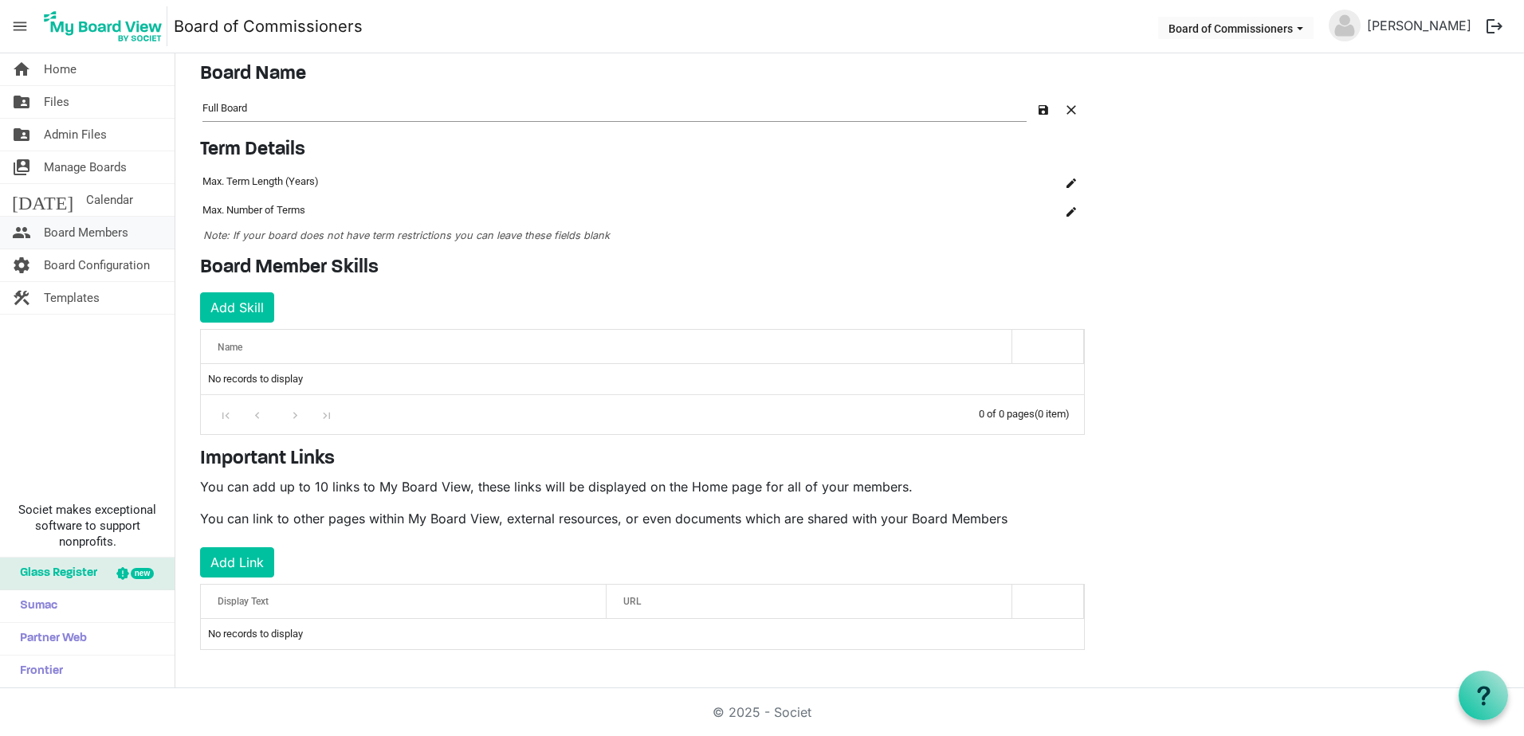
click at [77, 230] on span "Board Members" at bounding box center [86, 233] width 84 height 32
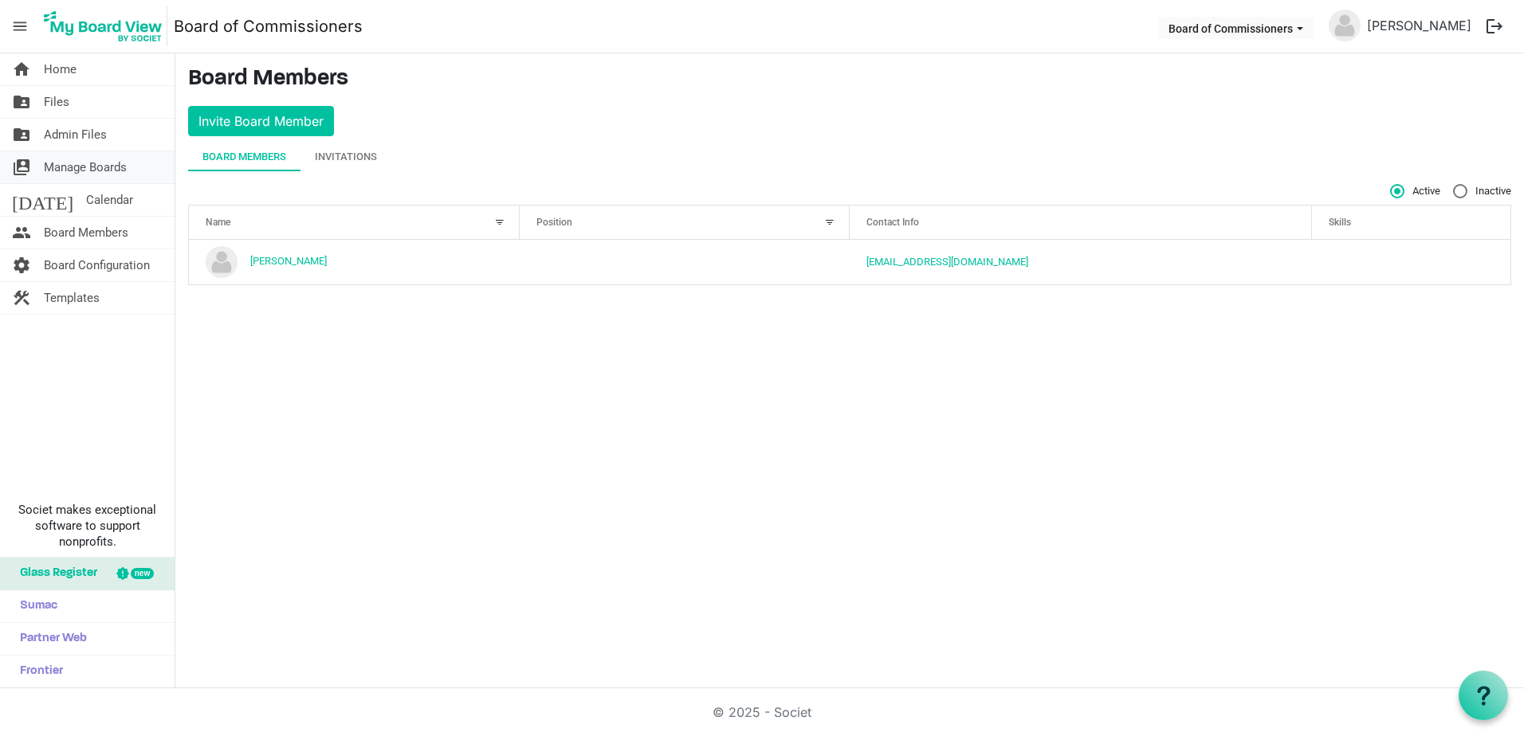
click at [71, 169] on span "Manage Boards" at bounding box center [85, 167] width 83 height 32
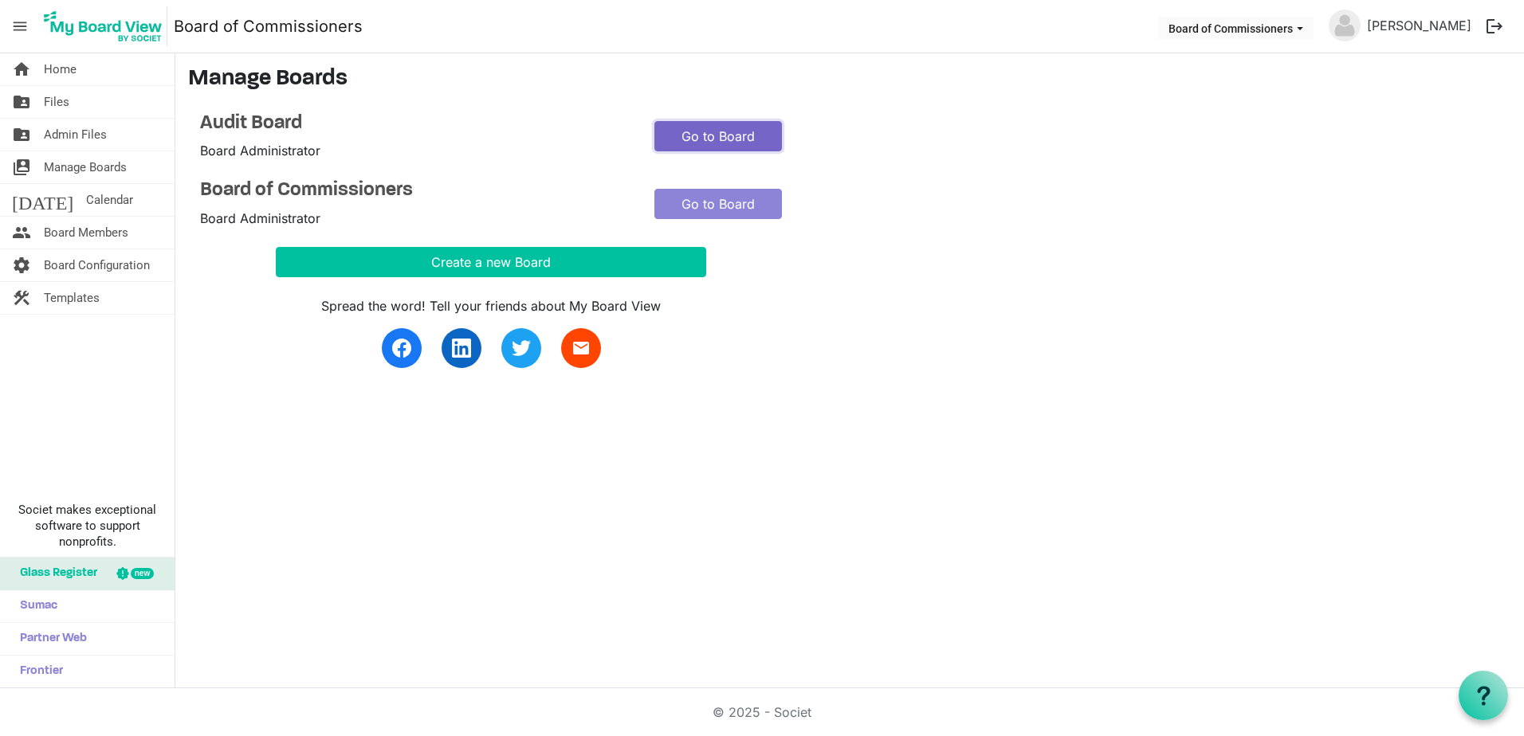
click at [700, 140] on link "Go to Board" at bounding box center [717, 136] width 127 height 30
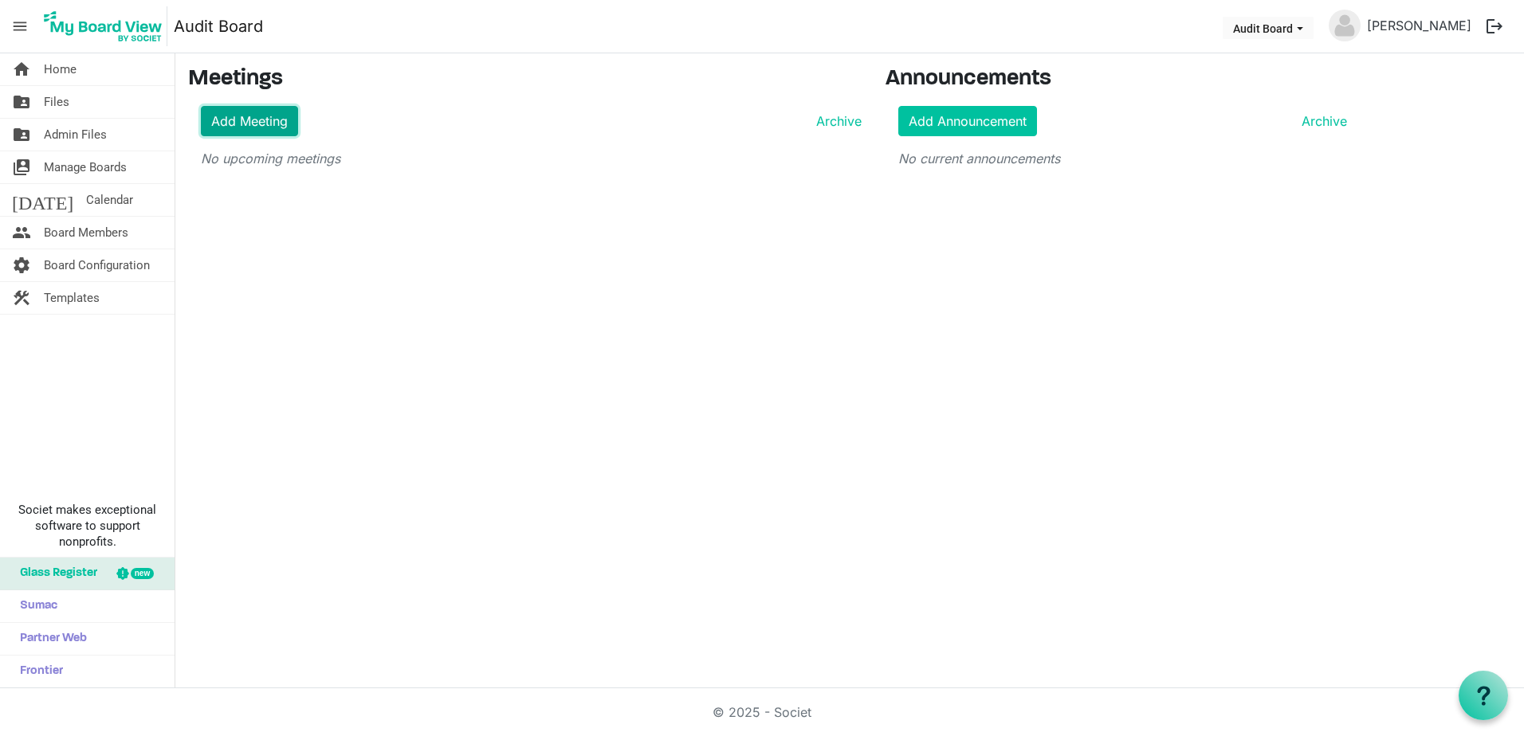
click at [248, 132] on link "Add Meeting" at bounding box center [249, 121] width 97 height 30
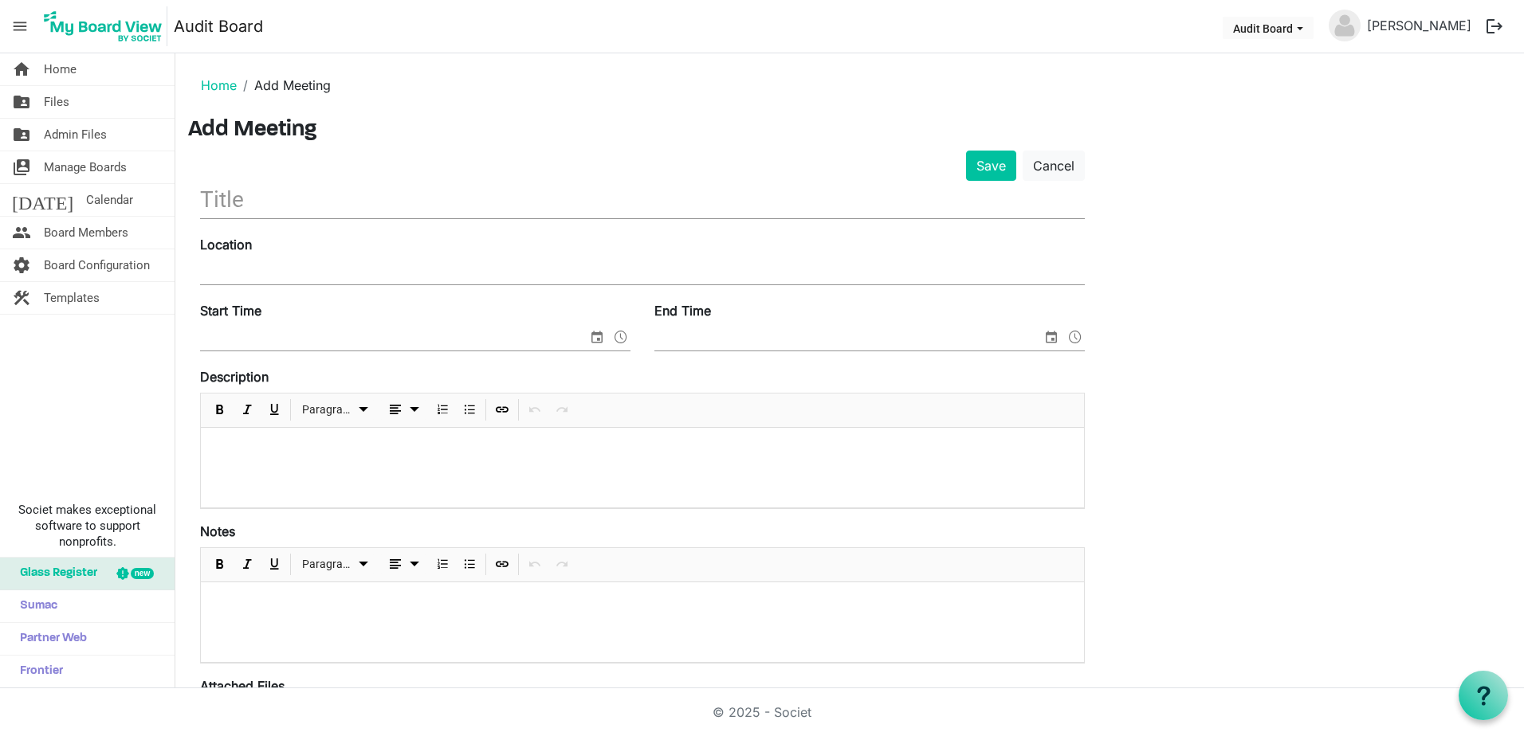
click at [242, 201] on input "text" at bounding box center [642, 199] width 884 height 37
click at [241, 203] on input "text" at bounding box center [642, 199] width 884 height 37
type input "E"
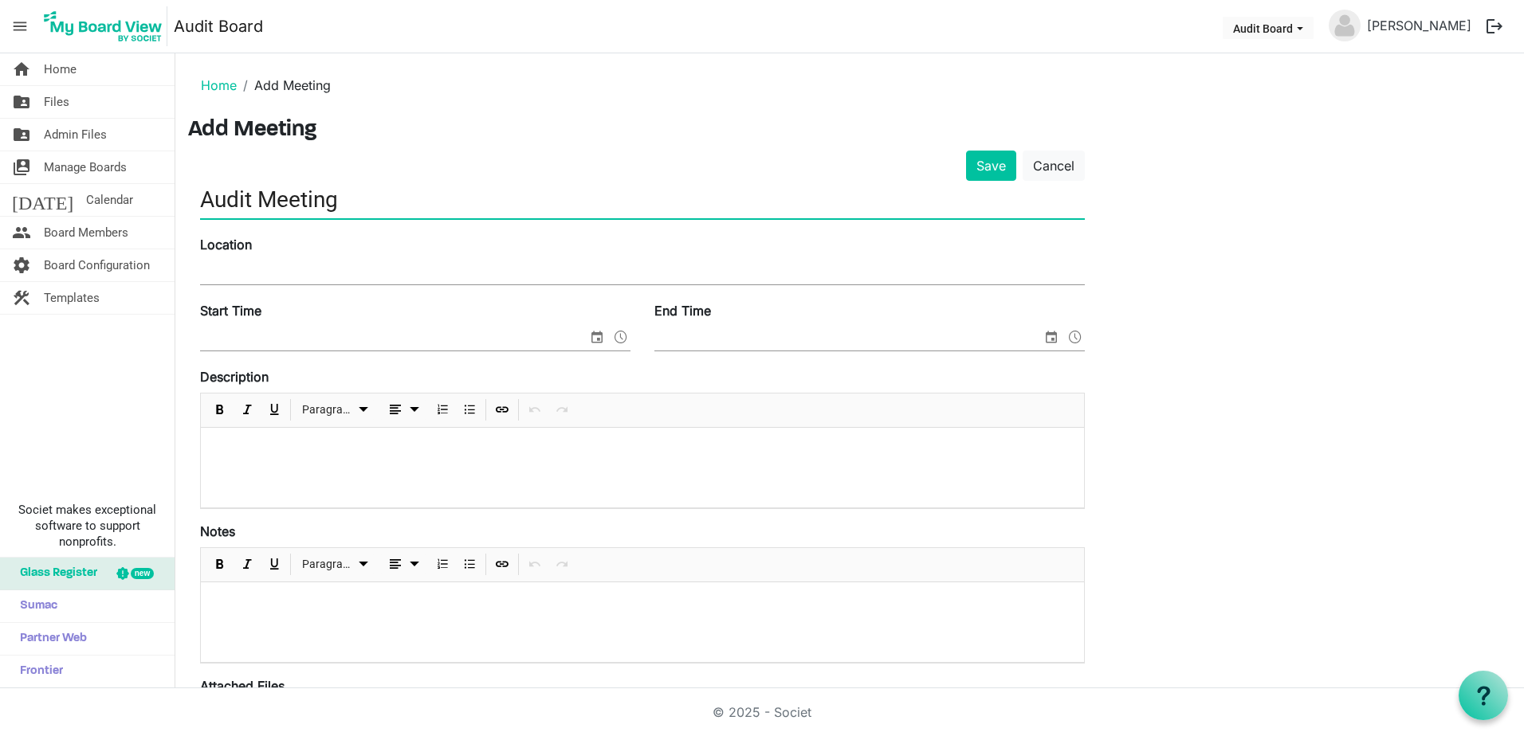
type input "Audit Meeting"
click at [238, 271] on input "Location" at bounding box center [642, 273] width 884 height 24
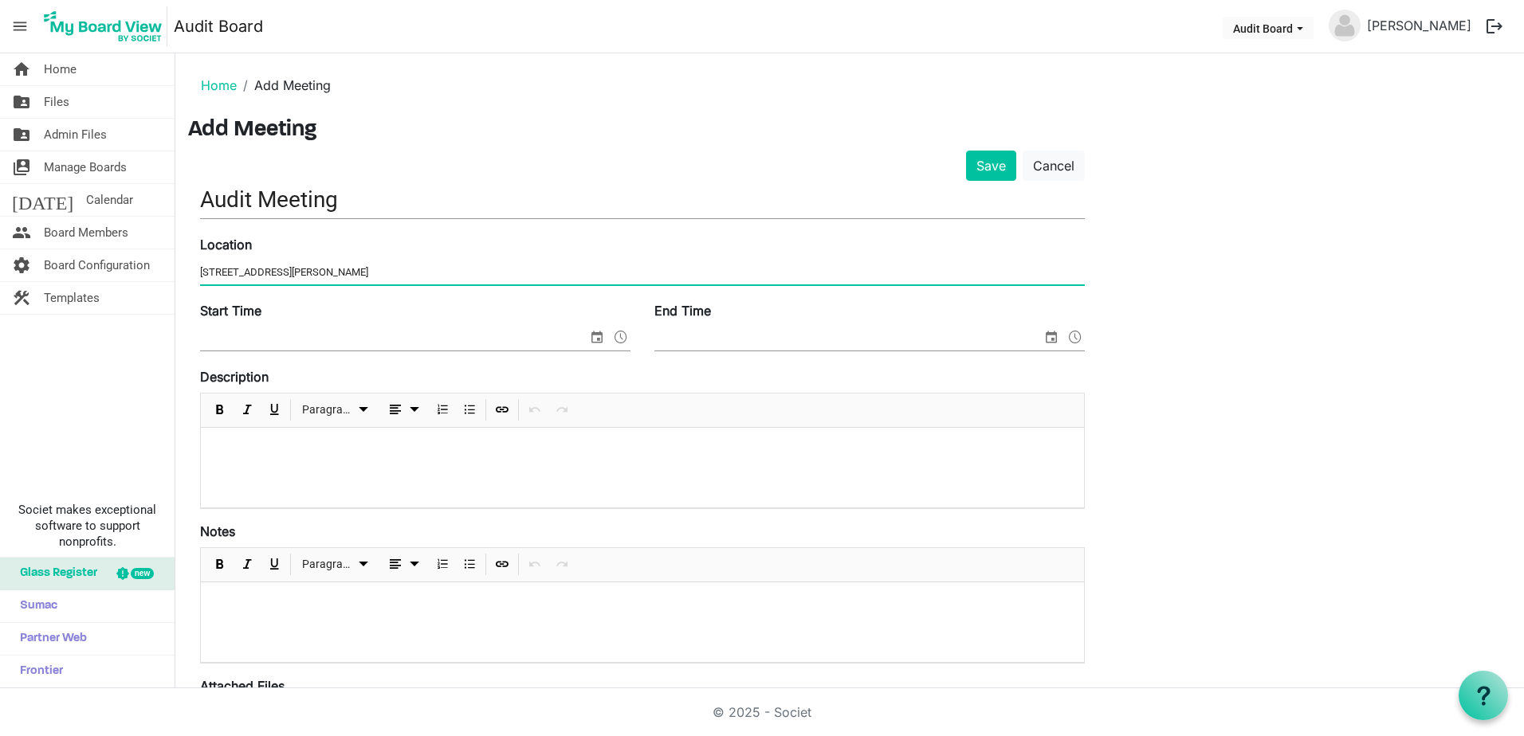
type input "28 West Adams, Suite 1900, Detroit, MI 48226"
click at [299, 345] on input "Start Time" at bounding box center [393, 339] width 387 height 24
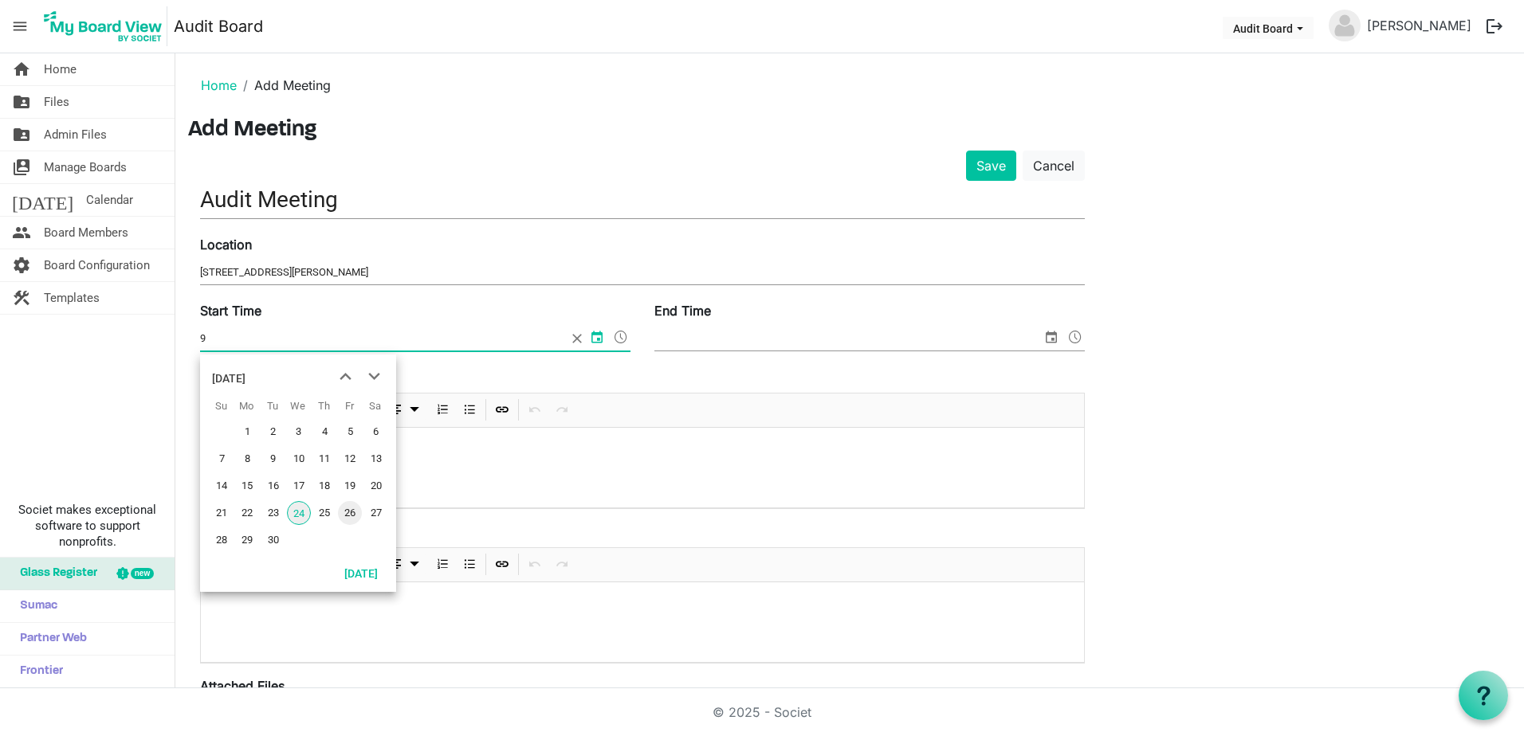
click at [351, 516] on span "26" at bounding box center [350, 513] width 24 height 24
click at [600, 340] on span "select" at bounding box center [596, 337] width 19 height 21
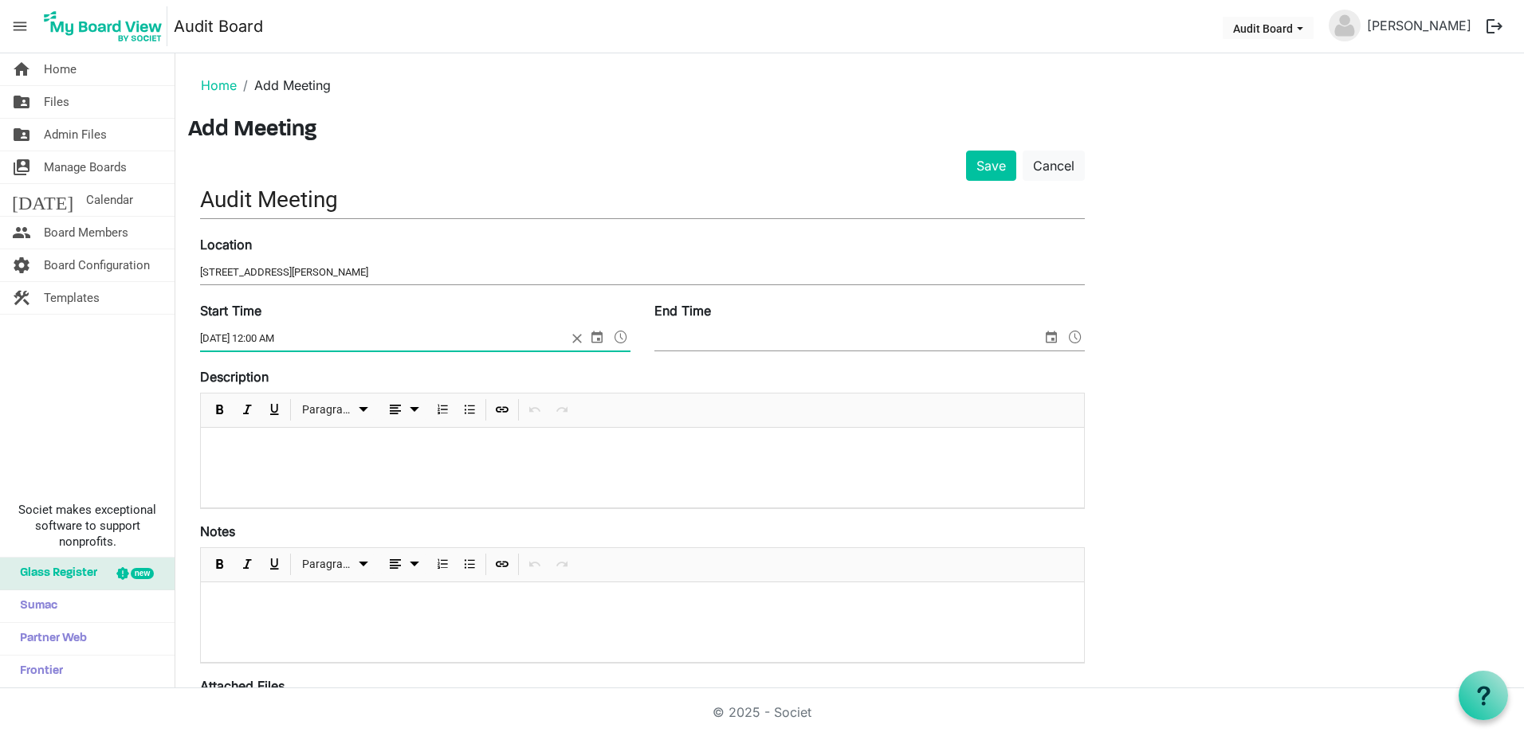
click at [265, 332] on input "9/26/2025 12:00 AM" at bounding box center [383, 339] width 367 height 24
drag, startPoint x: 255, startPoint y: 337, endPoint x: 271, endPoint y: 336, distance: 16.0
click at [271, 336] on input "9/26/2025 12:00 AM" at bounding box center [383, 339] width 367 height 24
click at [261, 339] on input "9/26/2025 12:00 AM" at bounding box center [383, 339] width 367 height 24
click at [264, 339] on input "9/26/2025 12:00 AM" at bounding box center [383, 339] width 367 height 24
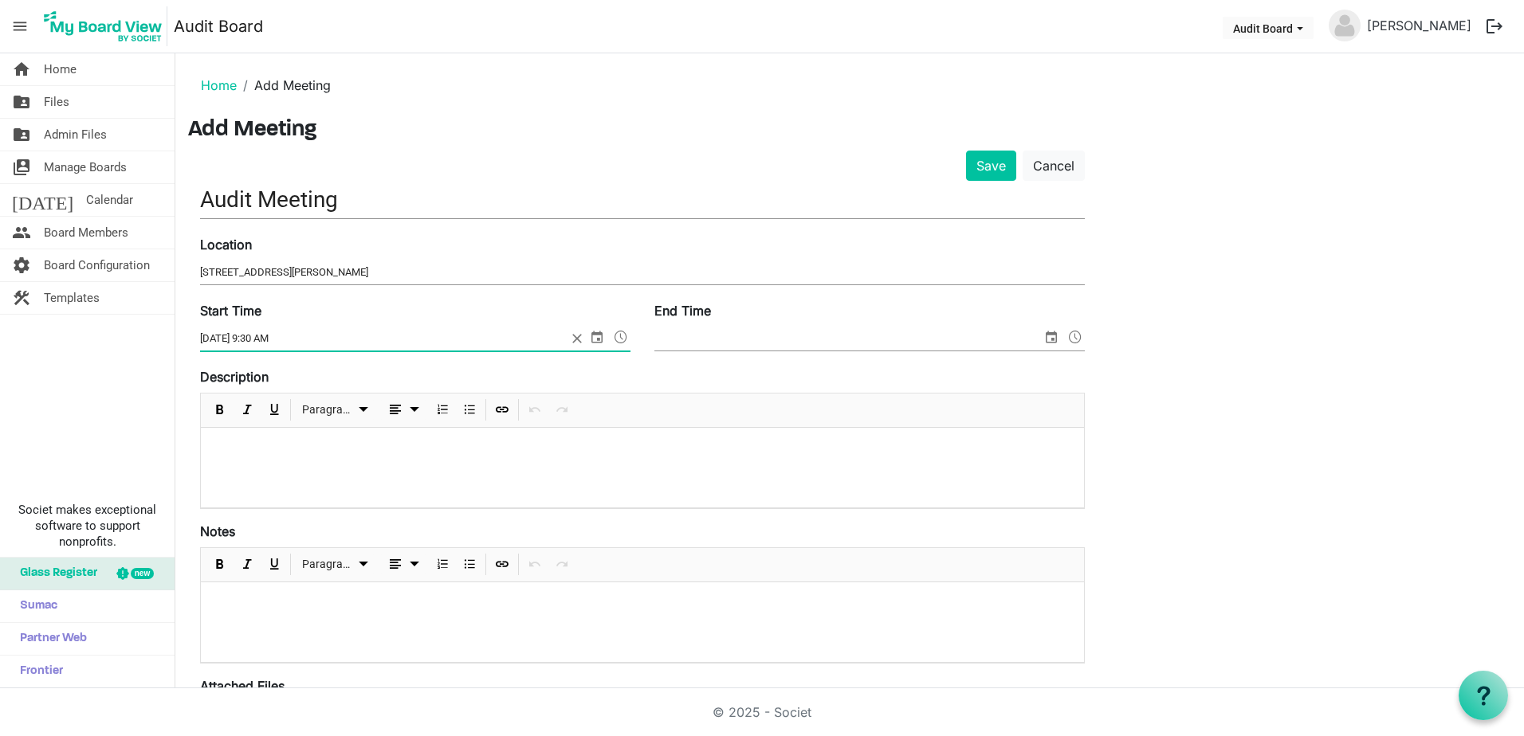
type input "9/26/2025 9:30 AM"
click at [338, 369] on div "Description Paragraph" at bounding box center [642, 438] width 884 height 142
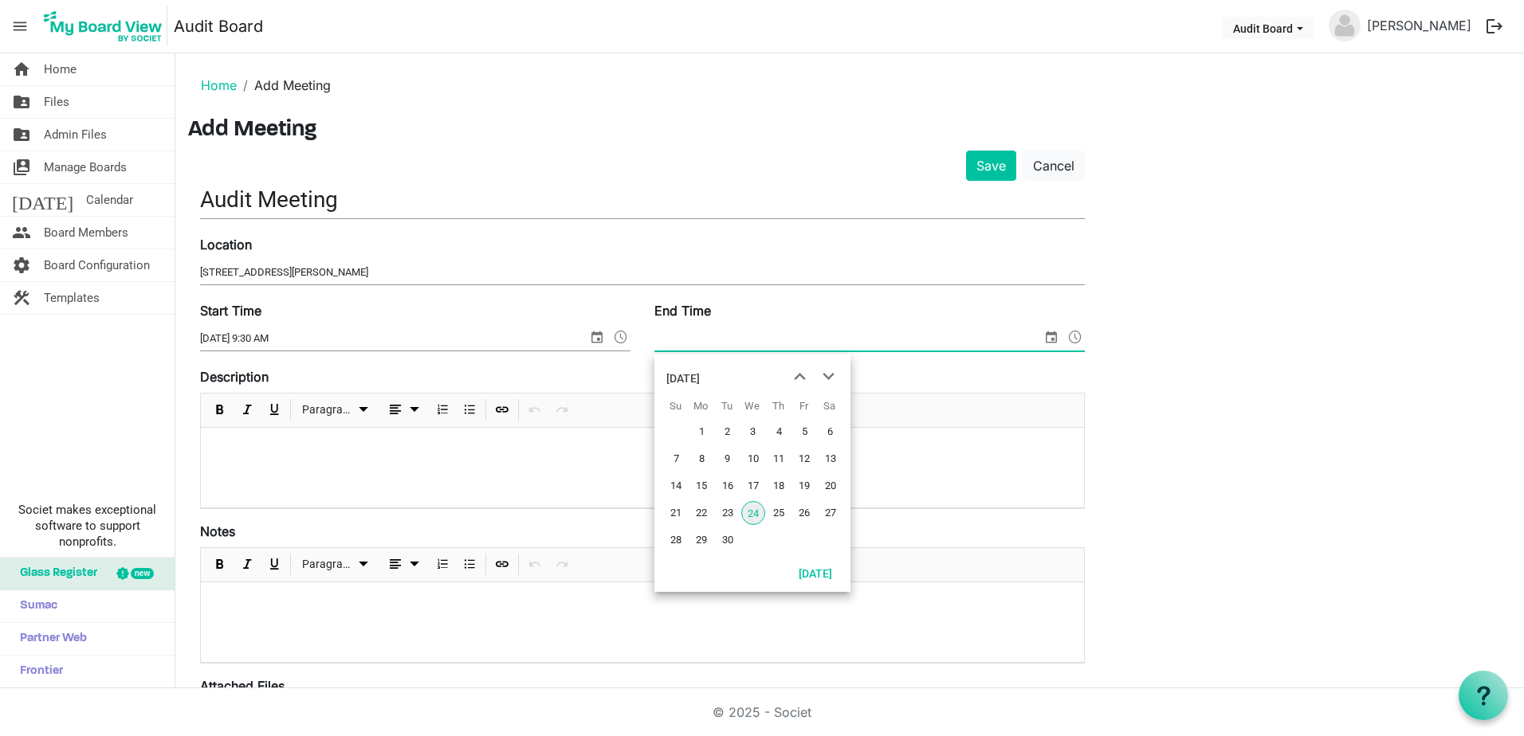
click at [1051, 339] on span "select" at bounding box center [1050, 337] width 19 height 21
click at [814, 512] on span "26" at bounding box center [804, 513] width 24 height 24
drag, startPoint x: 708, startPoint y: 340, endPoint x: 716, endPoint y: 340, distance: 8.8
click at [716, 340] on input "9/26/2025 12:00 AM" at bounding box center [837, 339] width 367 height 24
type input "9/26/2025 10:00 AM"
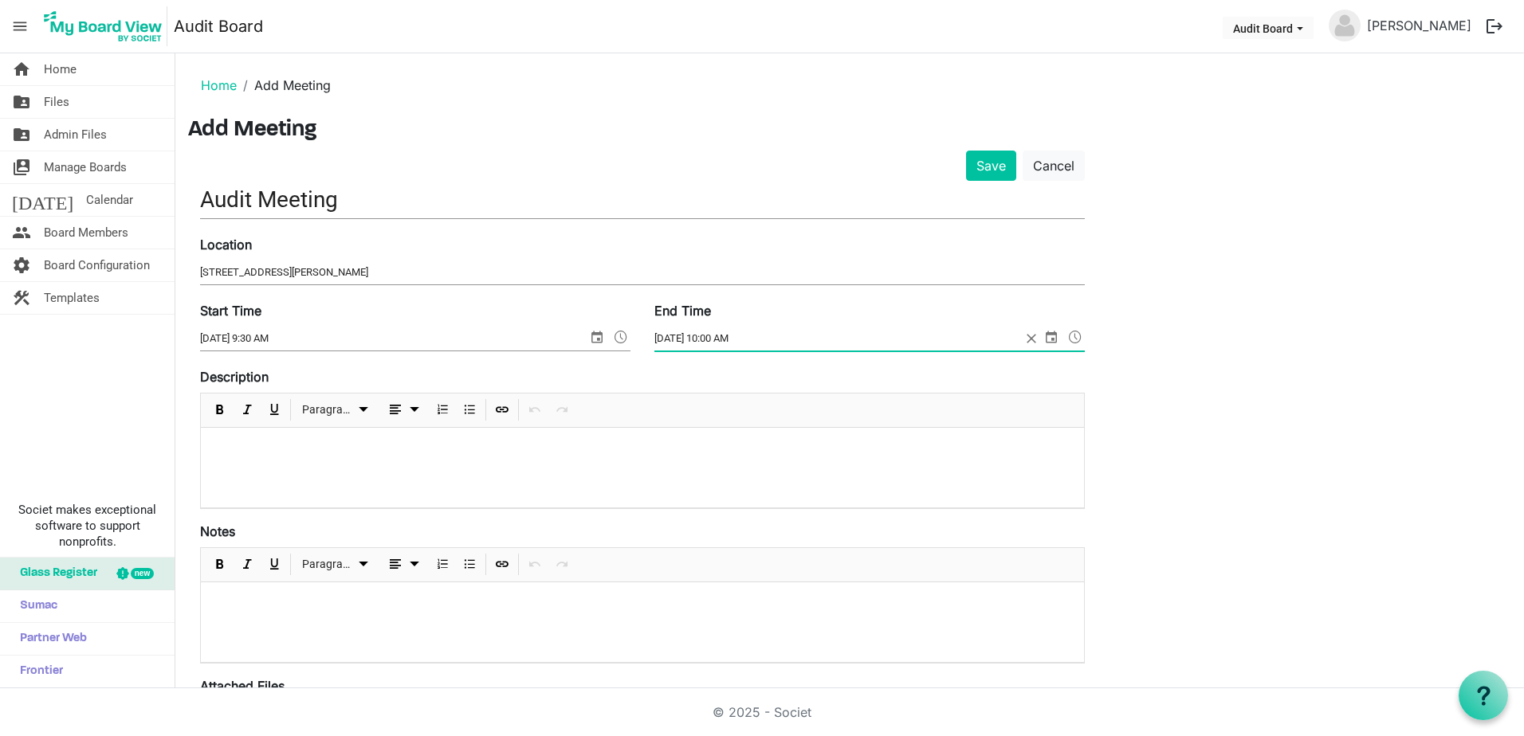
click at [1185, 416] on div "Save Cancel Audit Meeting Location 28 West Adams, Suite 1900, Detroit, MI 48226…" at bounding box center [849, 579] width 1323 height 856
click at [995, 172] on button "Save" at bounding box center [991, 166] width 50 height 30
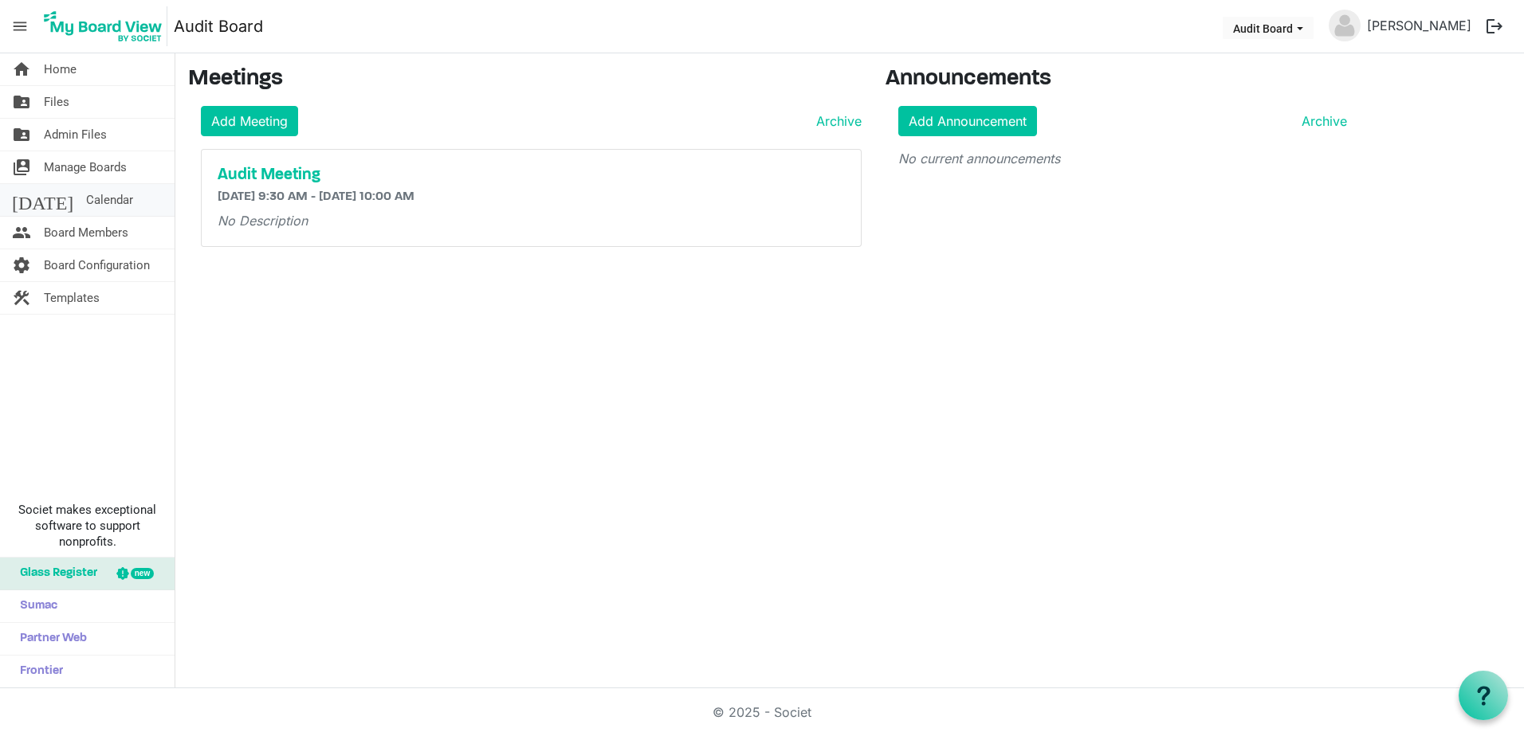
click at [86, 203] on span "Calendar" at bounding box center [109, 200] width 47 height 32
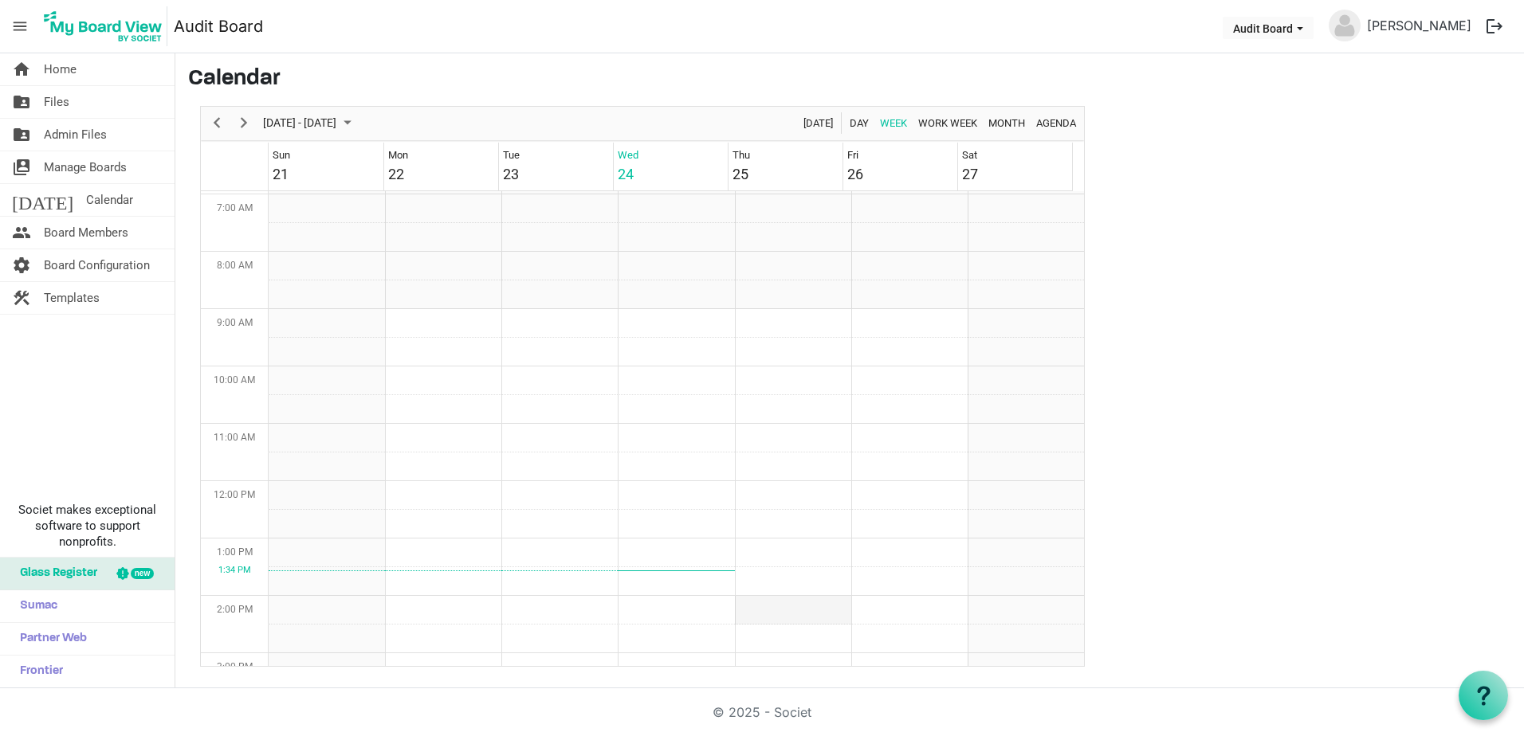
scroll to position [531, 0]
click at [69, 299] on span "Templates" at bounding box center [72, 298] width 56 height 32
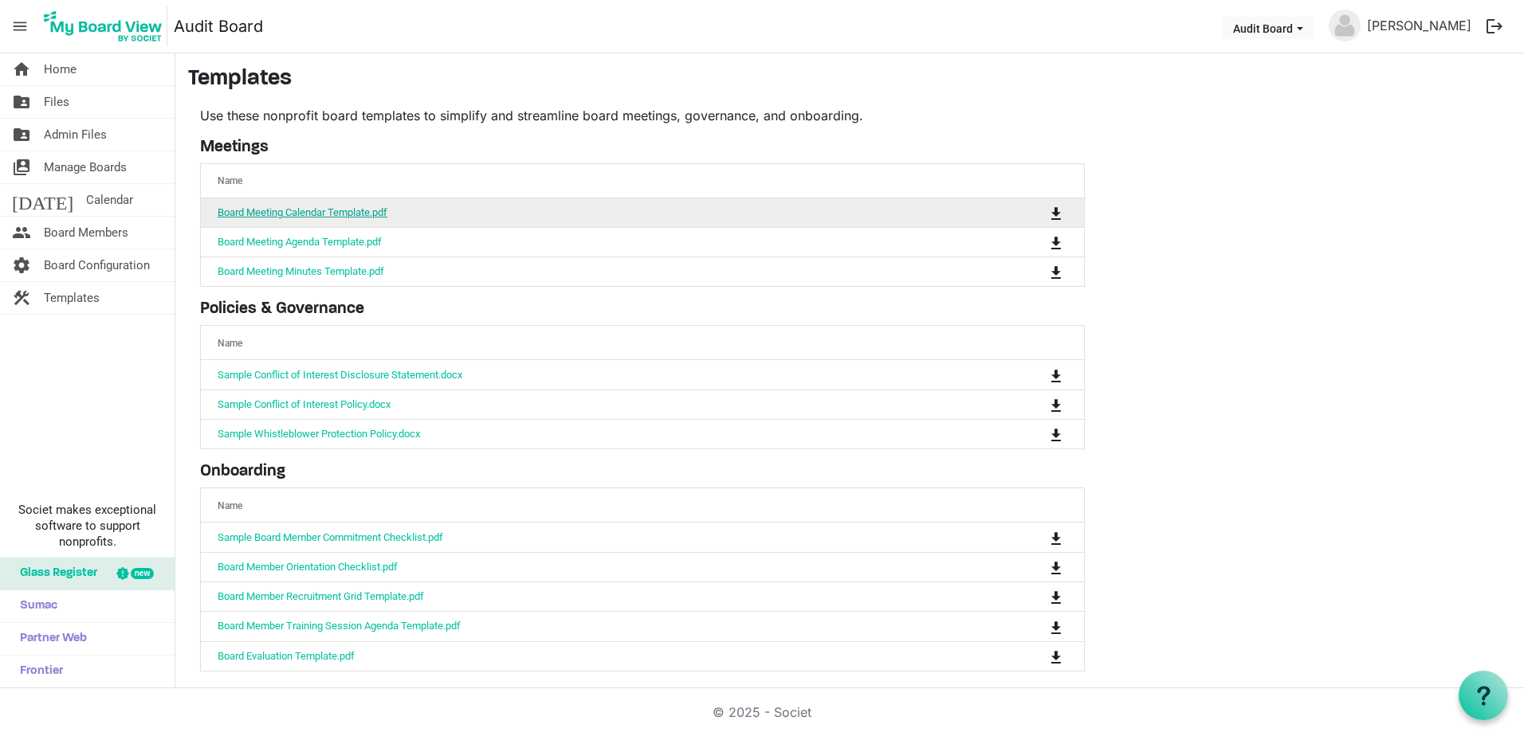
click at [307, 211] on link "Board Meeting Calendar Template.pdf" at bounding box center [303, 212] width 170 height 12
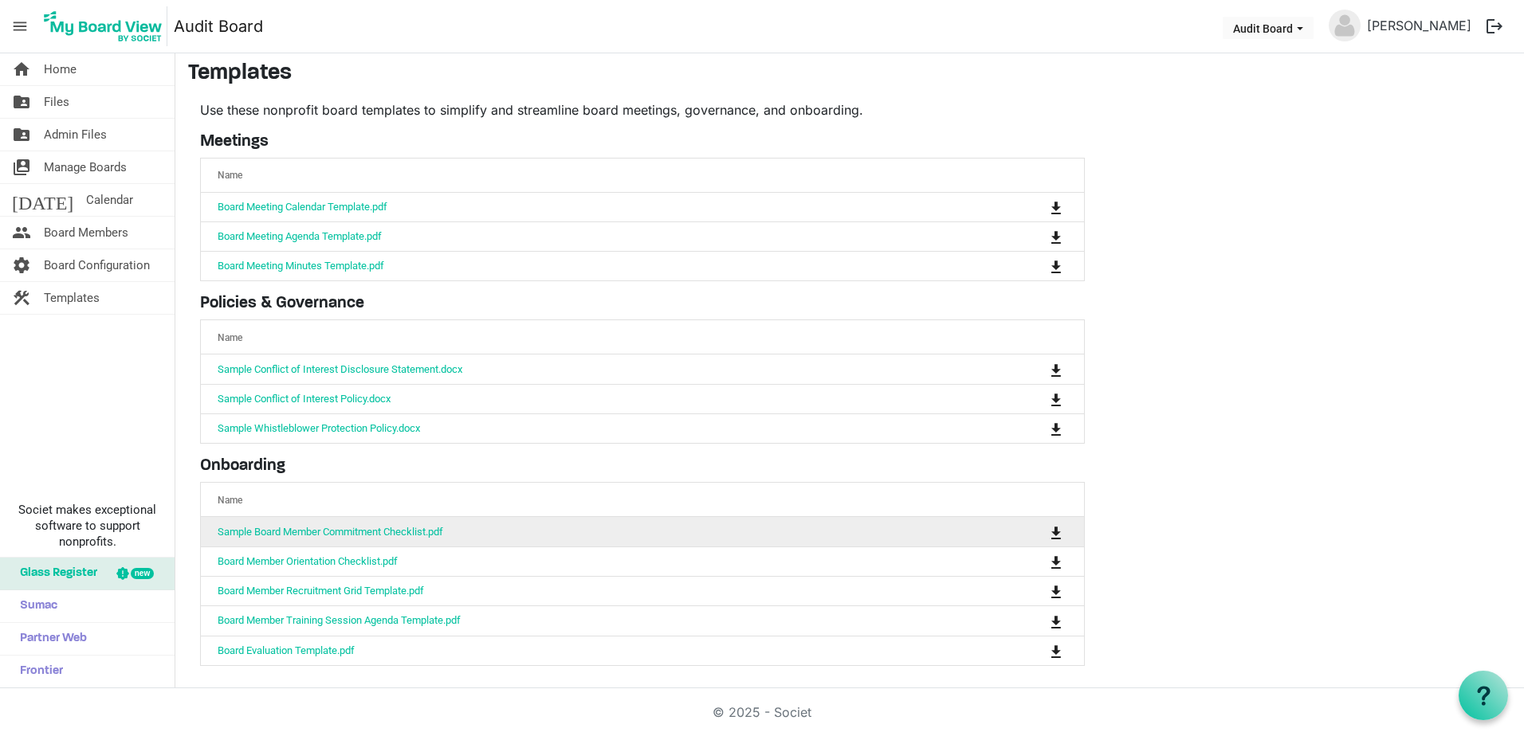
scroll to position [6, 0]
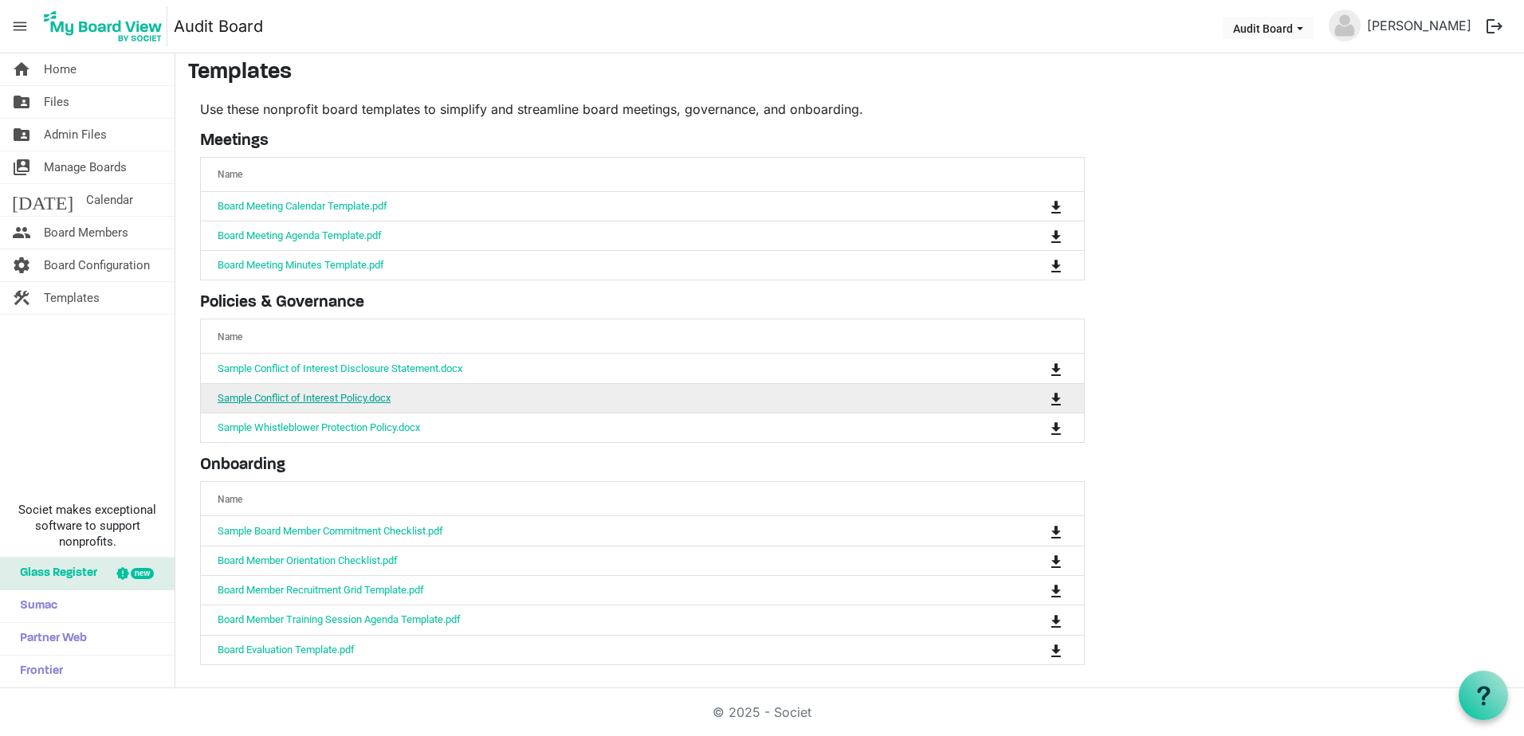
click at [285, 399] on link "Sample Conflict of Interest Policy.docx" at bounding box center [304, 398] width 173 height 12
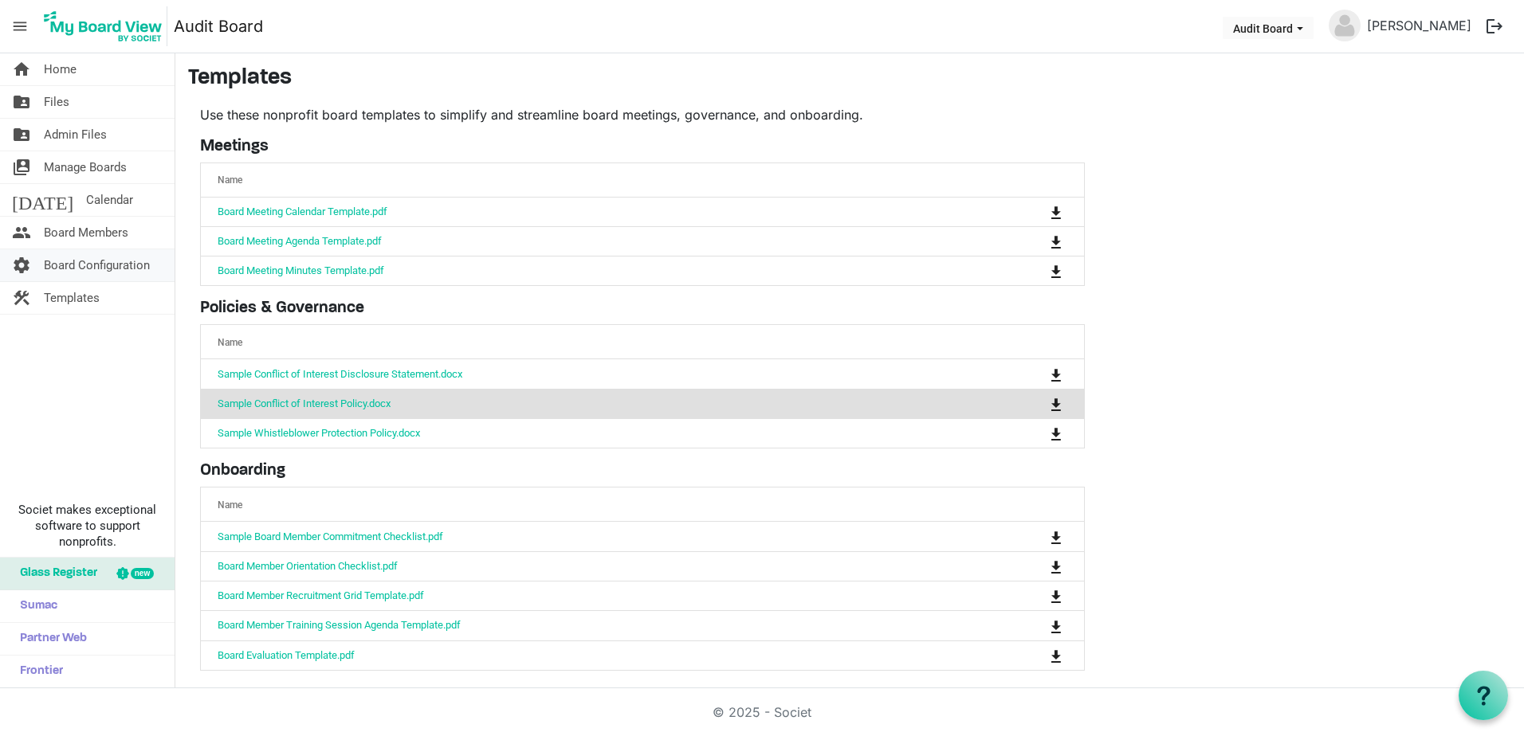
scroll to position [0, 0]
click at [96, 236] on span "Board Members" at bounding box center [86, 233] width 84 height 32
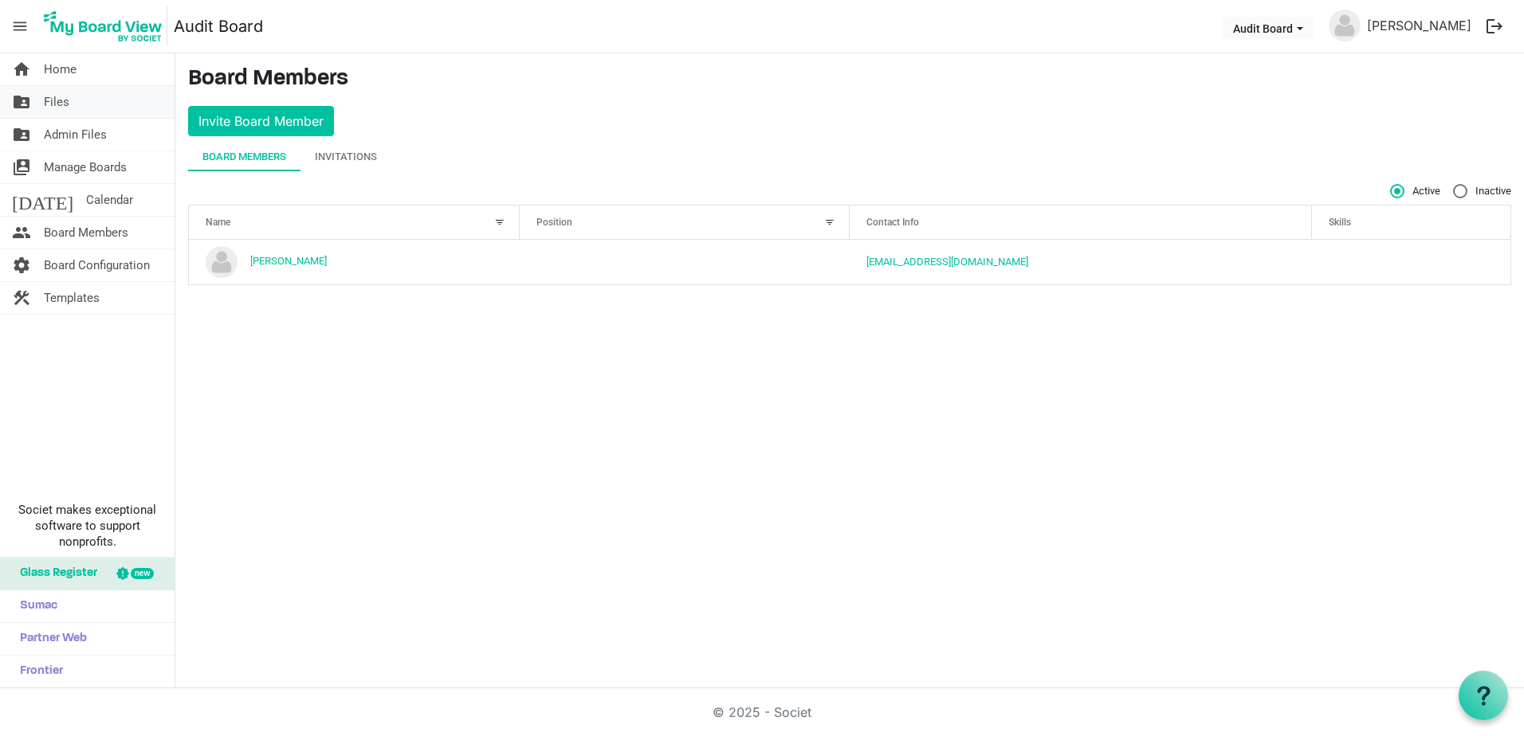
click at [60, 96] on span "Files" at bounding box center [56, 102] width 25 height 32
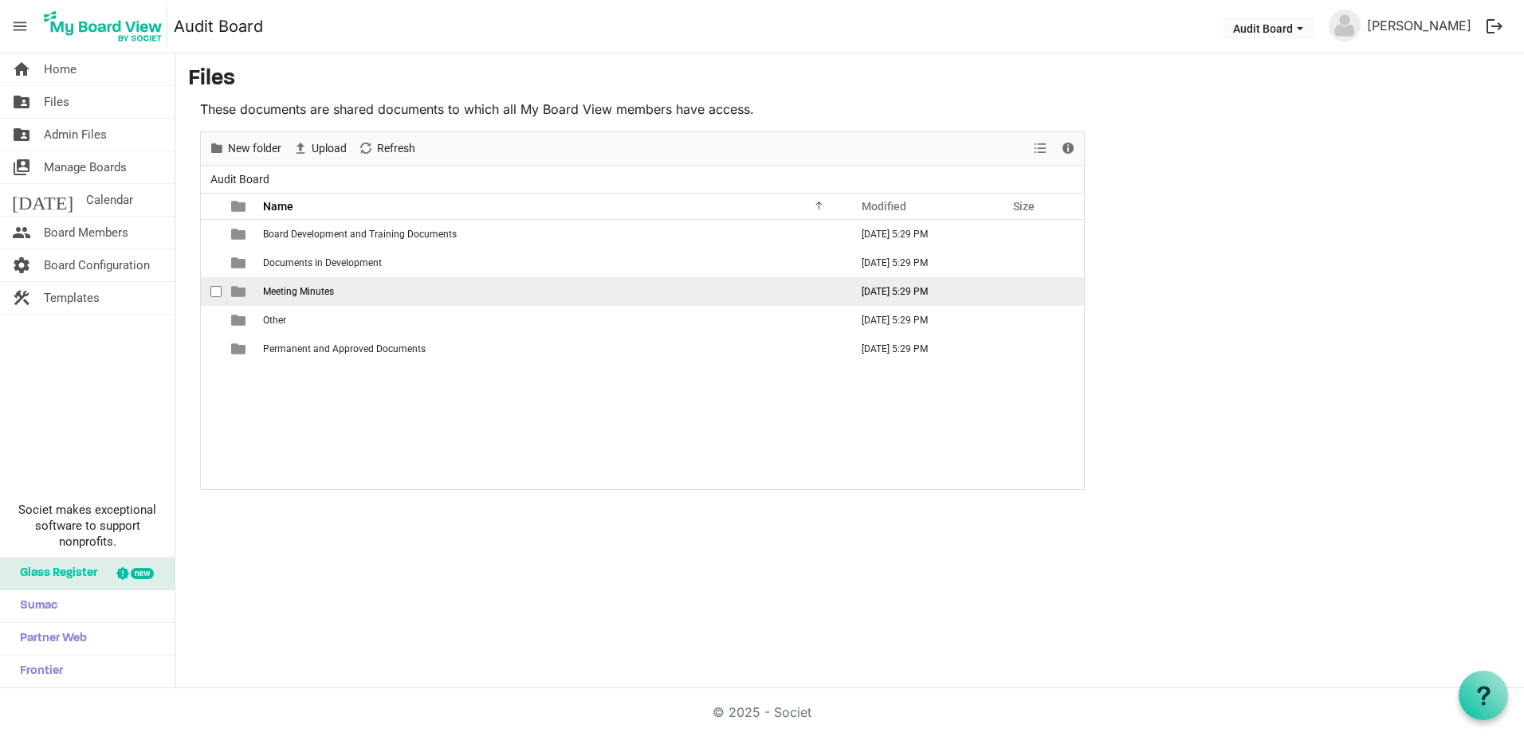
click at [291, 289] on span "Meeting Minutes" at bounding box center [298, 291] width 71 height 11
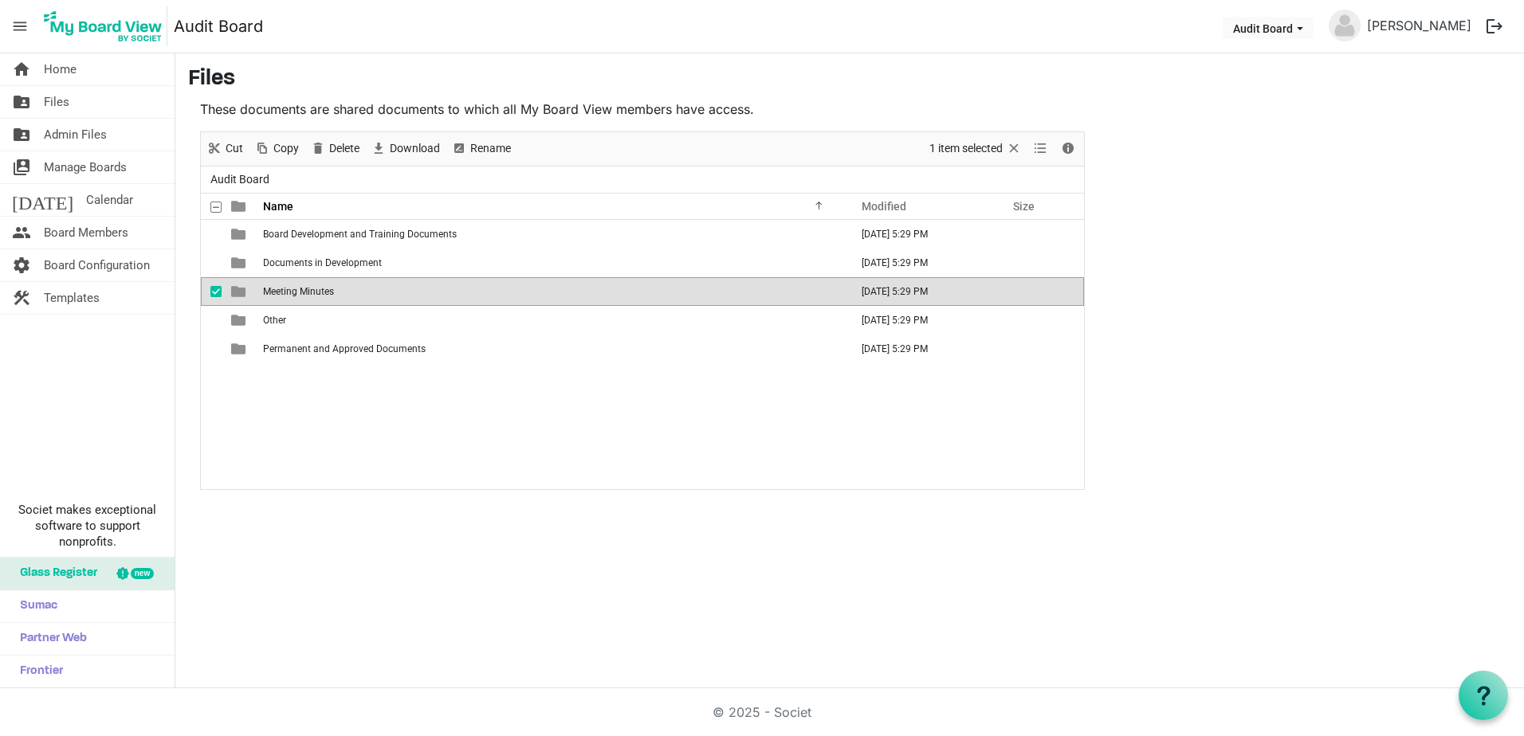
click at [288, 291] on span "Meeting Minutes" at bounding box center [298, 291] width 71 height 11
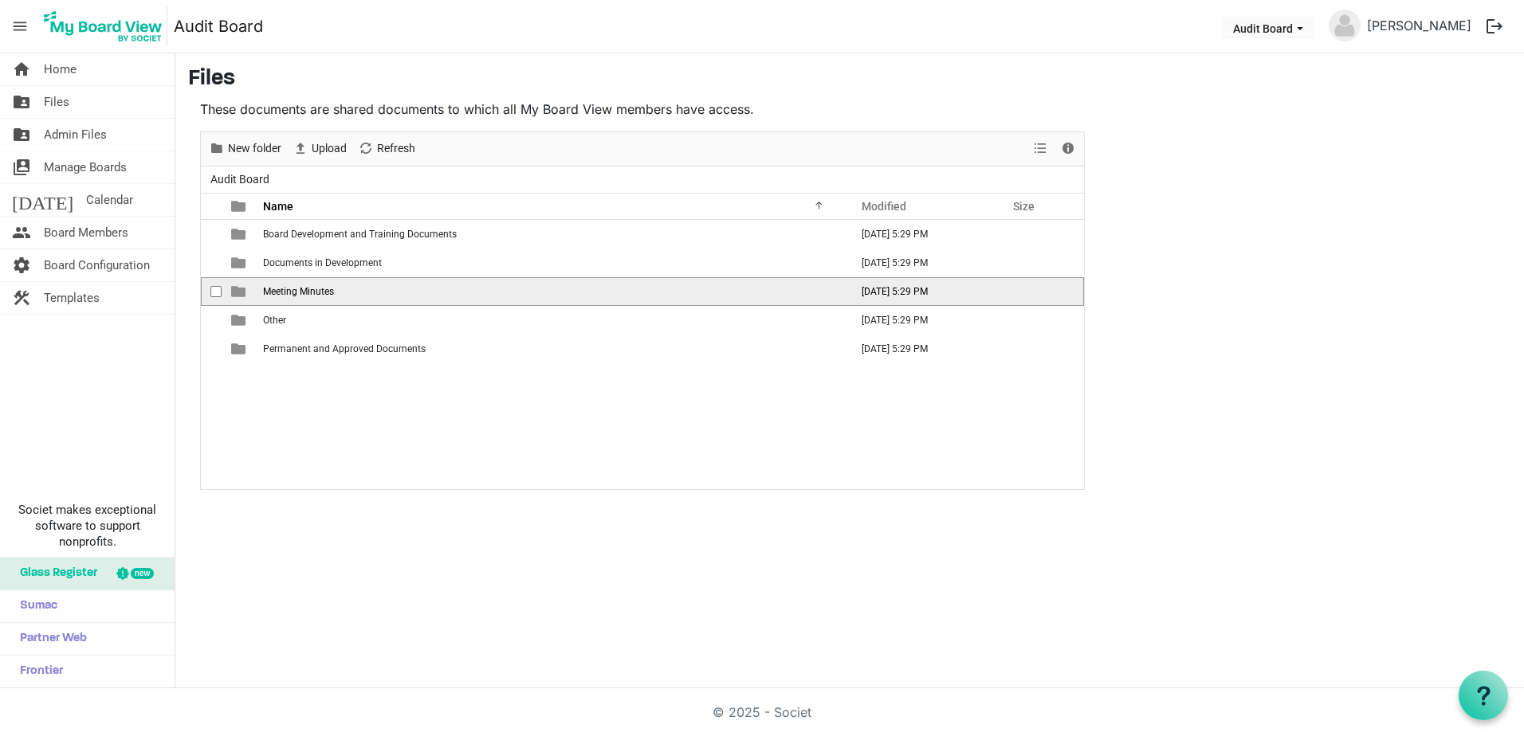
click at [288, 291] on span "Meeting Minutes" at bounding box center [298, 291] width 71 height 11
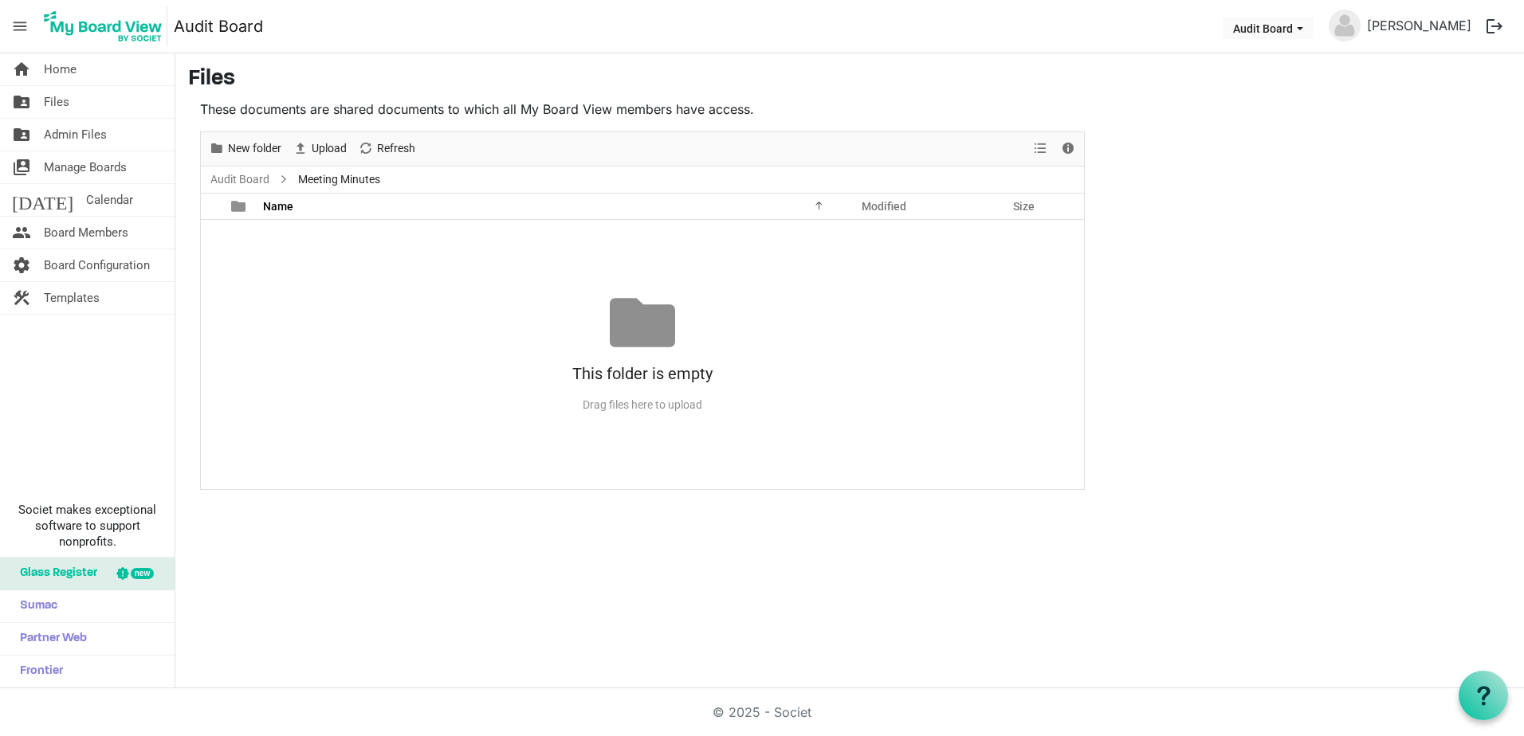
click at [369, 546] on div "home Home folder_shared Files folder_shared Admin Files switch_account Manage B…" at bounding box center [762, 370] width 1524 height 635
click at [249, 181] on link "Audit Board" at bounding box center [239, 180] width 65 height 20
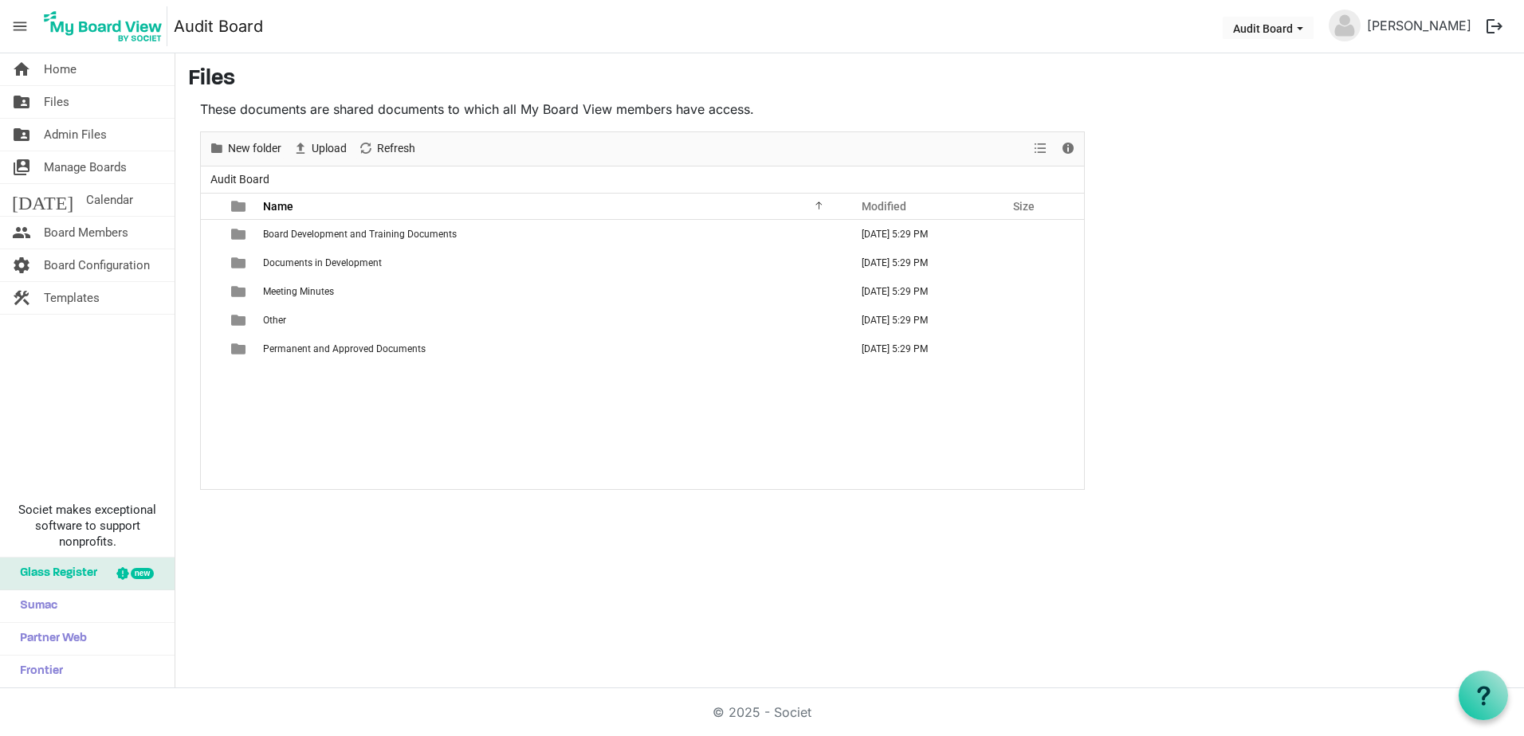
click at [397, 529] on div "home Home folder_shared Files folder_shared Admin Files switch_account Manage B…" at bounding box center [762, 370] width 1524 height 635
click at [16, 23] on span "menu" at bounding box center [20, 26] width 30 height 30
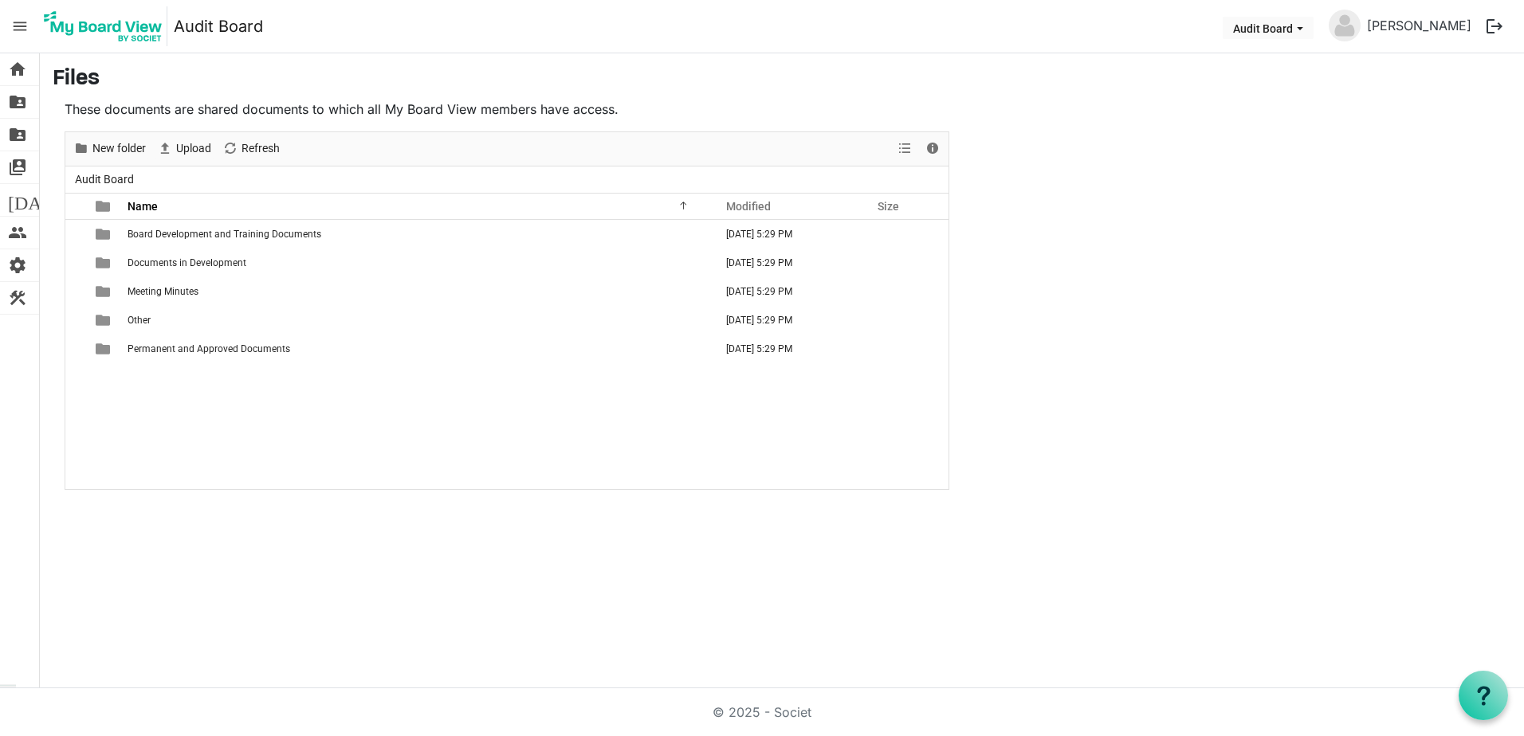
click at [18, 23] on span "menu" at bounding box center [20, 26] width 30 height 30
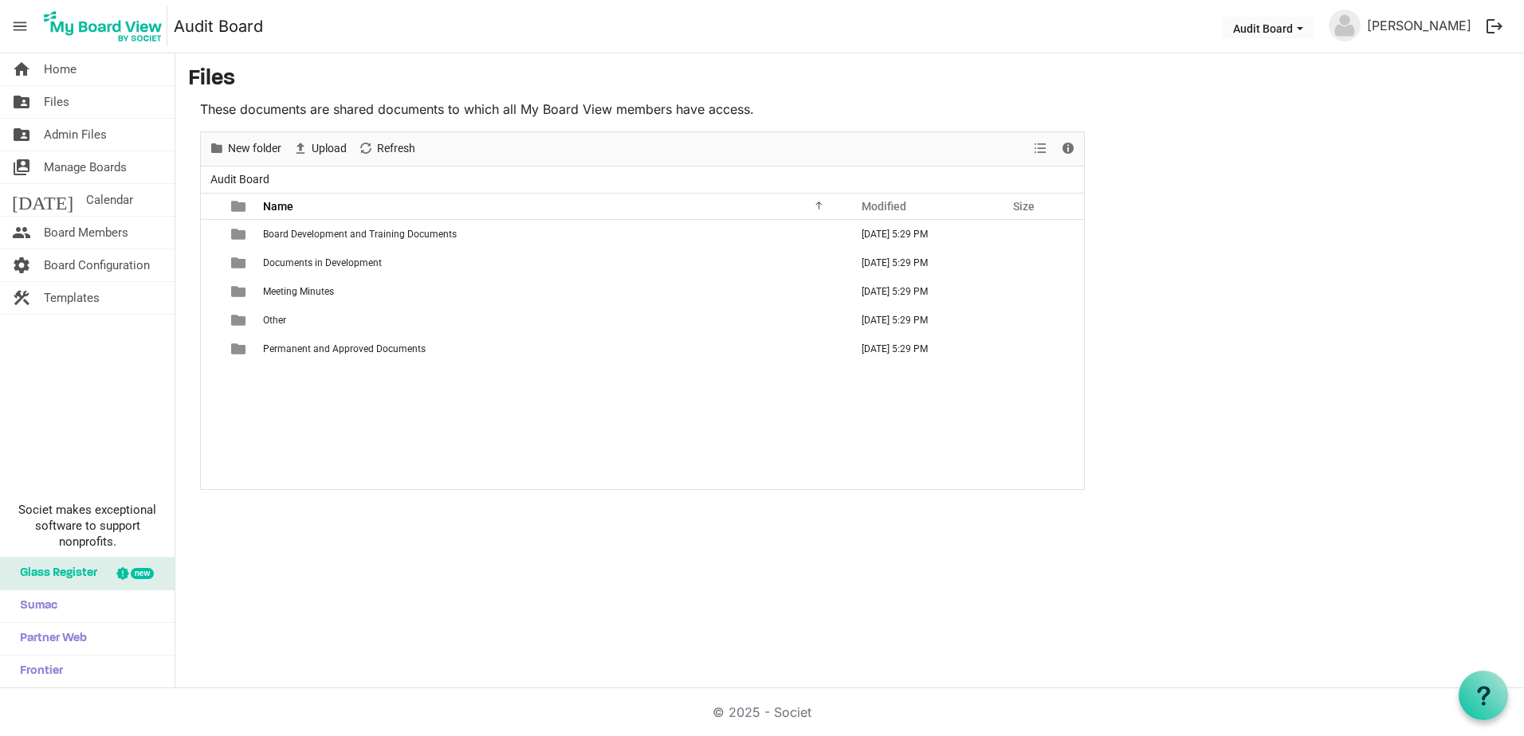
click at [116, 22] on img at bounding box center [103, 26] width 128 height 40
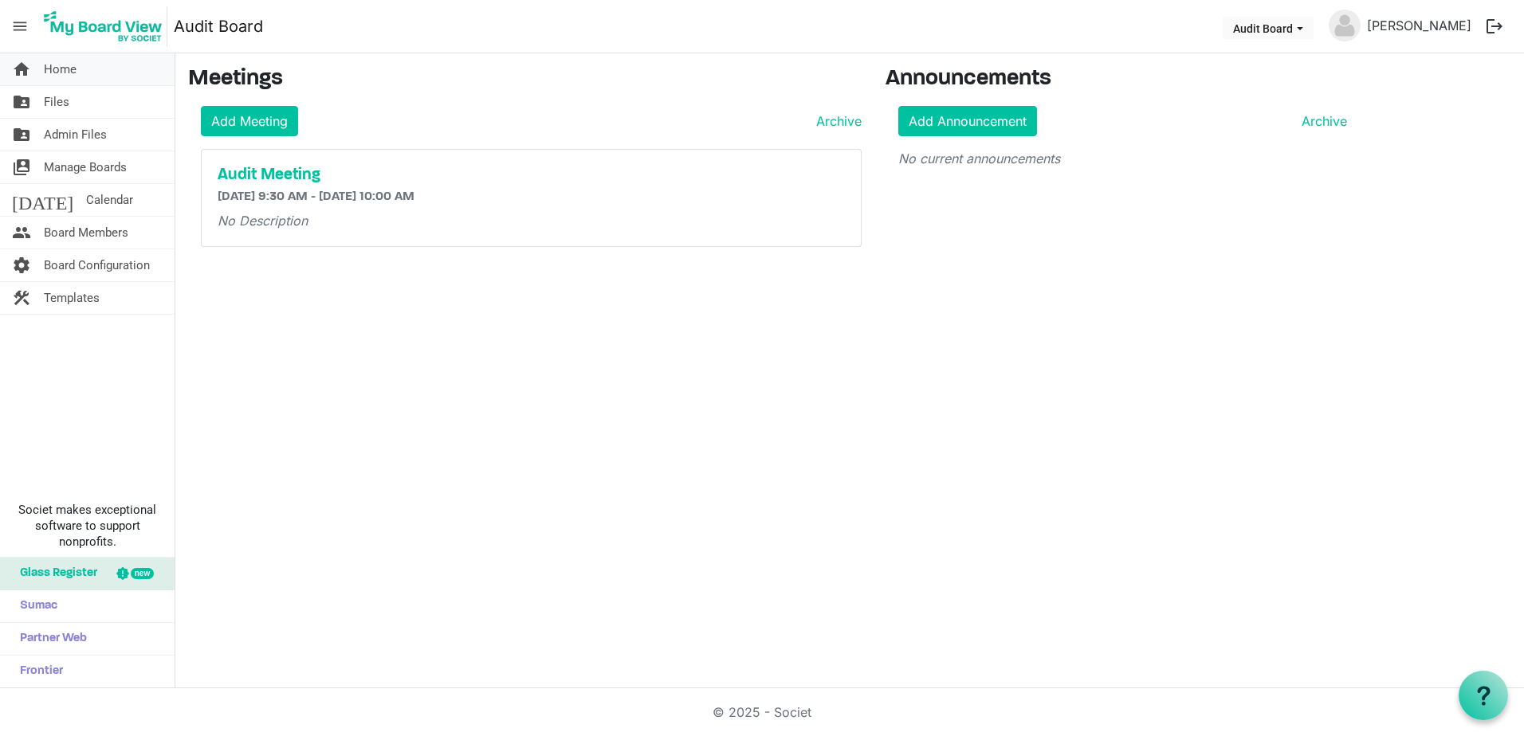
click at [70, 71] on span "Home" at bounding box center [60, 69] width 33 height 32
click at [1307, 28] on span "Audit Board dropdownbutton" at bounding box center [1299, 28] width 14 height 6
click at [1296, 83] on li "Board of Commissioners" at bounding box center [1316, 88] width 147 height 29
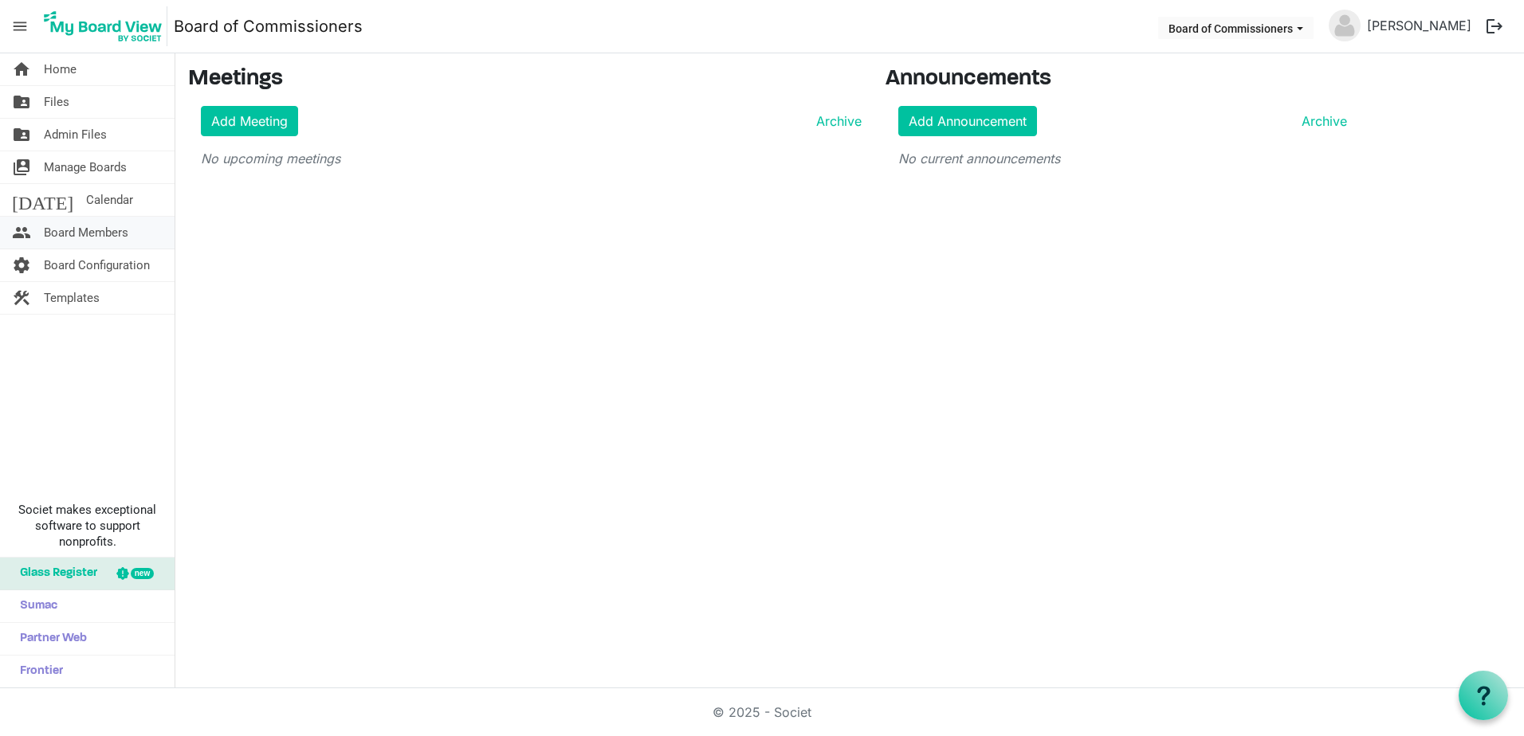
click at [86, 234] on span "Board Members" at bounding box center [86, 233] width 84 height 32
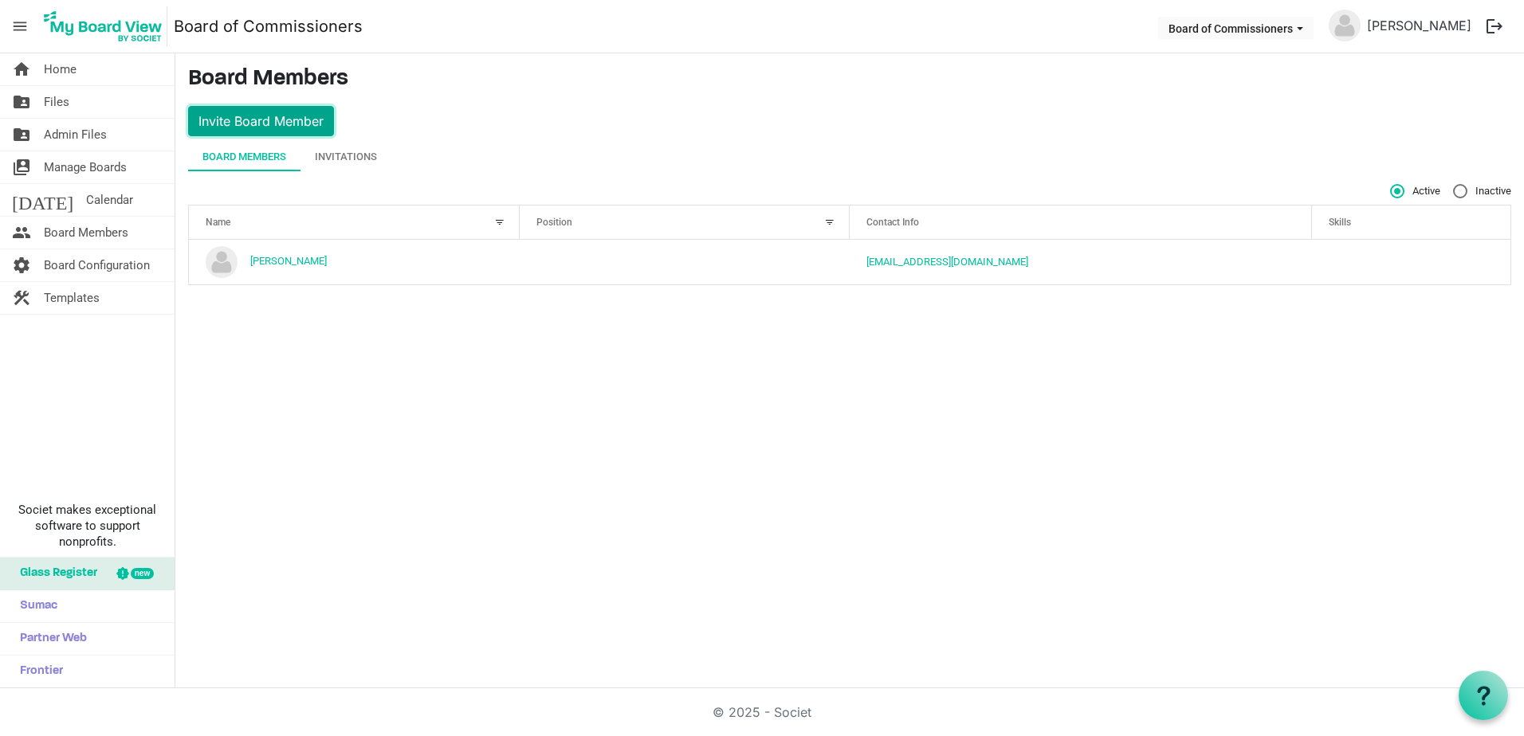
click at [269, 121] on button "Invite Board Member" at bounding box center [261, 121] width 146 height 30
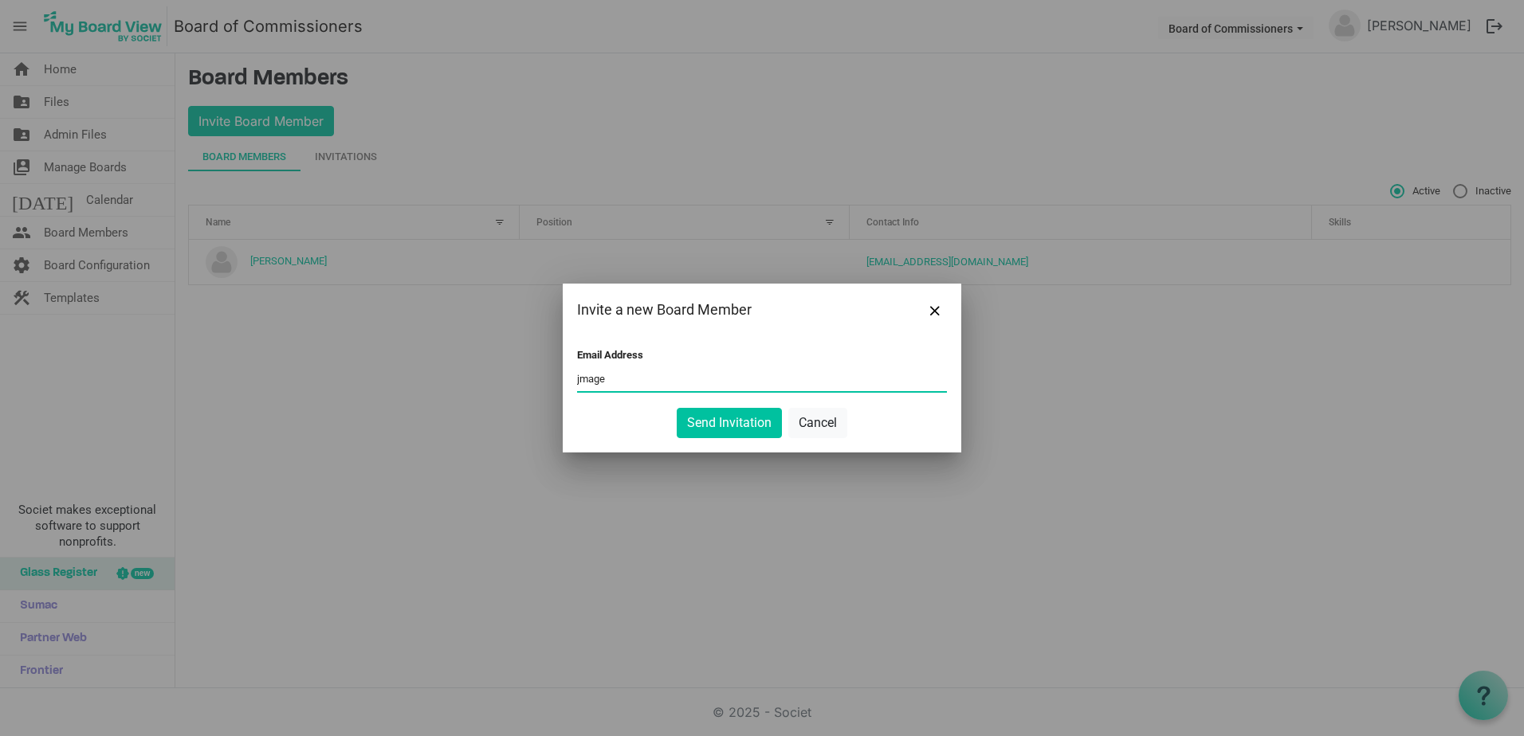
type input "[EMAIL_ADDRESS][DOMAIN_NAME]"
click at [741, 416] on button "Send Invitation" at bounding box center [729, 423] width 105 height 30
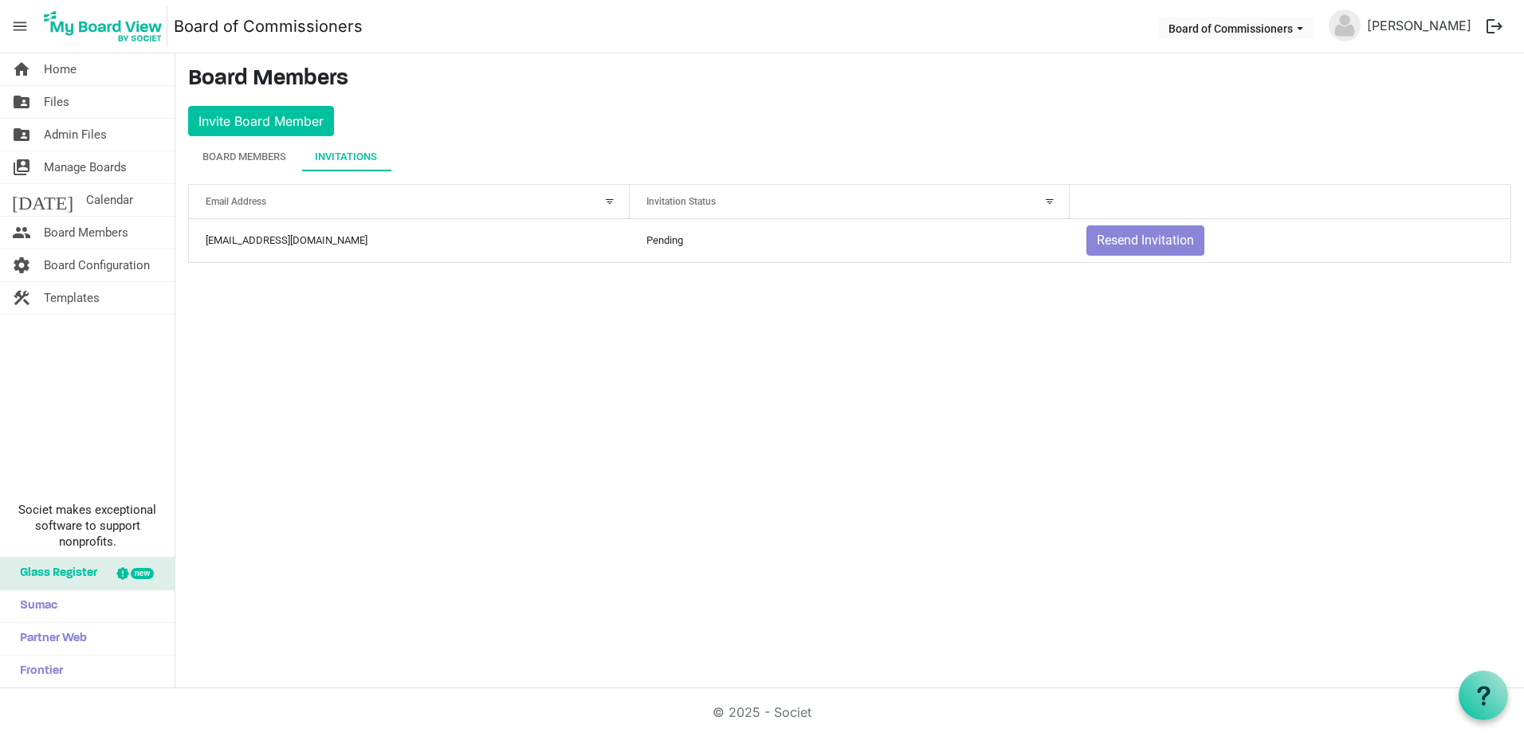
click at [1492, 22] on button "logout" at bounding box center [1493, 26] width 33 height 33
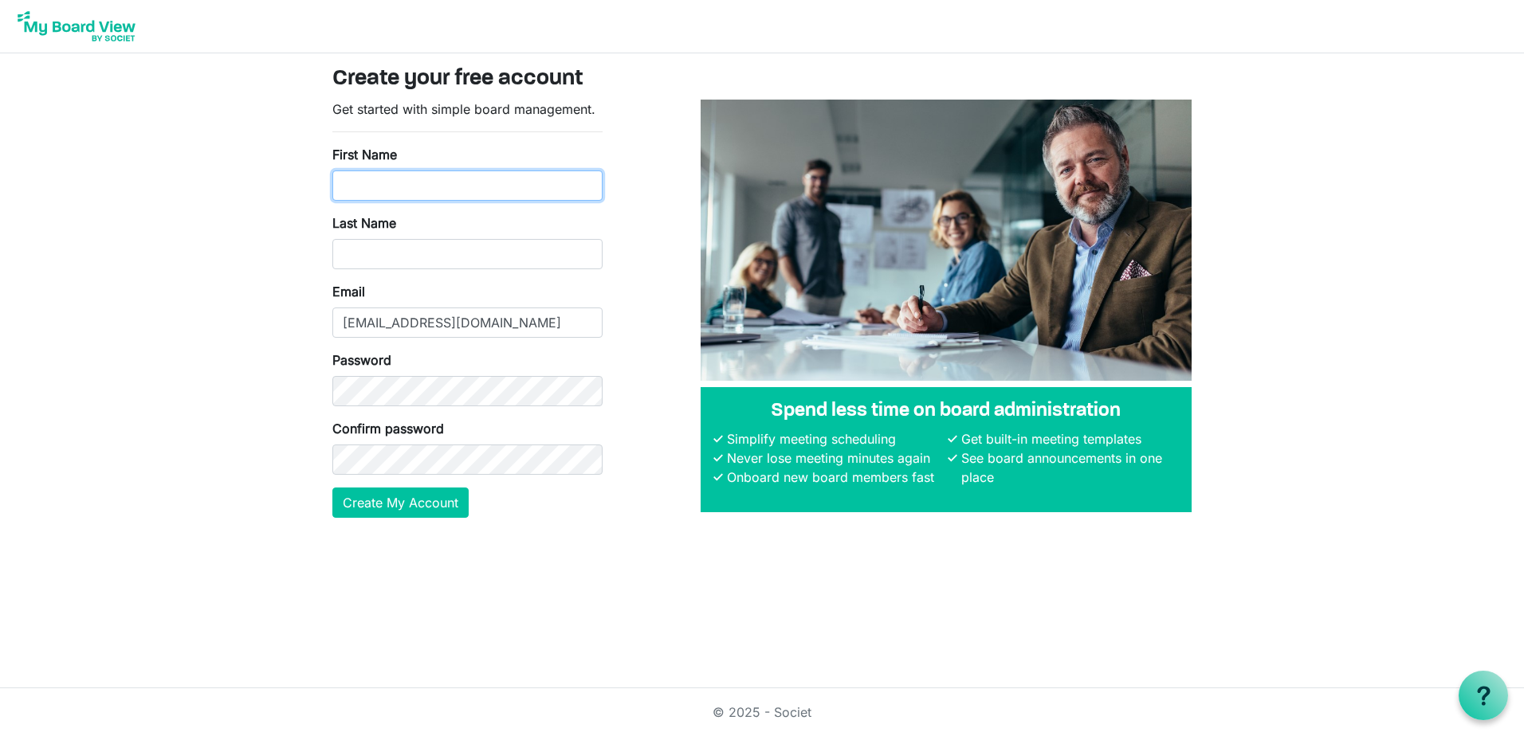
click at [413, 186] on input "First Name" at bounding box center [467, 186] width 270 height 30
type input "Robert"
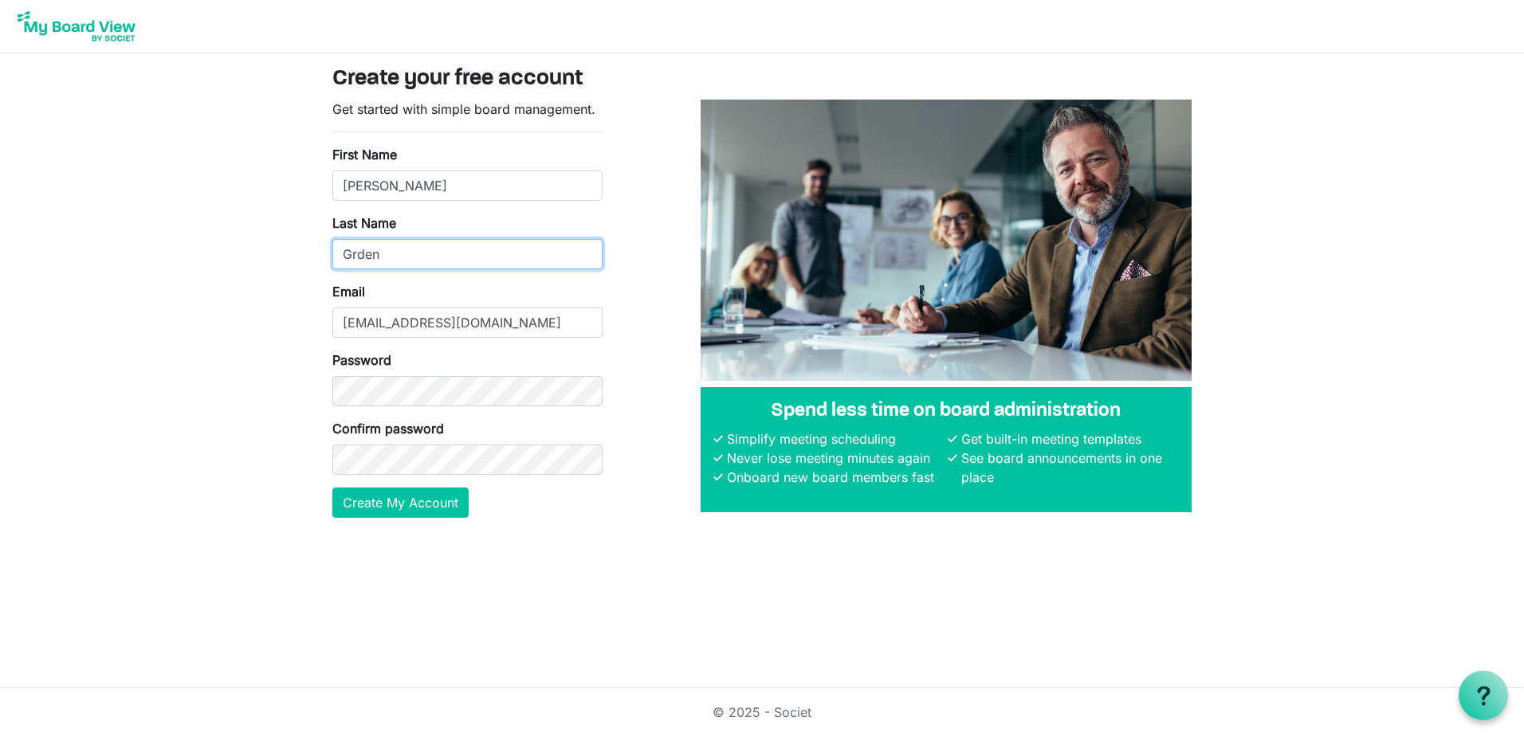
type input "Grden"
click at [350, 509] on button "Create My Account" at bounding box center [400, 503] width 136 height 30
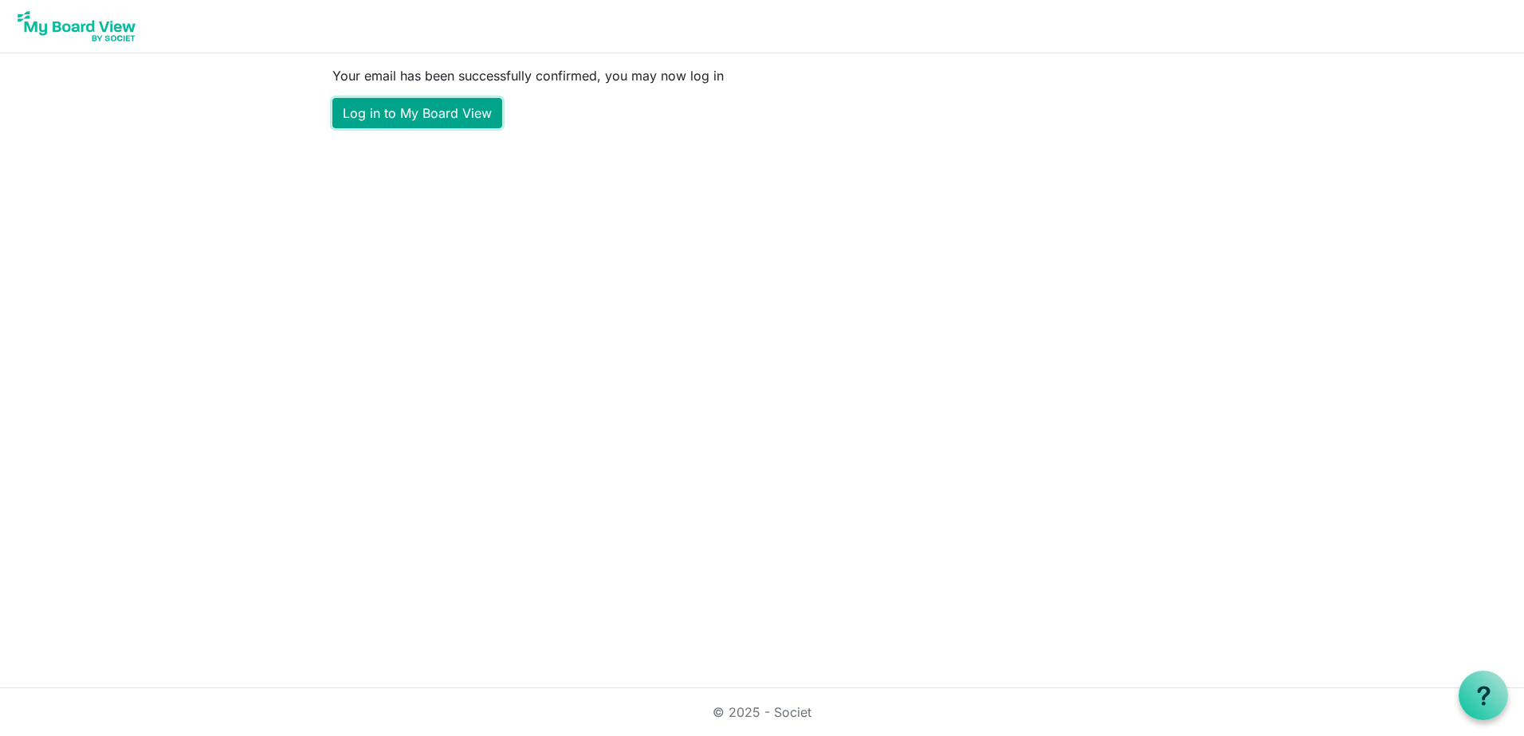
click at [419, 116] on link "Log in to My Board View" at bounding box center [417, 113] width 170 height 30
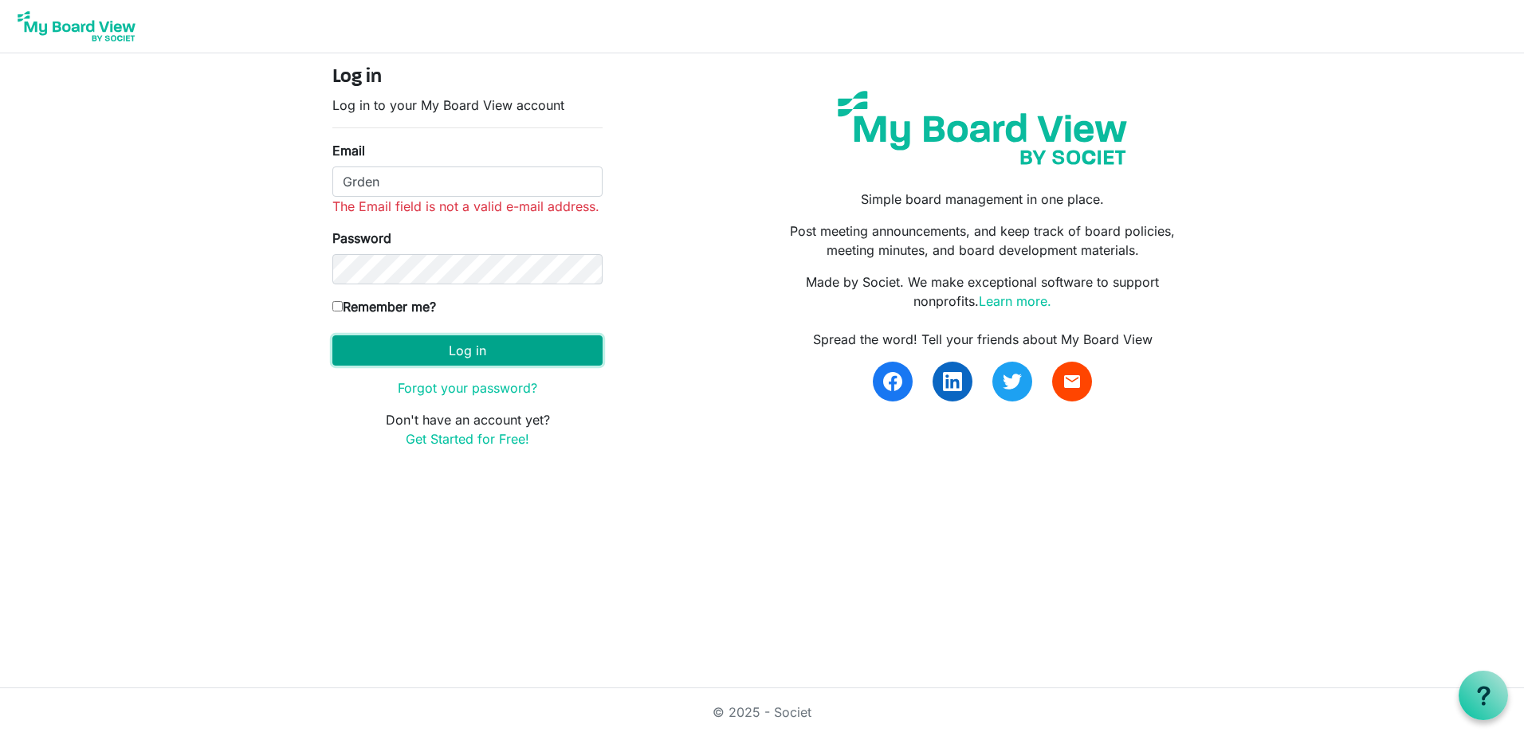
click at [461, 330] on form "Log in Log in to your My Board View account Email Grden The Email field is not …" at bounding box center [467, 257] width 270 height 382
drag, startPoint x: 461, startPoint y: 330, endPoint x: 453, endPoint y: 356, distance: 27.5
click at [453, 356] on button "Log in" at bounding box center [467, 350] width 270 height 30
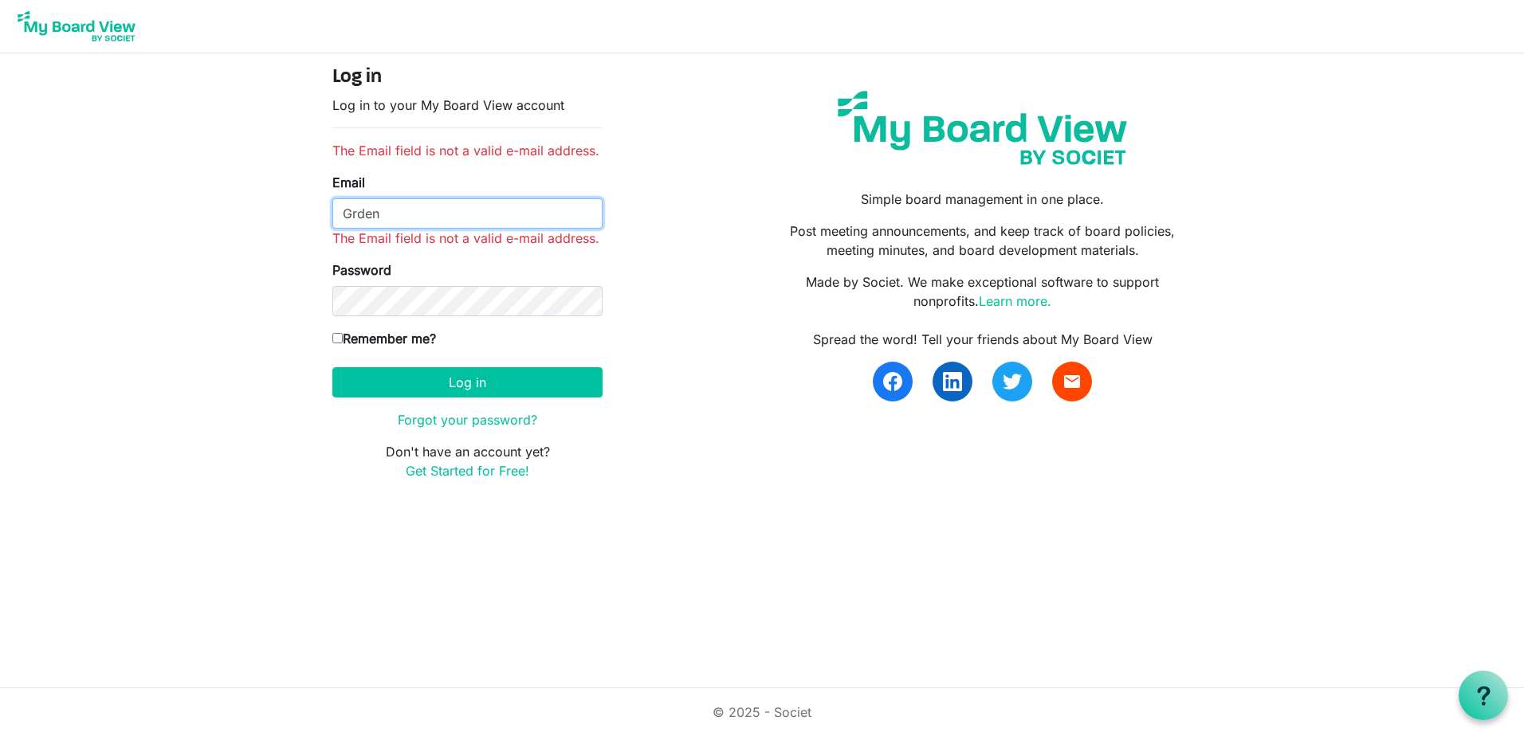
drag, startPoint x: 382, startPoint y: 214, endPoint x: 242, endPoint y: 218, distance: 139.5
click at [242, 218] on body "Log in Log in to your My Board View account The Email field is not a valid e-ma…" at bounding box center [762, 253] width 1524 height 506
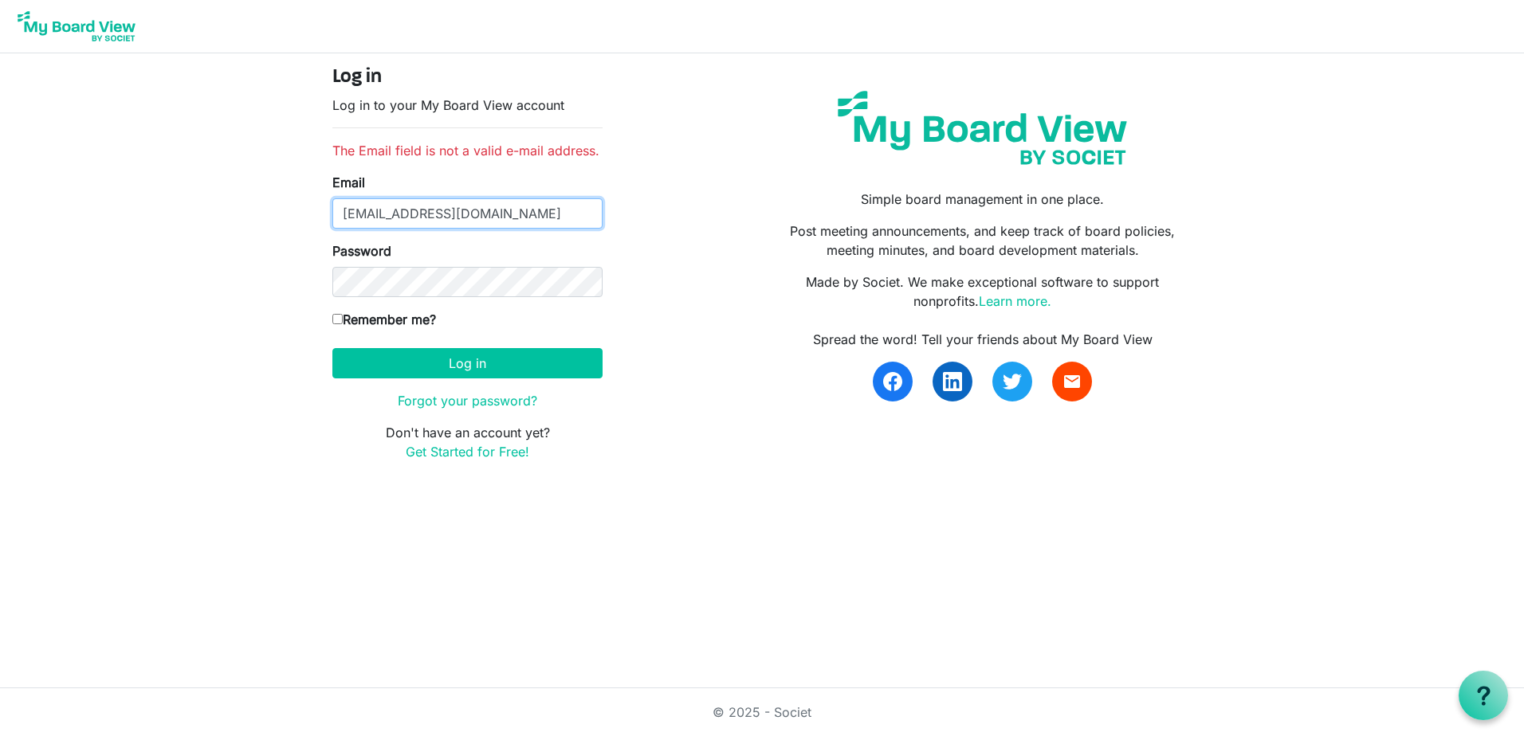
type input "jmagee@waynecounty.com"
click at [149, 323] on body "Log in Log in to your My Board View account The Email field is not a valid e-ma…" at bounding box center [762, 243] width 1524 height 487
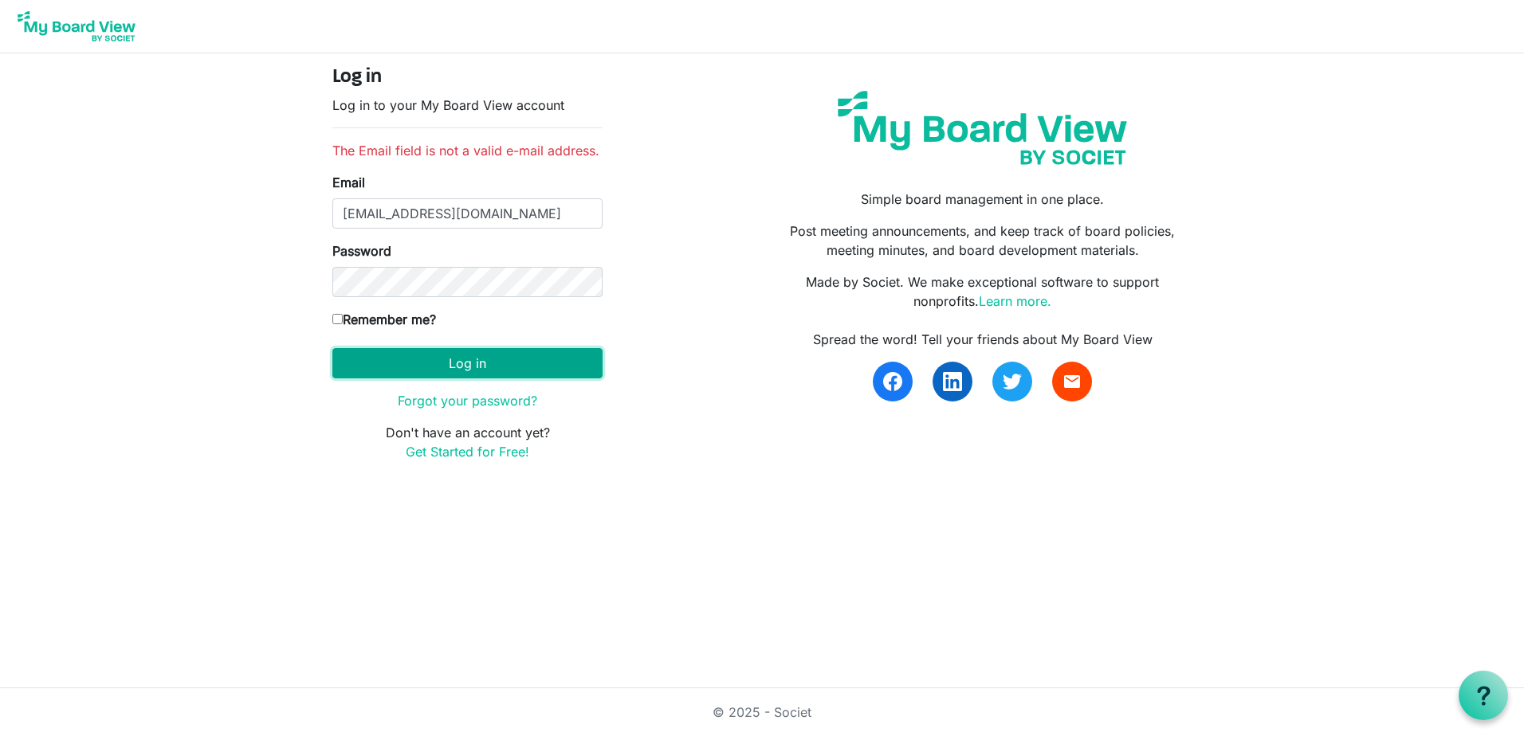
click at [452, 365] on button "Log in" at bounding box center [467, 363] width 270 height 30
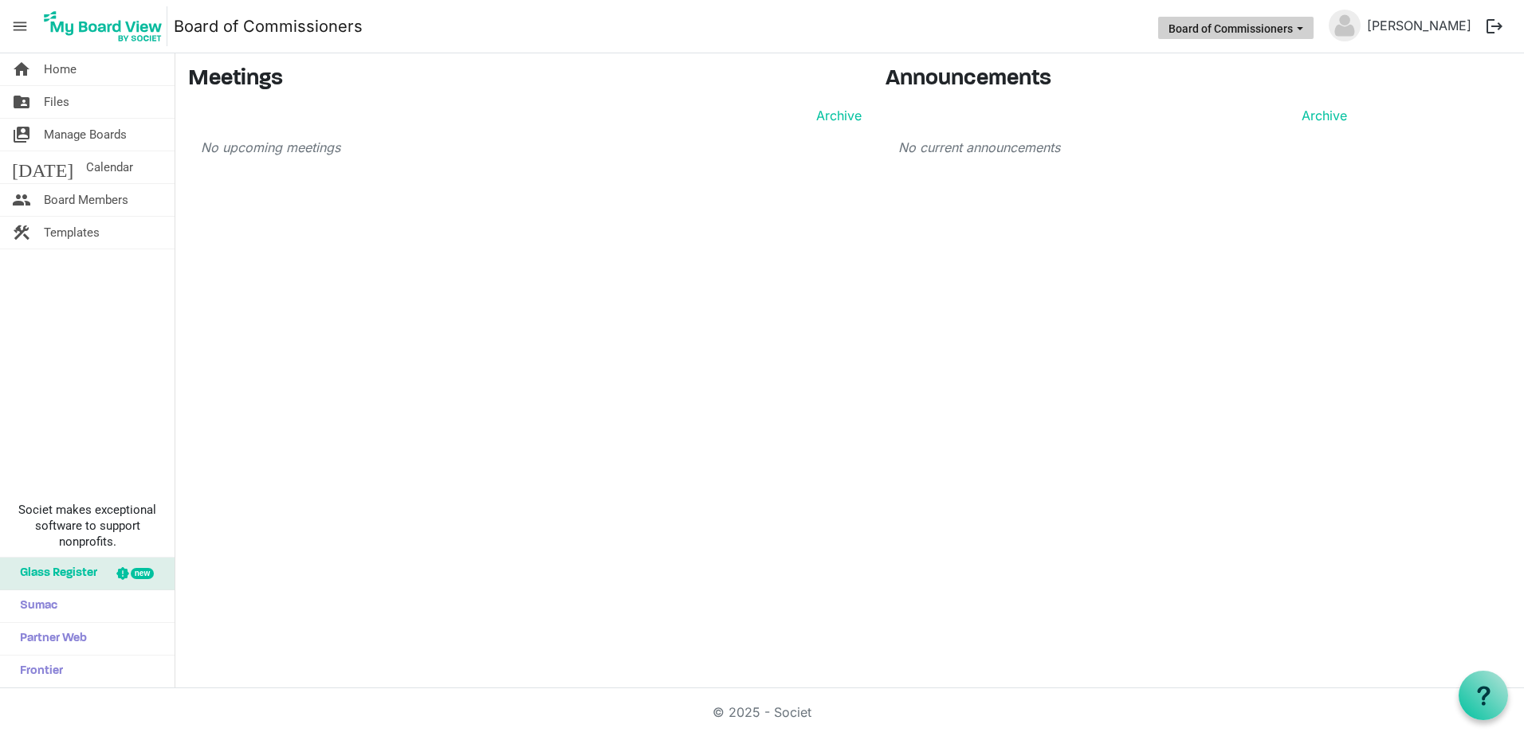
click at [1307, 26] on span "Board of Commissioners dropdownbutton" at bounding box center [1299, 28] width 14 height 6
click at [1092, 302] on div "home Home folder_shared Files switch_account Manage Boards [DATE] Calendar peop…" at bounding box center [762, 370] width 1524 height 635
click at [73, 194] on span "Board Members" at bounding box center [86, 200] width 84 height 32
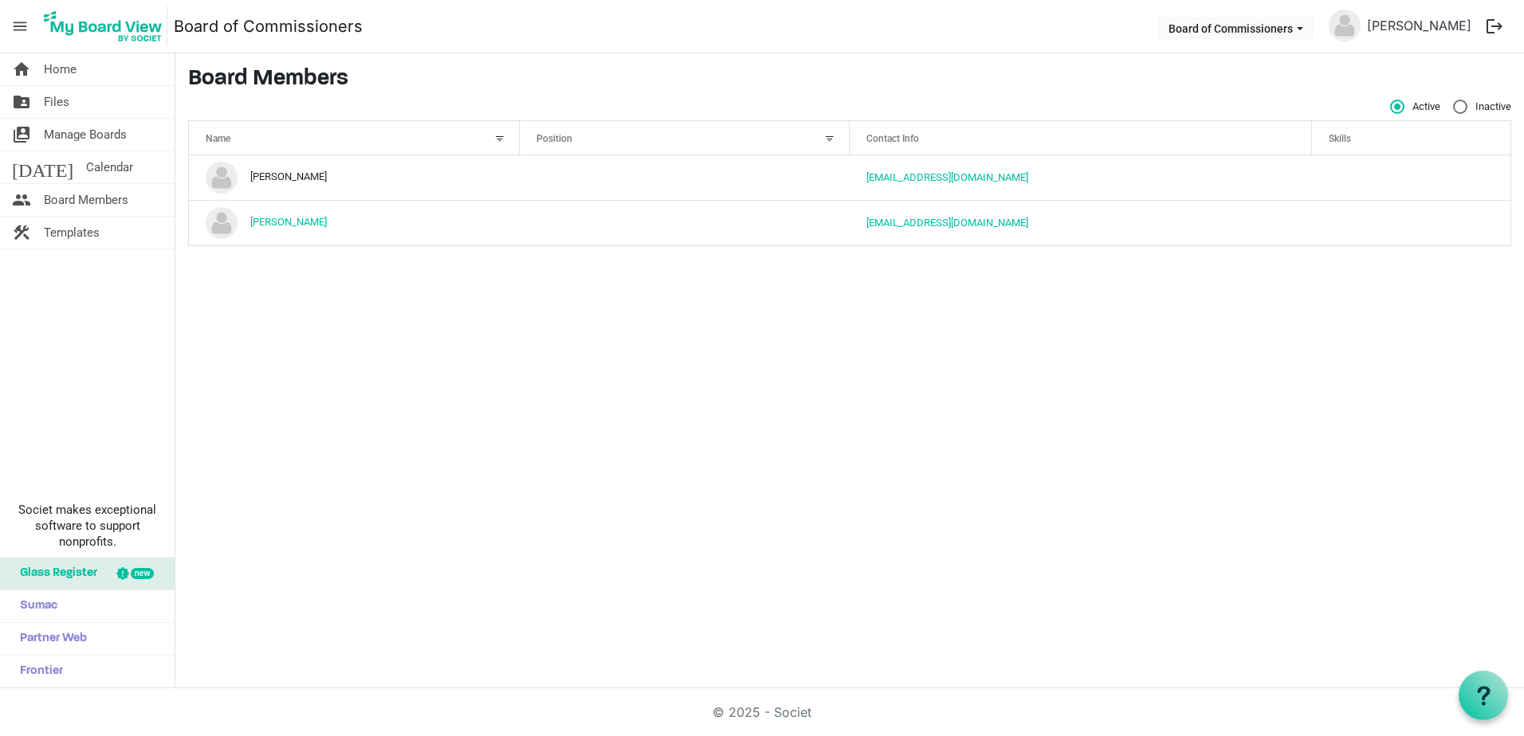
click at [501, 334] on div "home Home folder_shared Files switch_account Manage Boards [DATE] Calendar peop…" at bounding box center [762, 370] width 1524 height 635
click at [53, 101] on span "Files" at bounding box center [56, 102] width 25 height 32
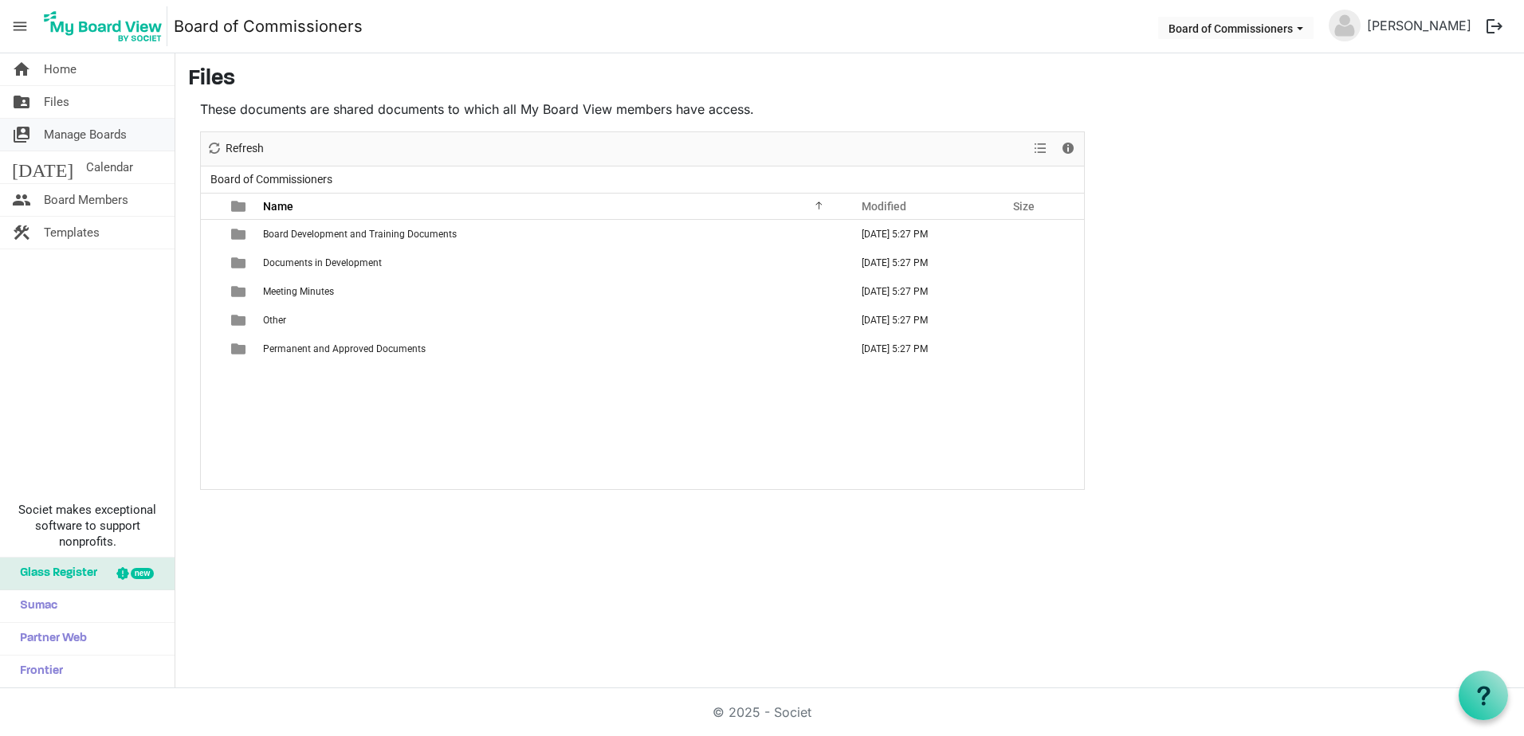
click at [69, 135] on span "Manage Boards" at bounding box center [85, 135] width 83 height 32
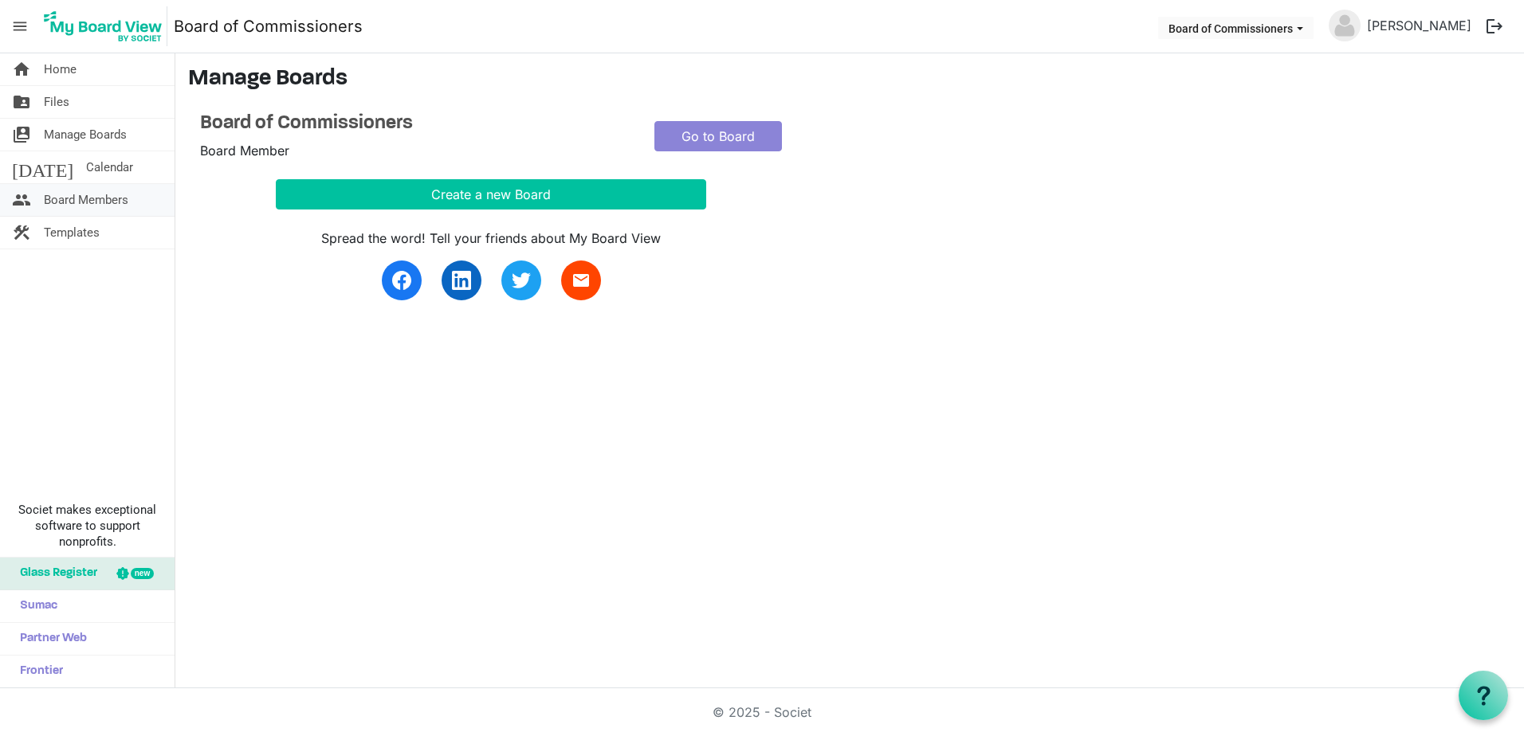
click at [84, 202] on span "Board Members" at bounding box center [86, 200] width 84 height 32
